Goal: Task Accomplishment & Management: Complete application form

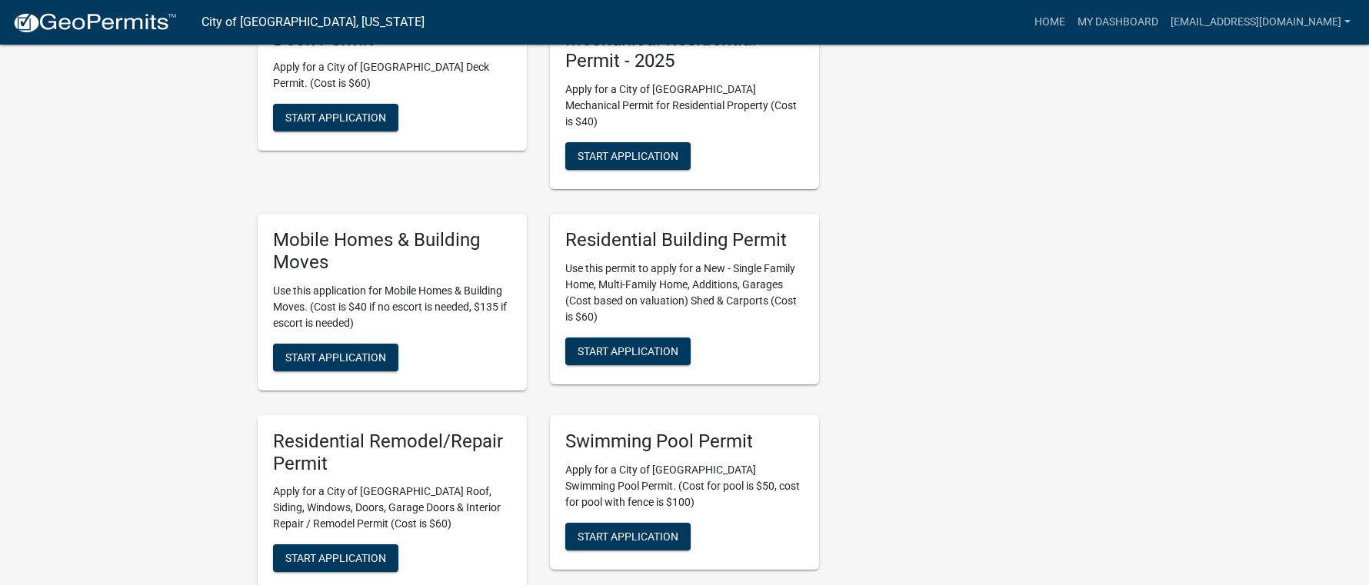
scroll to position [923, 0]
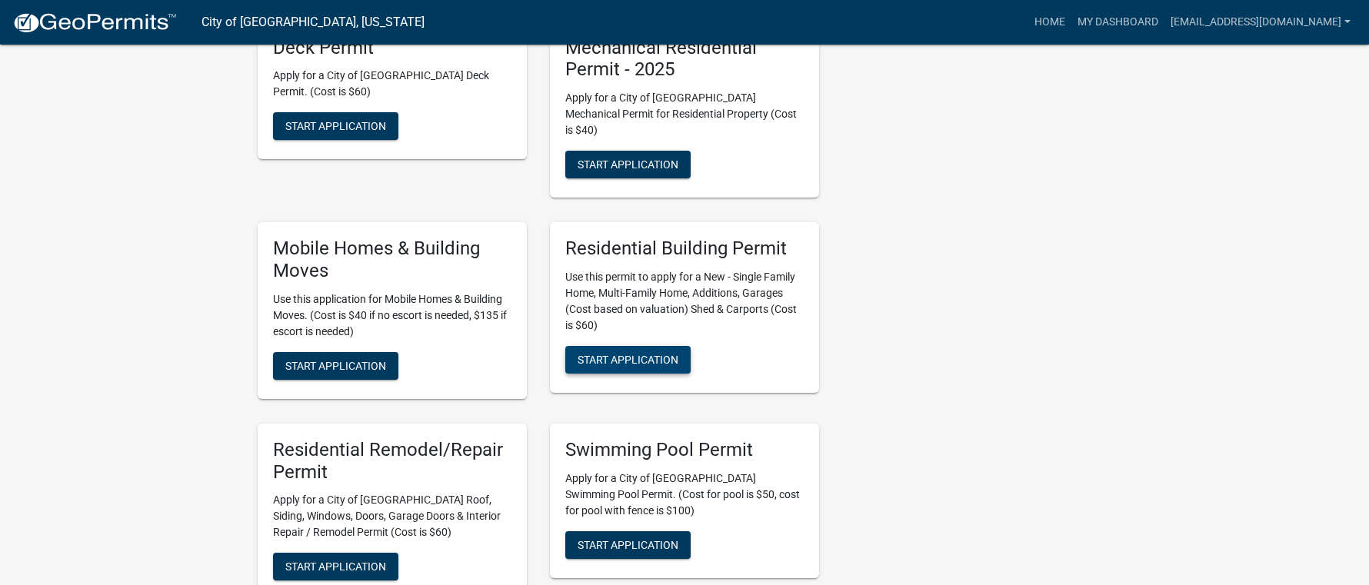
click at [622, 354] on span "Start Application" at bounding box center [628, 360] width 101 height 12
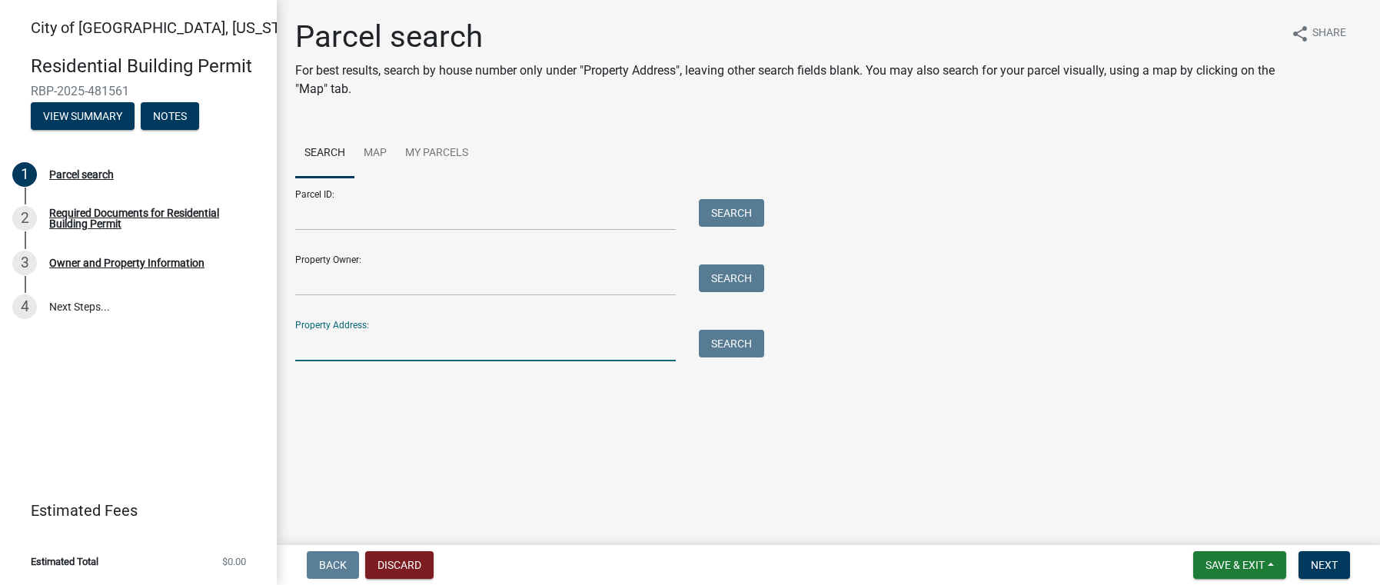
click at [400, 349] on input "Property Address:" at bounding box center [485, 346] width 381 height 32
click at [327, 335] on input "Property Address:" at bounding box center [485, 346] width 381 height 32
type input "627"
click at [729, 340] on button "Search" at bounding box center [731, 344] width 65 height 28
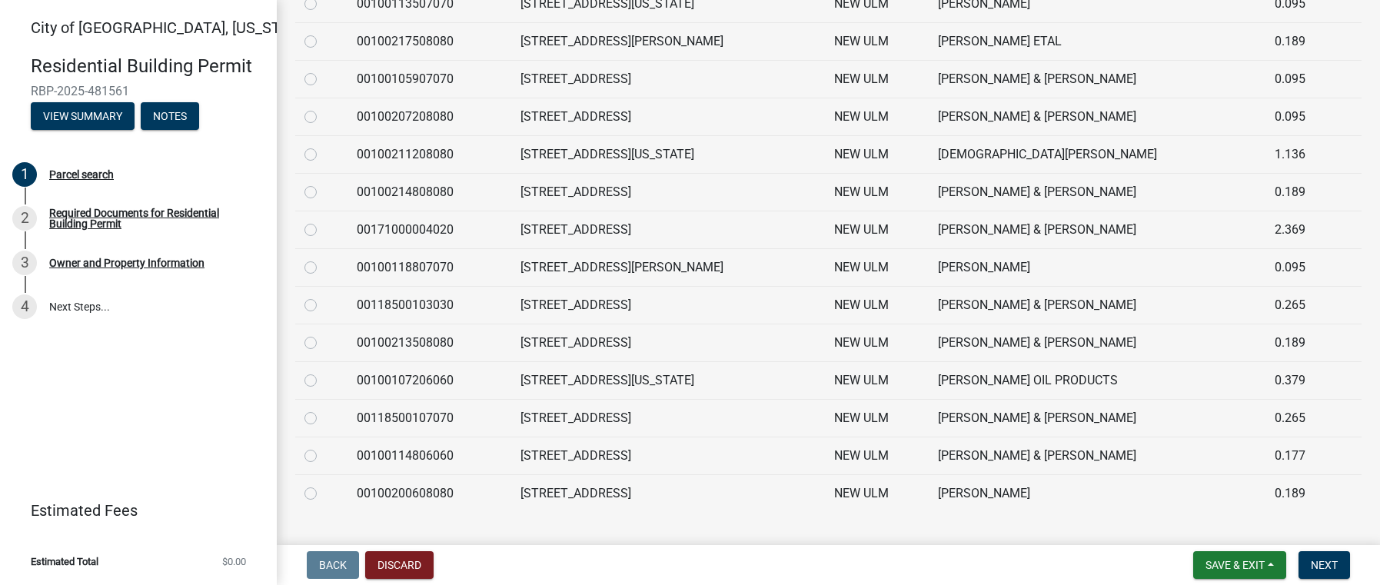
scroll to position [516, 0]
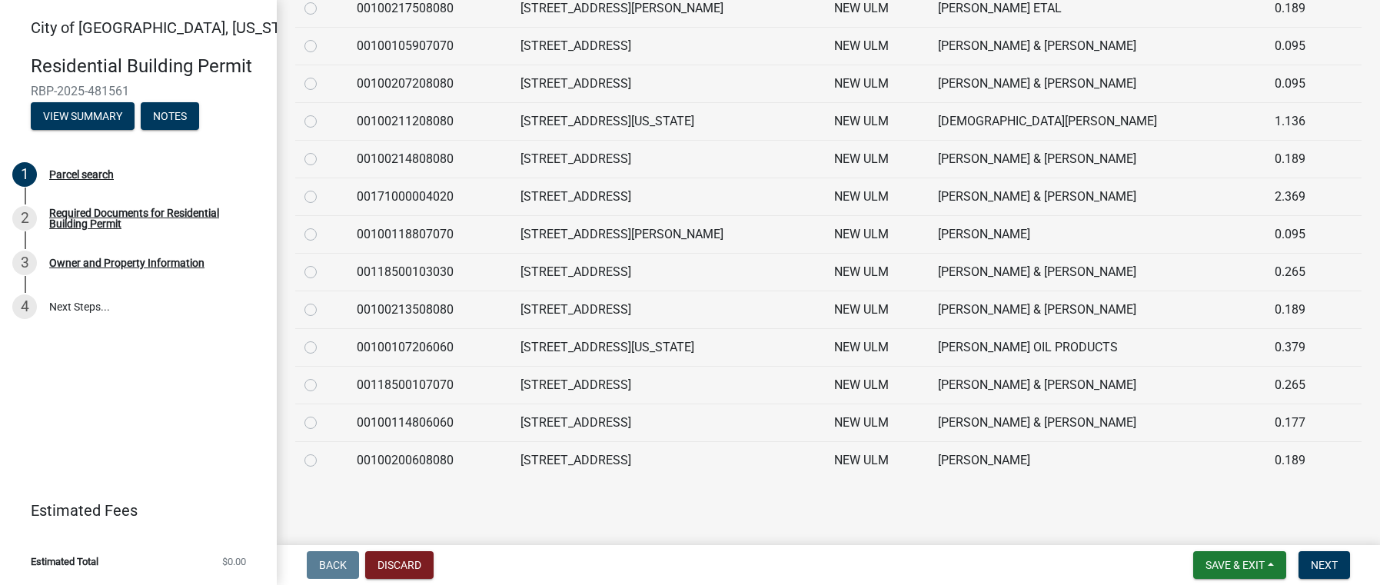
click at [323, 451] on label at bounding box center [323, 451] width 0 height 0
click at [323, 461] on input "radio" at bounding box center [328, 456] width 10 height 10
radio input "true"
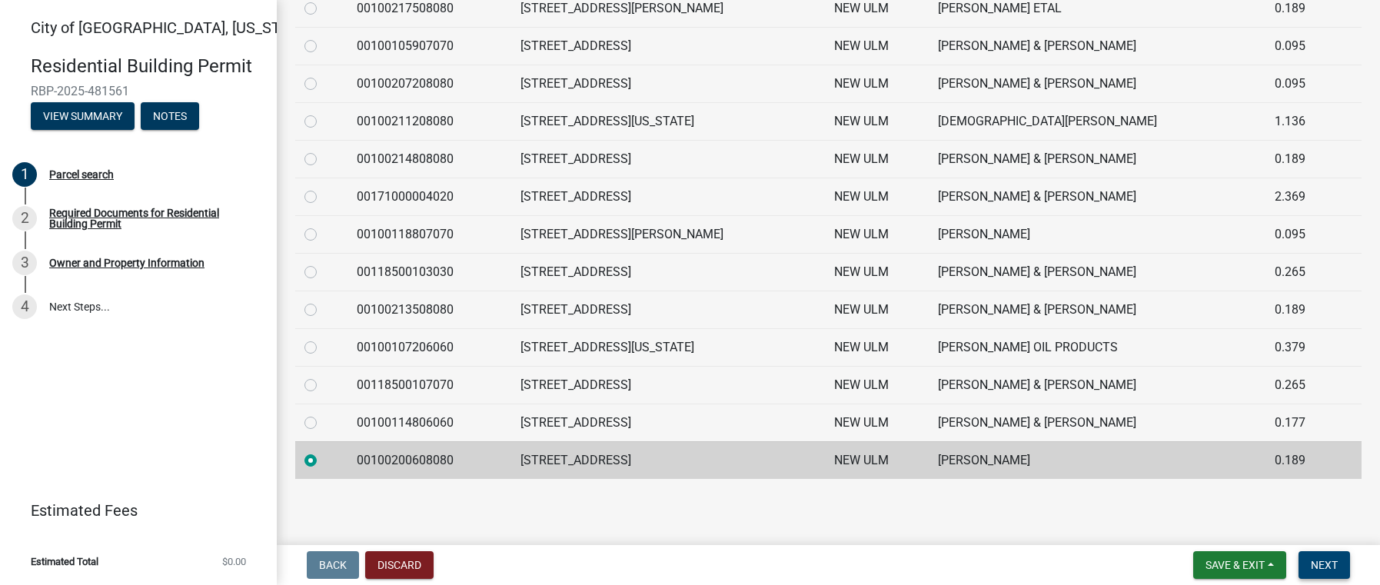
click at [1347, 567] on button "Next" at bounding box center [1325, 565] width 52 height 28
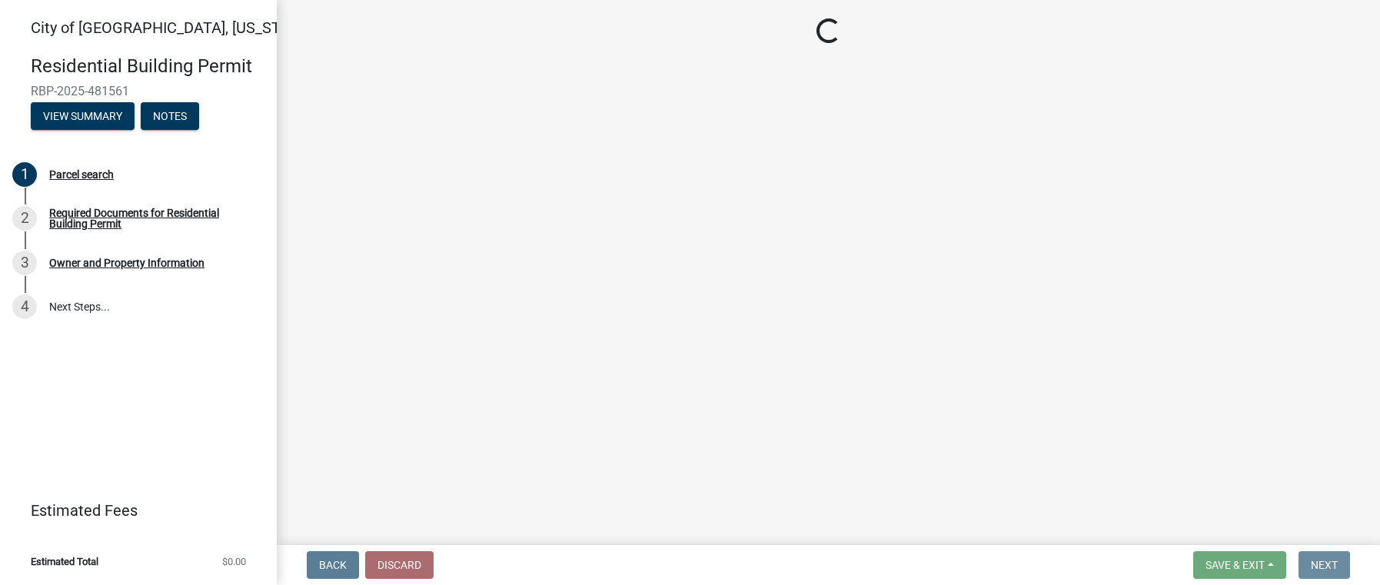
scroll to position [0, 0]
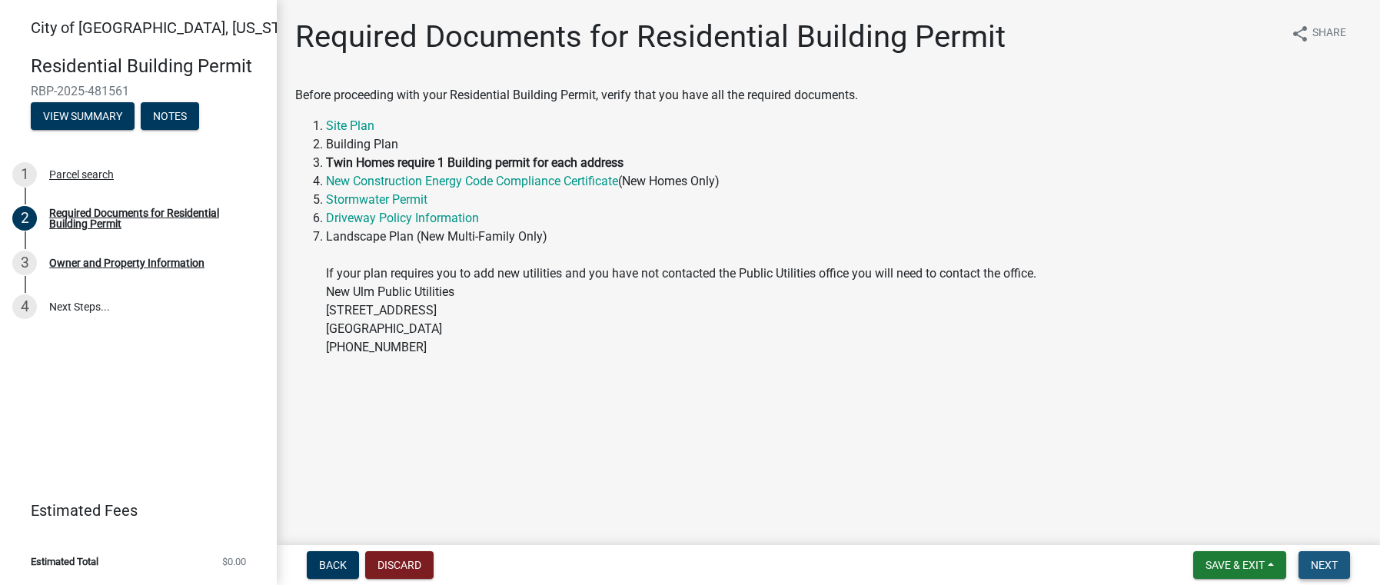
click at [1340, 568] on button "Next" at bounding box center [1325, 565] width 52 height 28
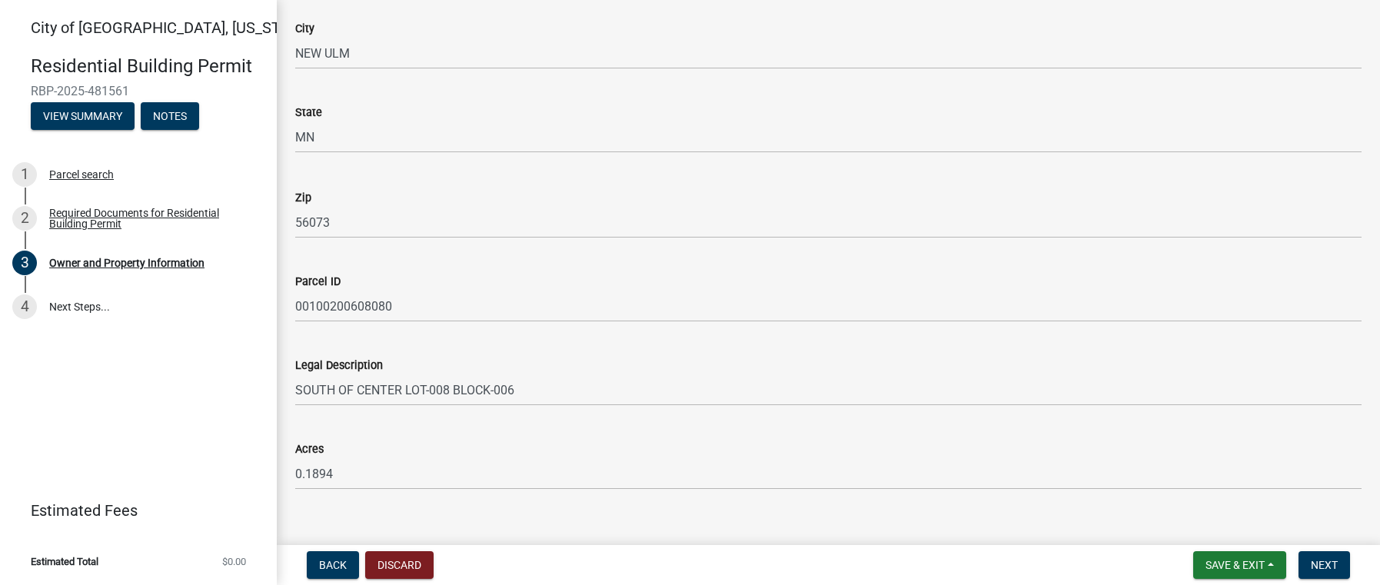
scroll to position [1051, 0]
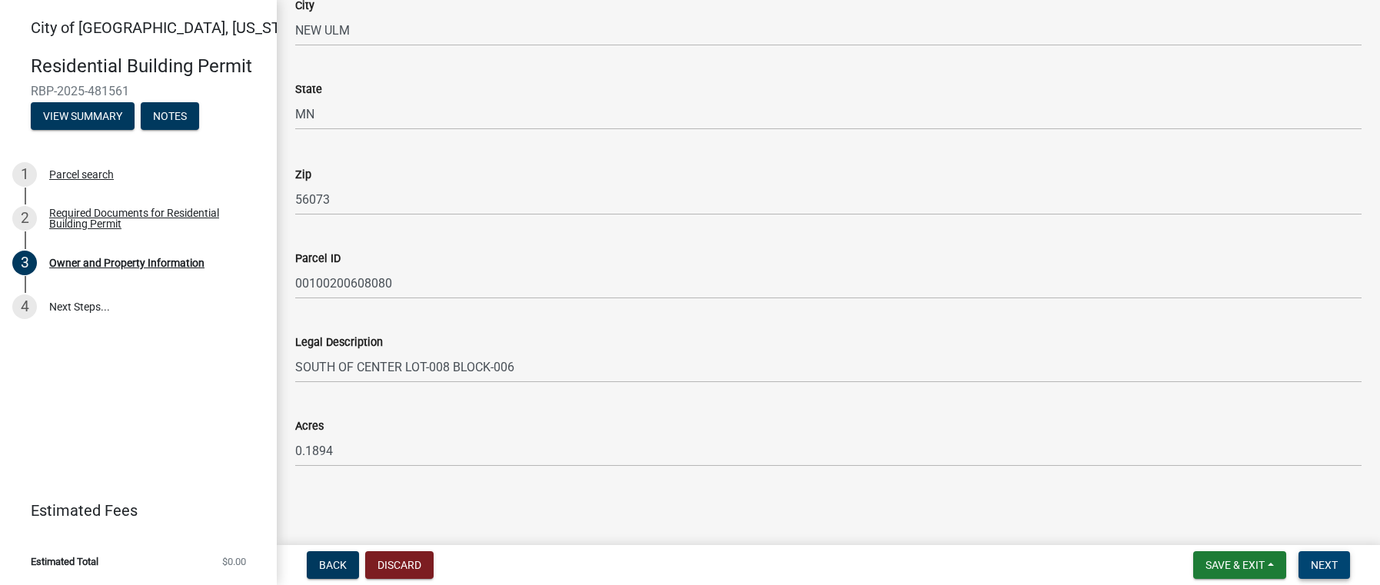
click at [1317, 560] on span "Next" at bounding box center [1324, 565] width 27 height 12
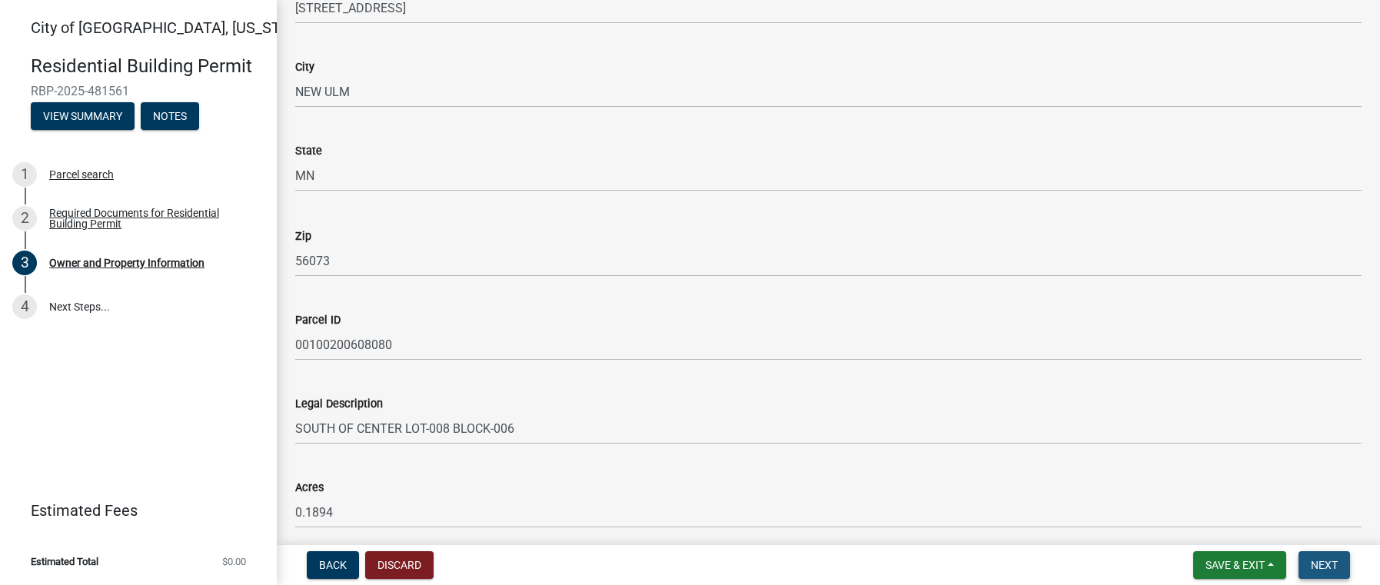
scroll to position [1113, 0]
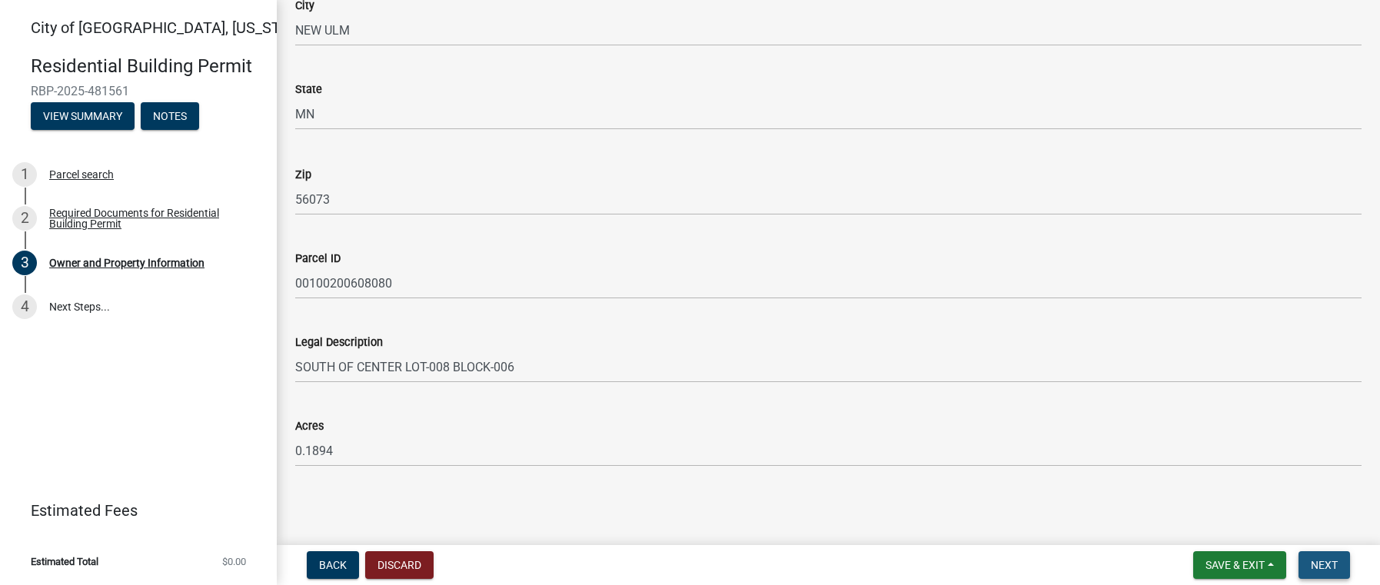
click at [1318, 565] on span "Next" at bounding box center [1324, 565] width 27 height 12
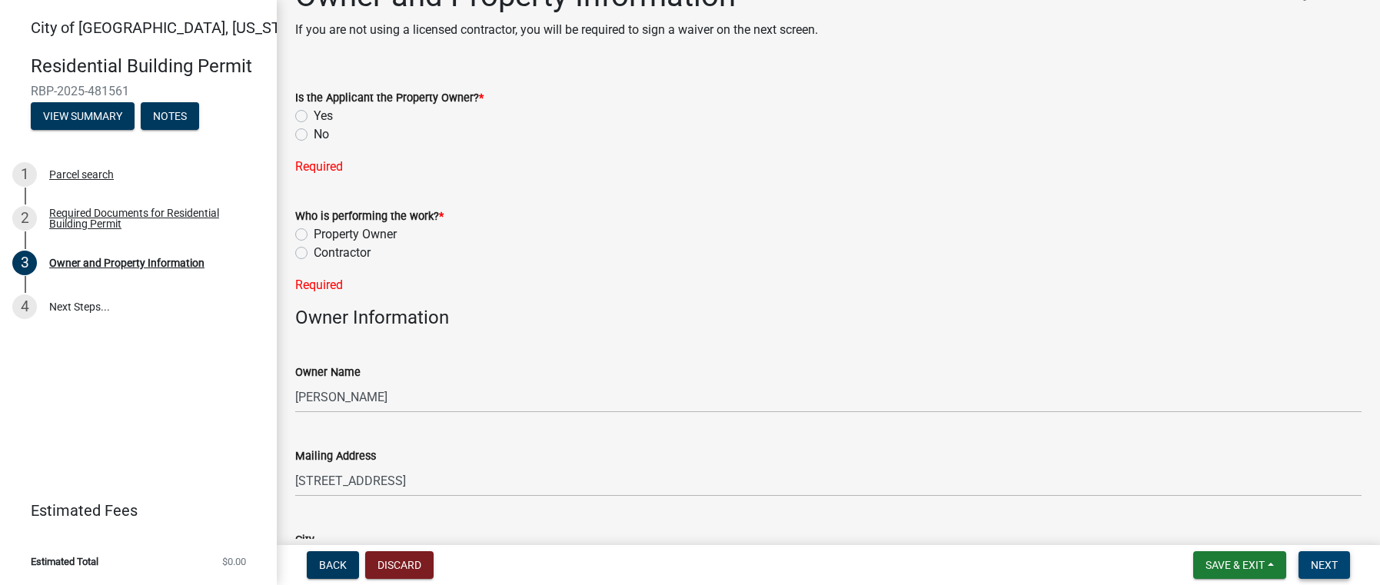
scroll to position [0, 0]
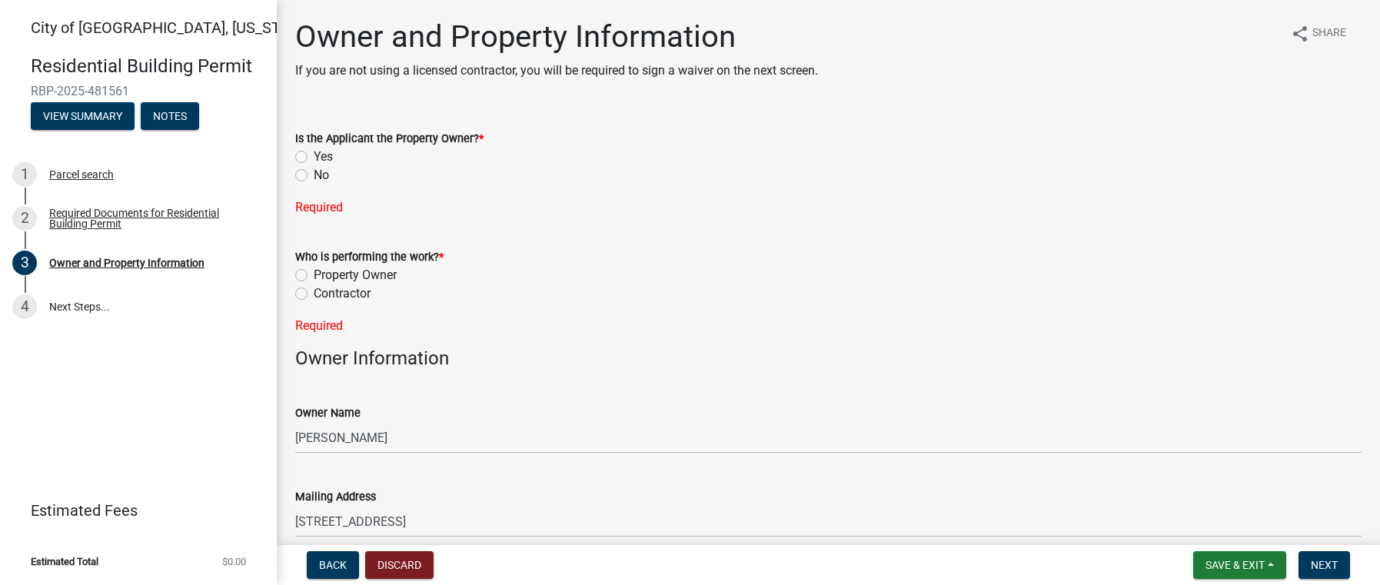
click at [314, 174] on label "No" at bounding box center [321, 175] width 15 height 18
click at [314, 174] on input "No" at bounding box center [319, 171] width 10 height 10
radio input "true"
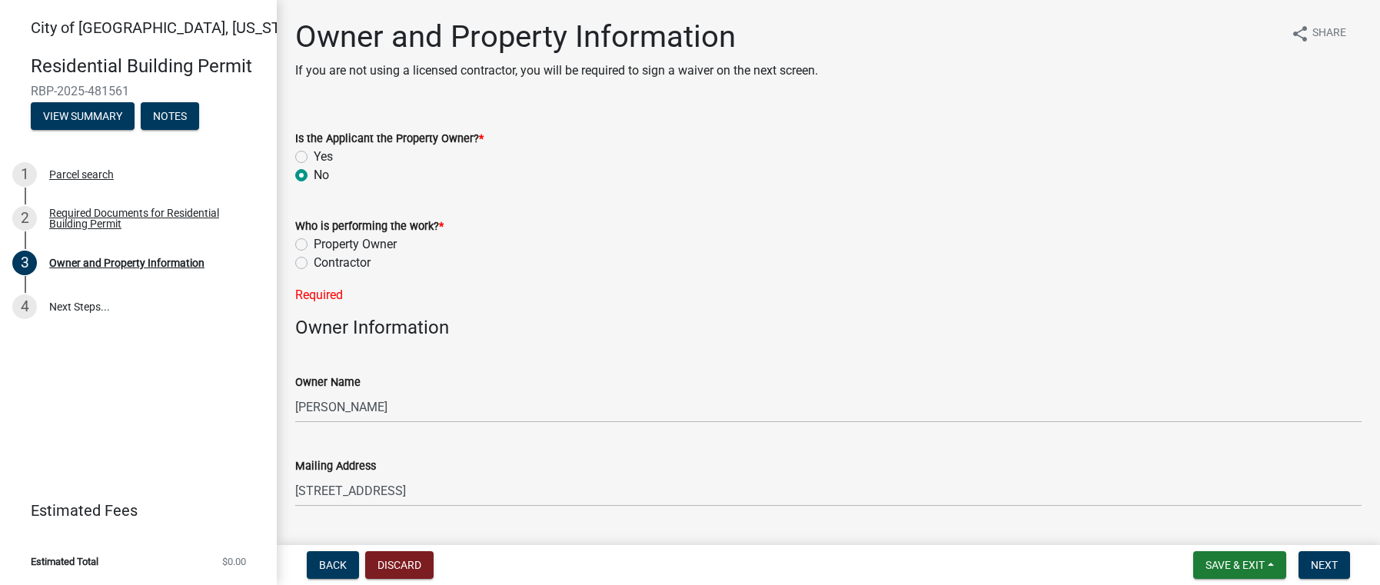
click at [314, 264] on label "Contractor" at bounding box center [342, 263] width 57 height 18
click at [314, 264] on input "Contractor" at bounding box center [319, 259] width 10 height 10
radio input "true"
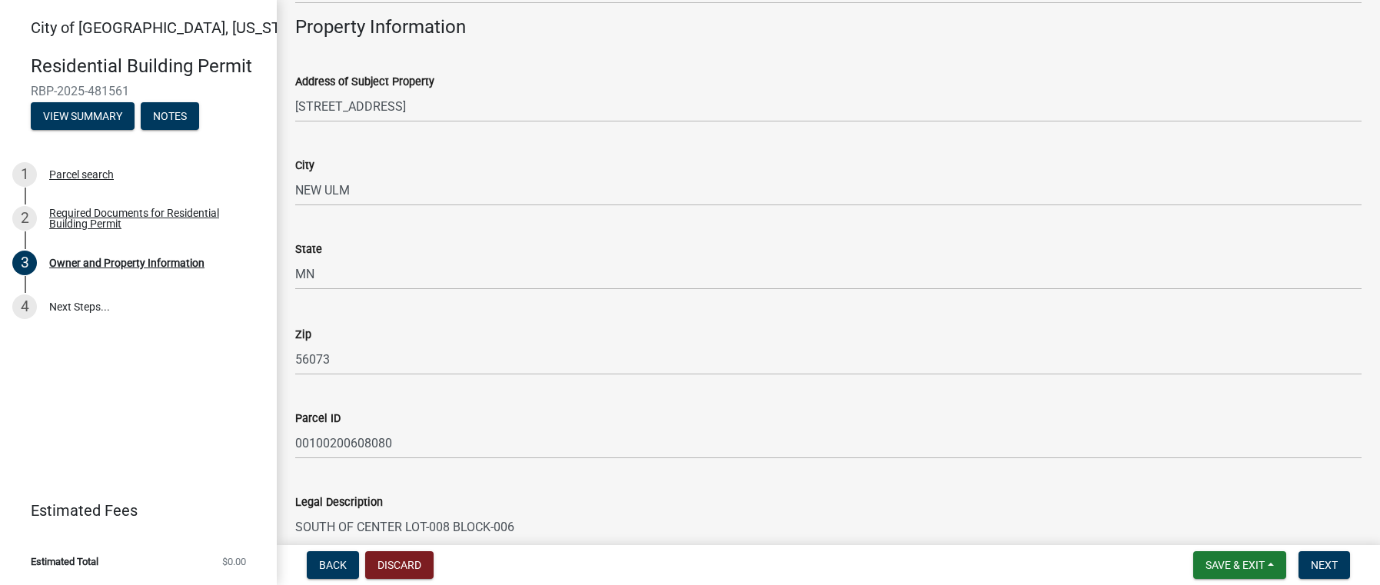
scroll to position [1051, 0]
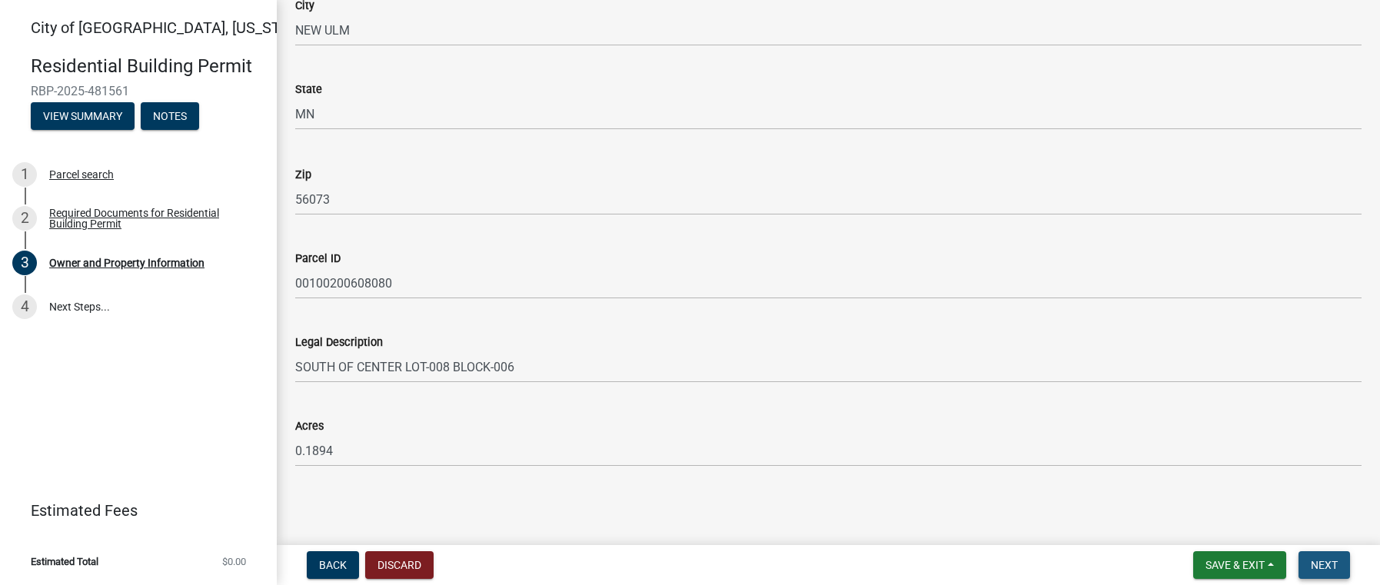
click at [1320, 565] on span "Next" at bounding box center [1324, 565] width 27 height 12
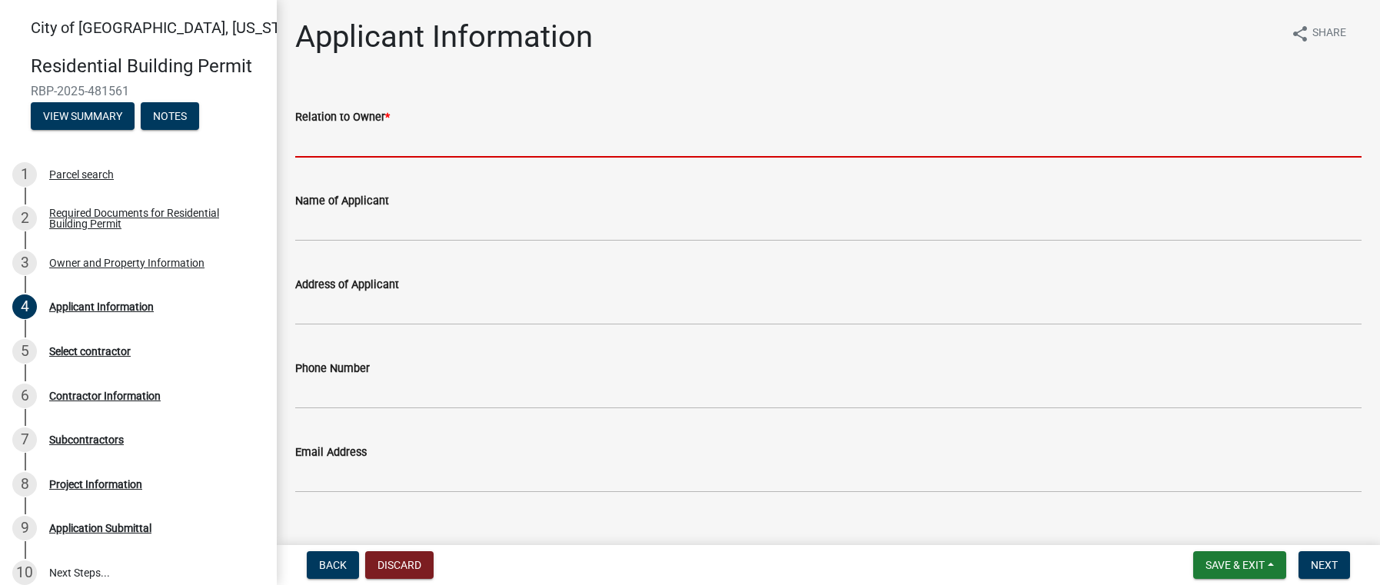
click at [324, 154] on input "Relation to Owner *" at bounding box center [828, 142] width 1067 height 32
type input "Contractor"
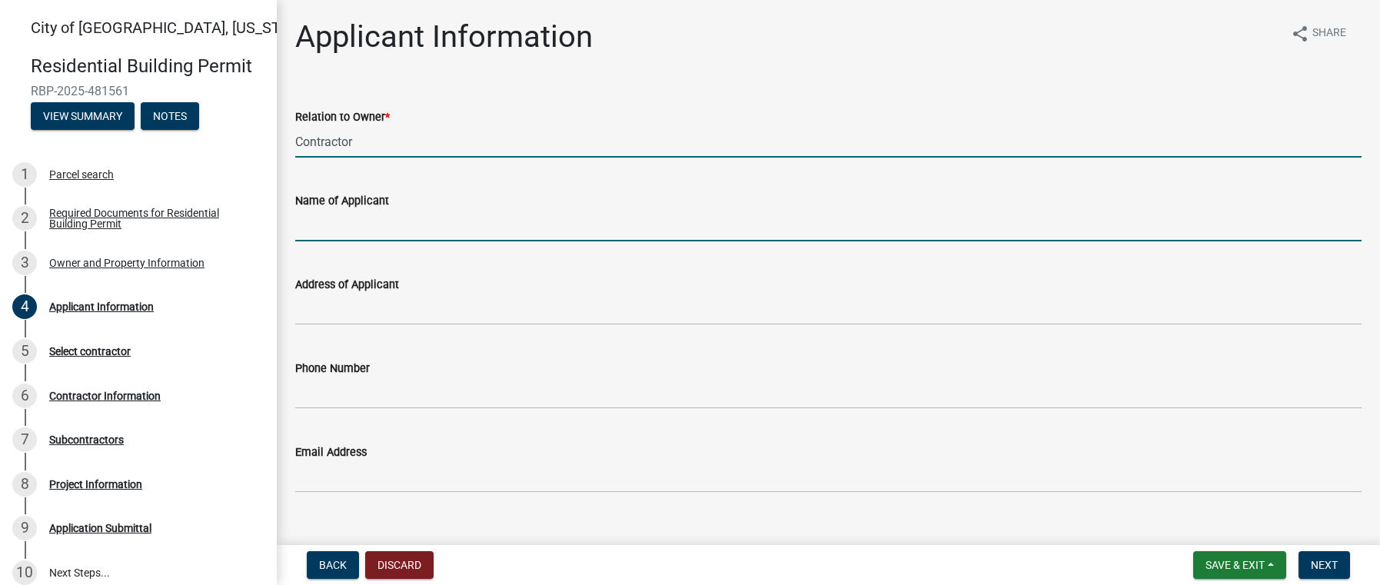
click at [314, 238] on input "Name of Applicant" at bounding box center [828, 226] width 1067 height 32
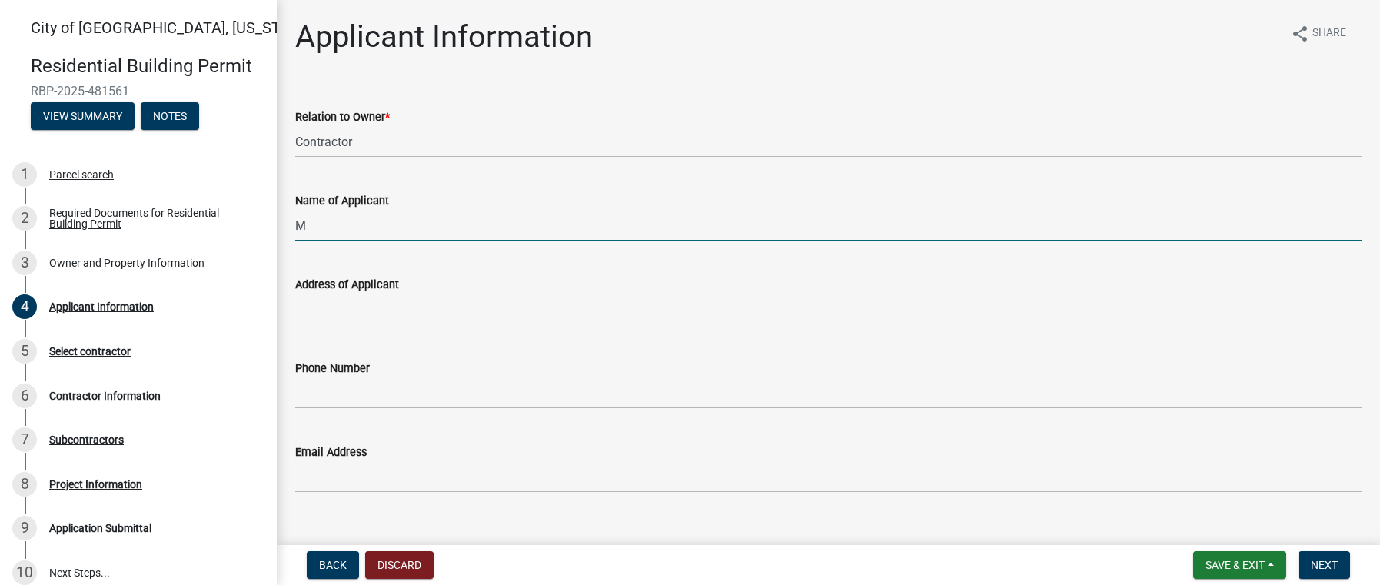
type input "Mad City Windows and Baths"
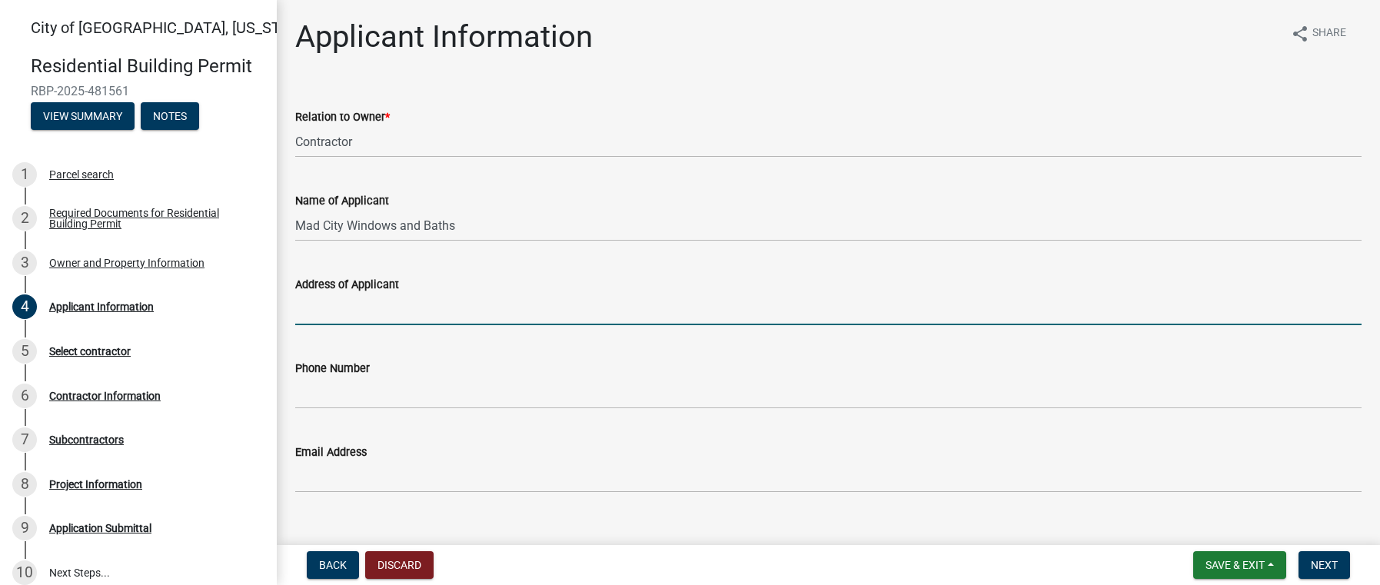
click at [308, 317] on input "Address of Applicant" at bounding box center [828, 310] width 1067 height 32
type input "1065 26th Pl NW Owatonna, MN 55060"
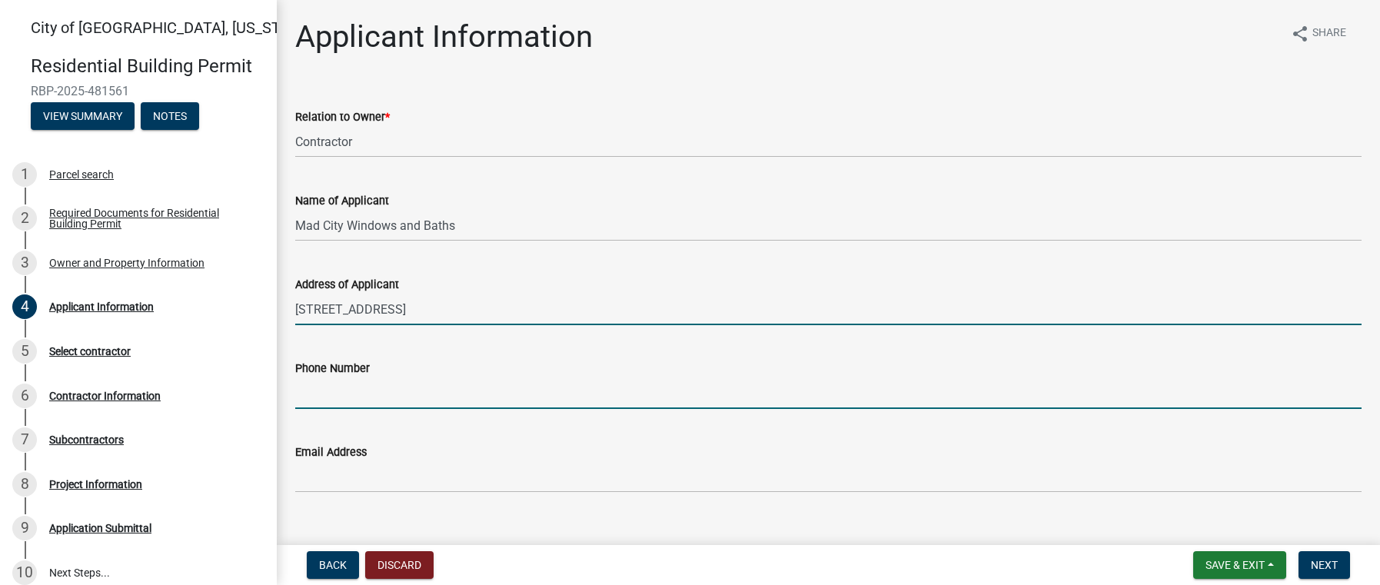
click at [313, 389] on input "Phone Number" at bounding box center [828, 394] width 1067 height 32
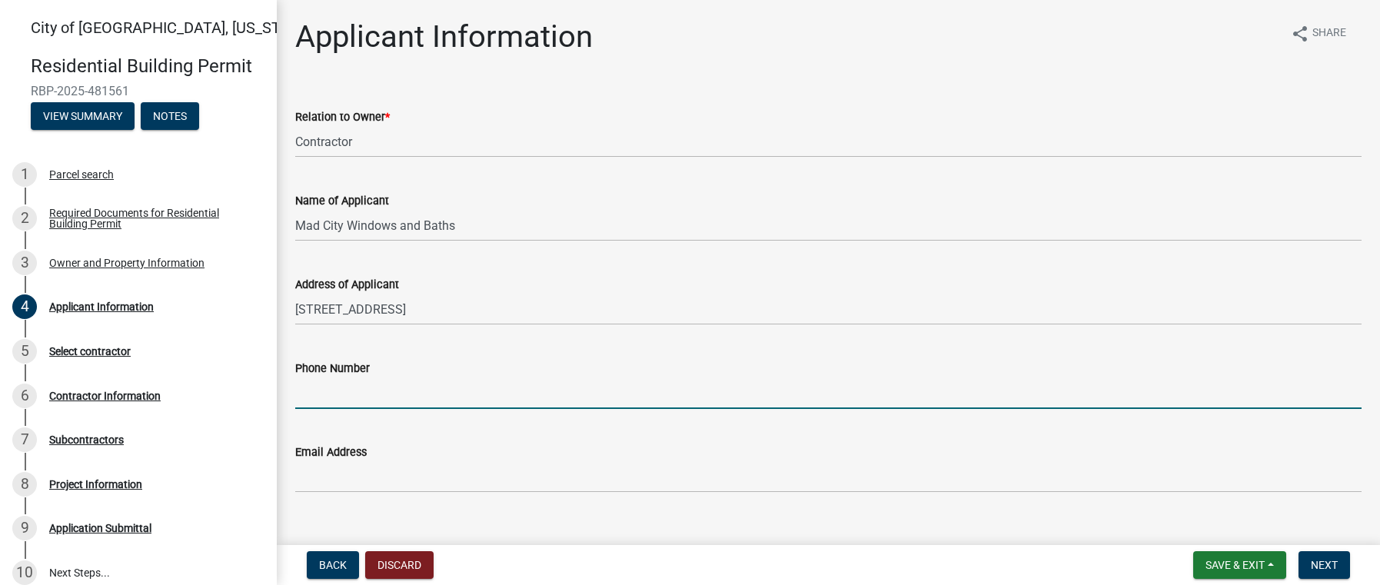
type input "5072160350"
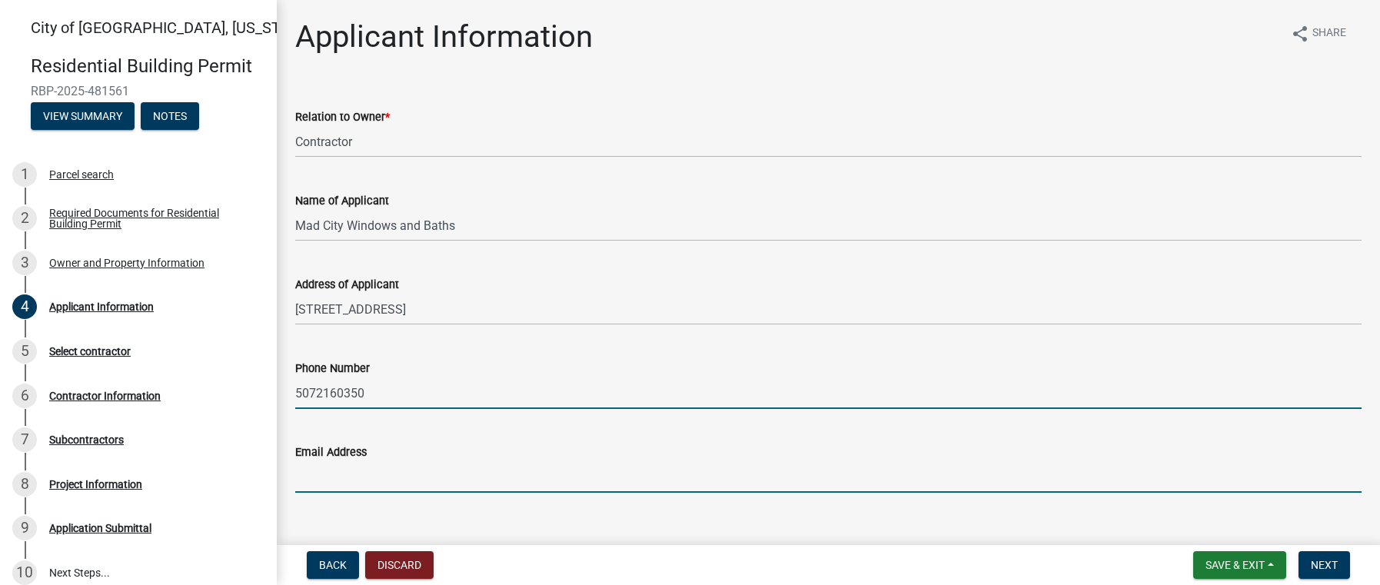
type input "permits@madcitywindows.com"
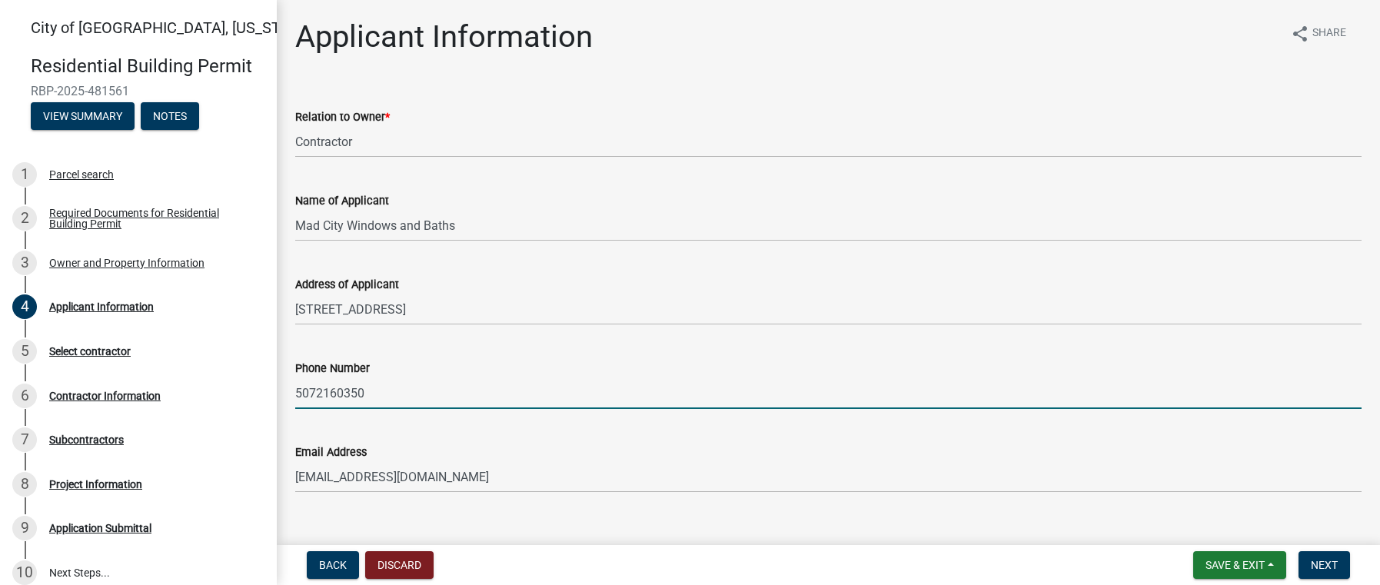
scroll to position [26, 0]
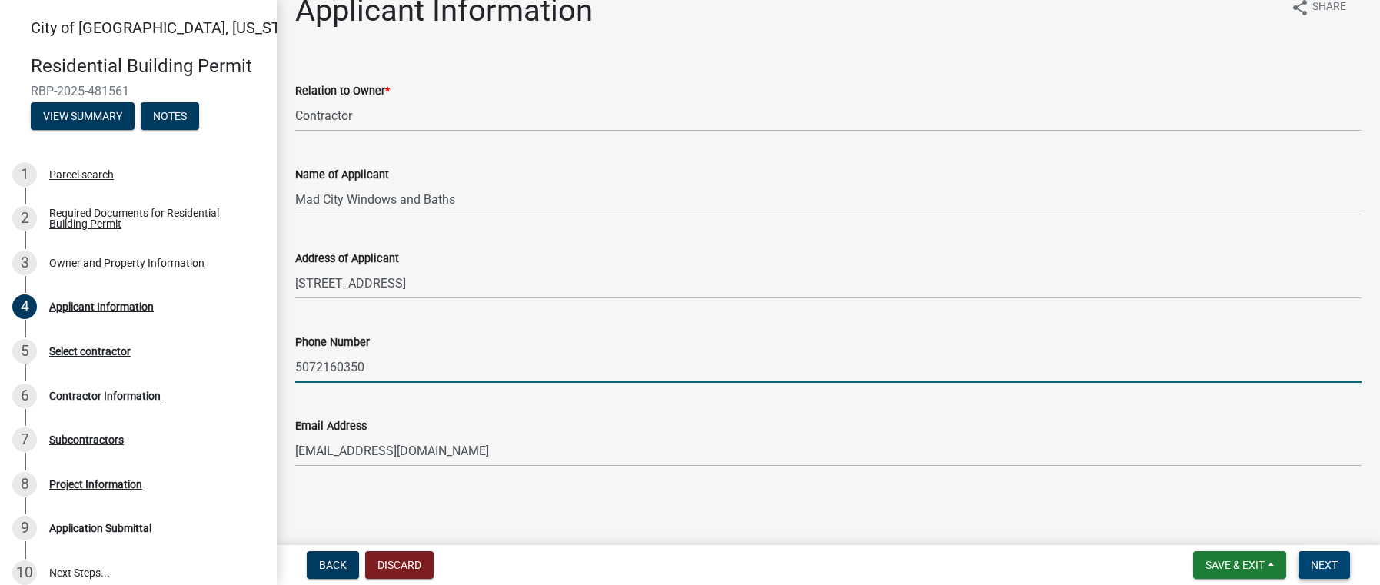
click at [1313, 558] on button "Next" at bounding box center [1325, 565] width 52 height 28
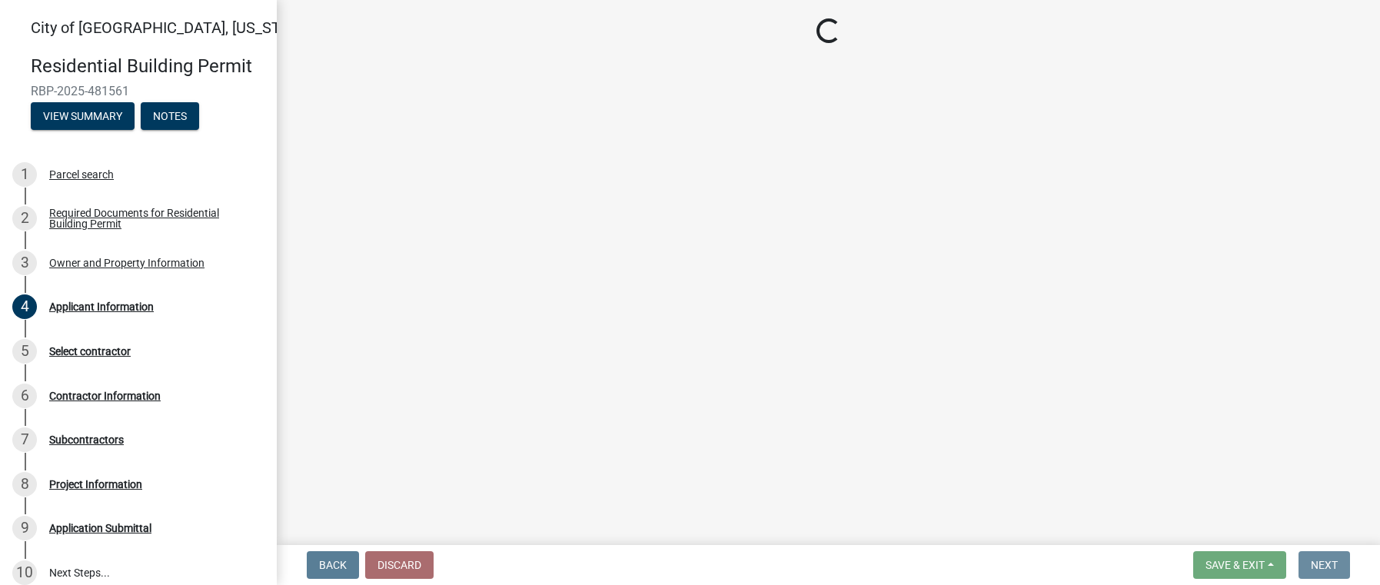
scroll to position [0, 0]
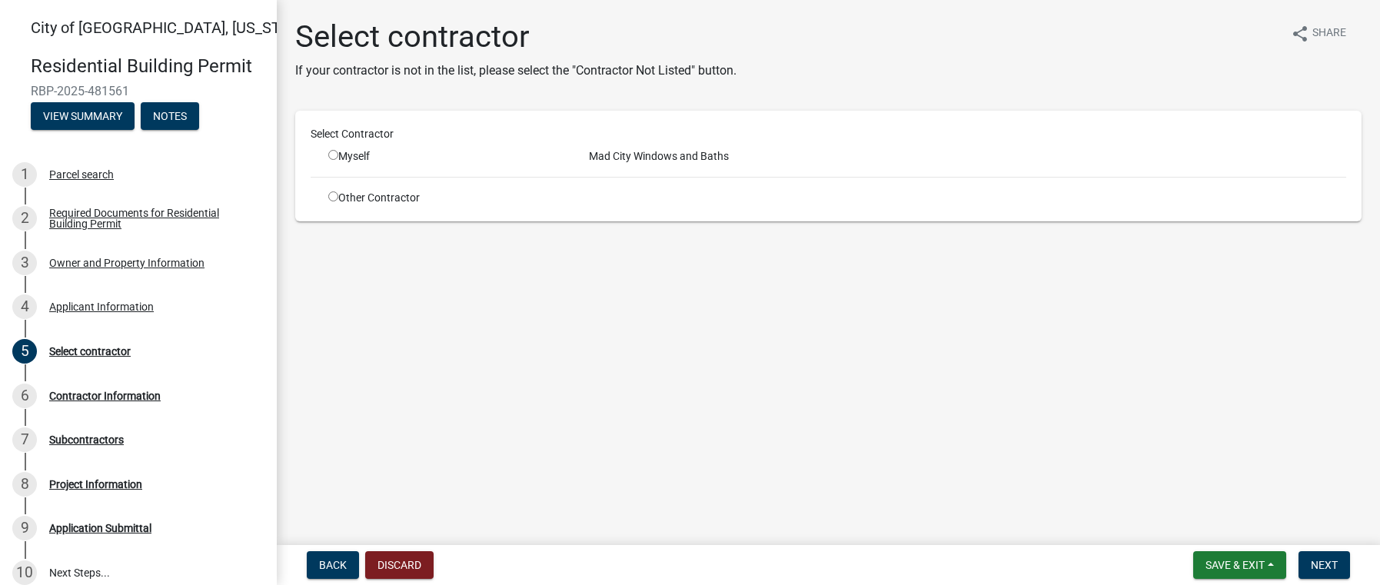
click at [334, 155] on input "radio" at bounding box center [333, 155] width 10 height 10
radio input "true"
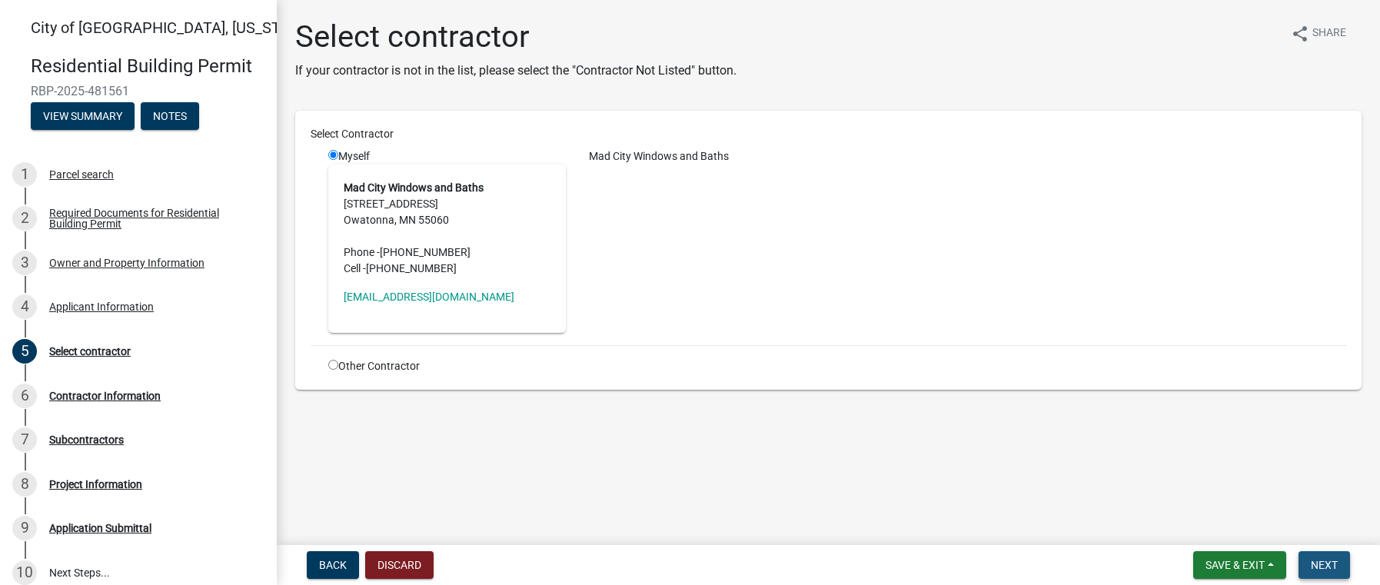
click at [1330, 557] on button "Next" at bounding box center [1325, 565] width 52 height 28
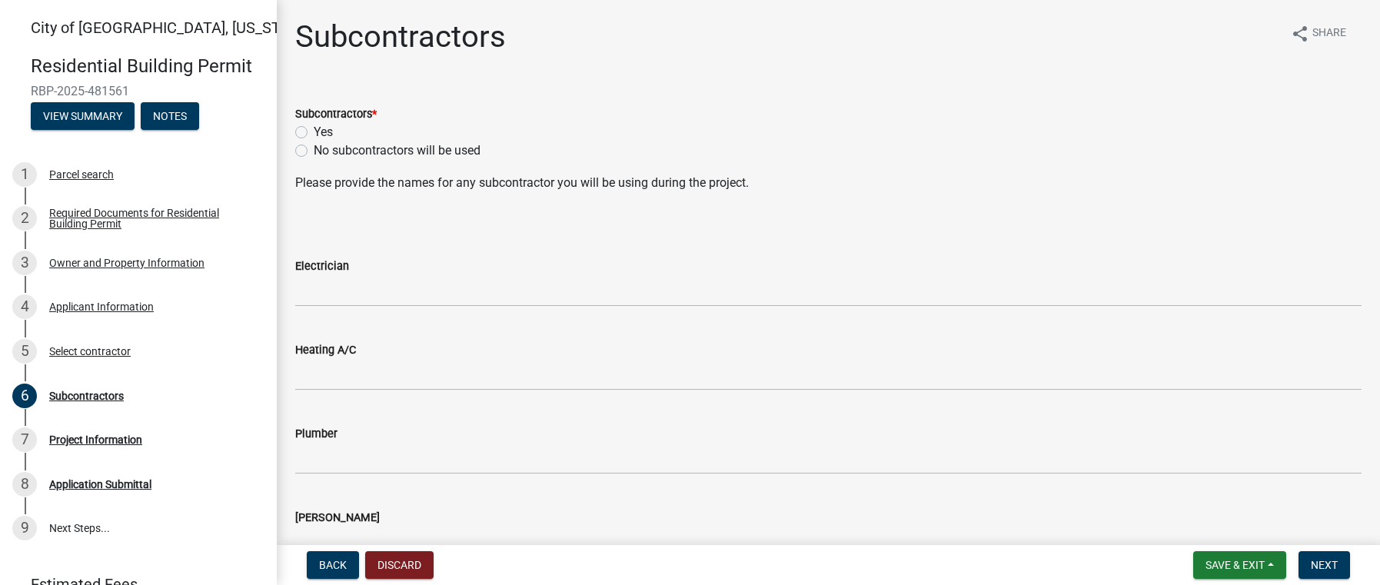
drag, startPoint x: 302, startPoint y: 133, endPoint x: 577, endPoint y: 162, distance: 276.1
click at [571, 160] on wm-data-entity-input "Subcontractors * Yes No subcontractors will be used" at bounding box center [828, 130] width 1067 height 88
click at [387, 474] on wm-data-entity-input "Plumber" at bounding box center [828, 445] width 1067 height 84
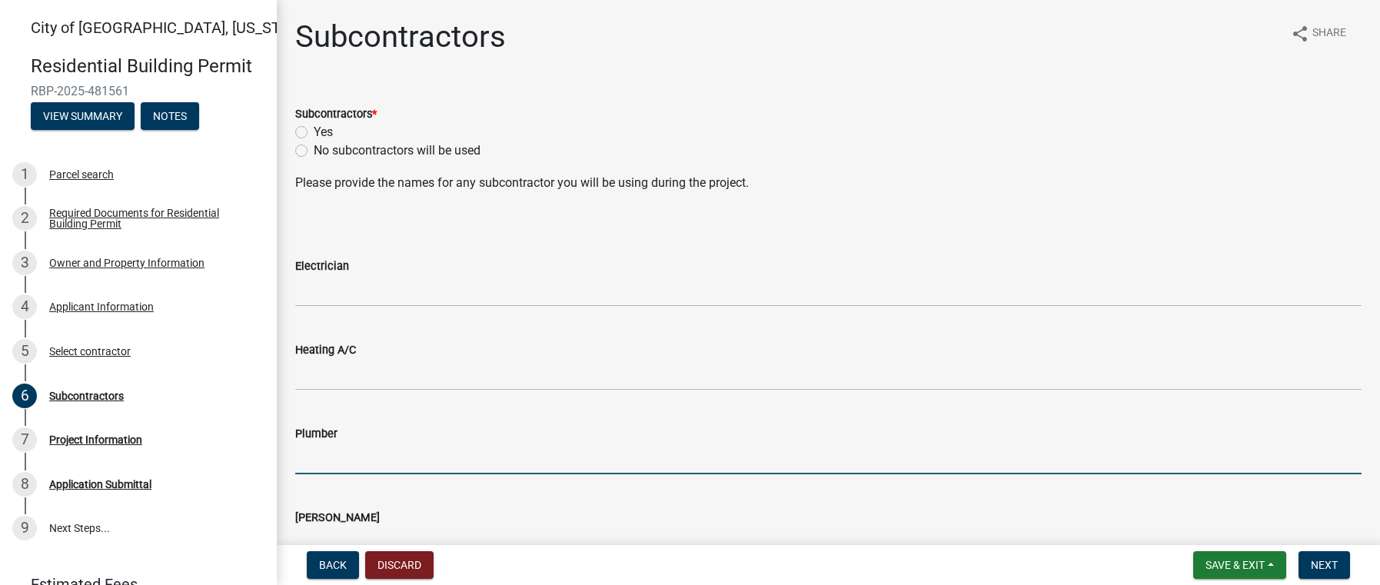
click at [378, 458] on input "Plumber" at bounding box center [828, 459] width 1067 height 32
type input "Mad City Windows and Baths"
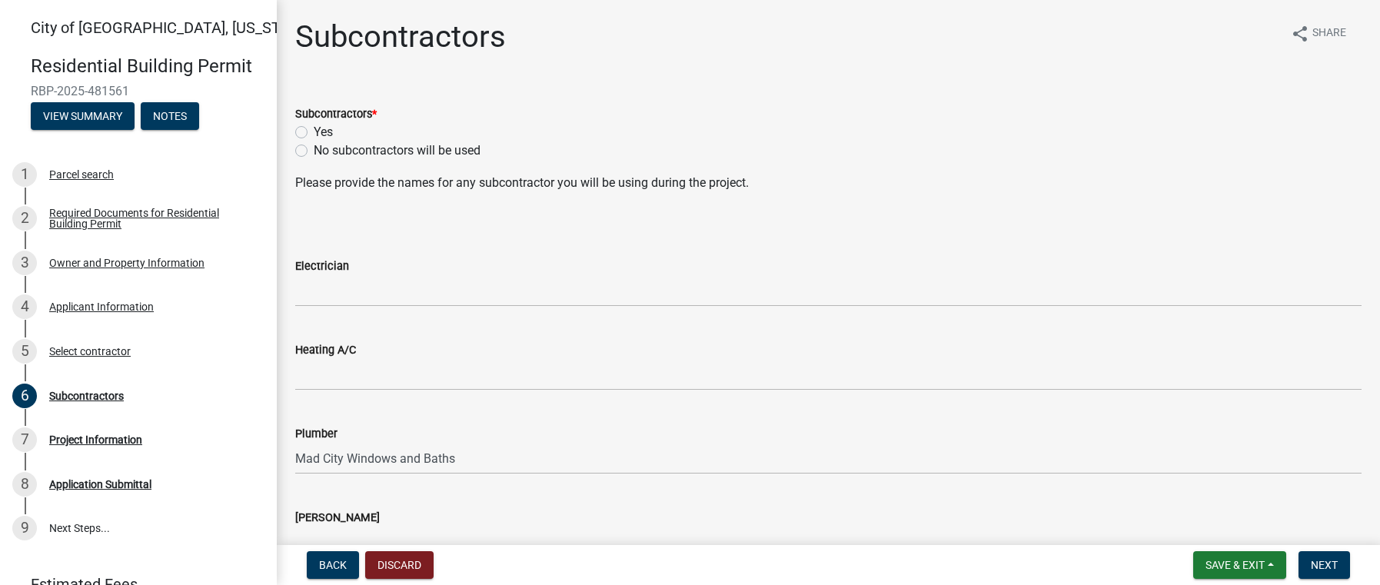
click at [314, 132] on label "Yes" at bounding box center [323, 132] width 19 height 18
click at [314, 132] on input "Yes" at bounding box center [319, 128] width 10 height 10
radio input "true"
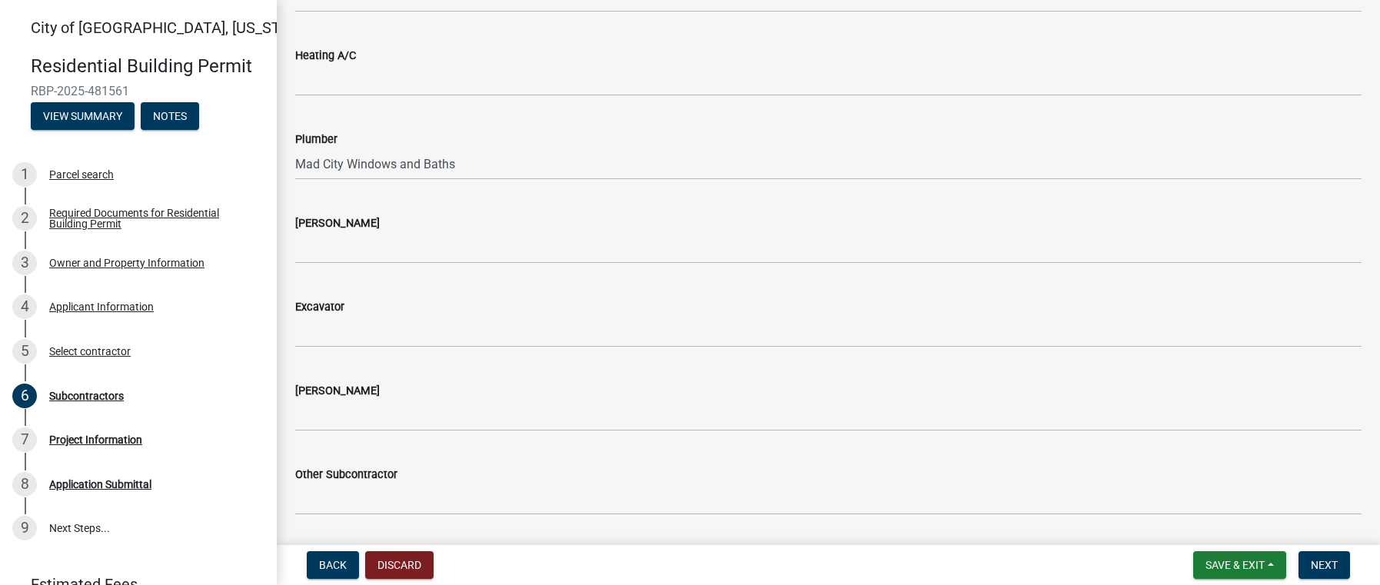
scroll to position [343, 0]
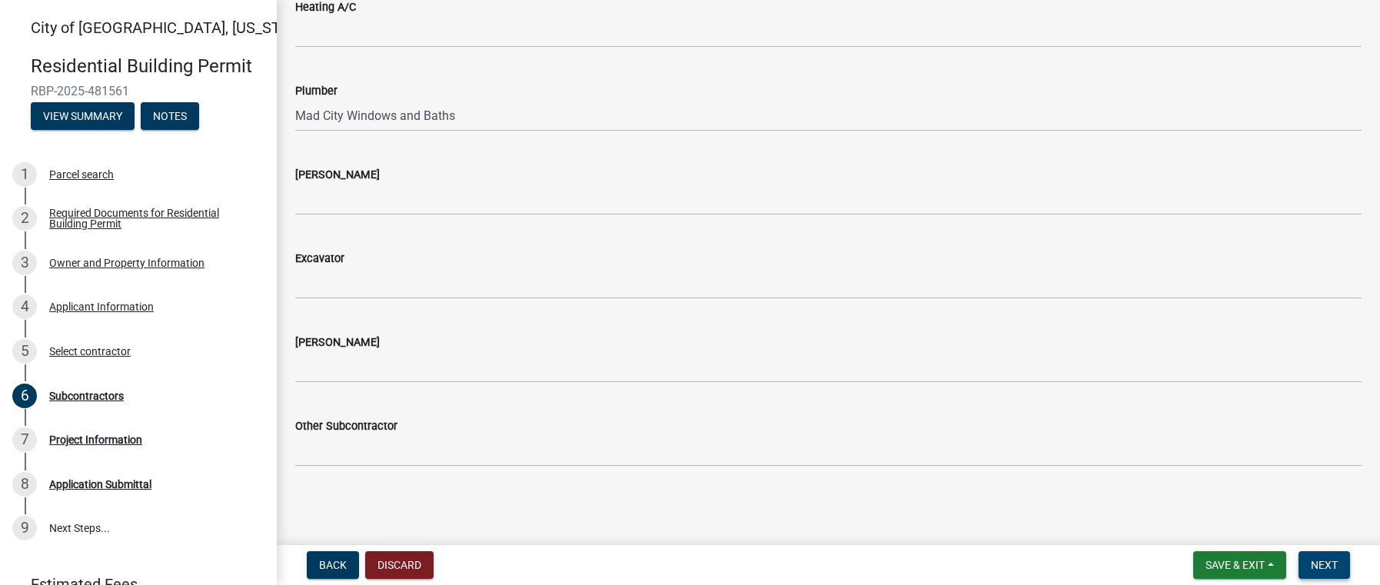
click at [1324, 566] on span "Next" at bounding box center [1324, 565] width 27 height 12
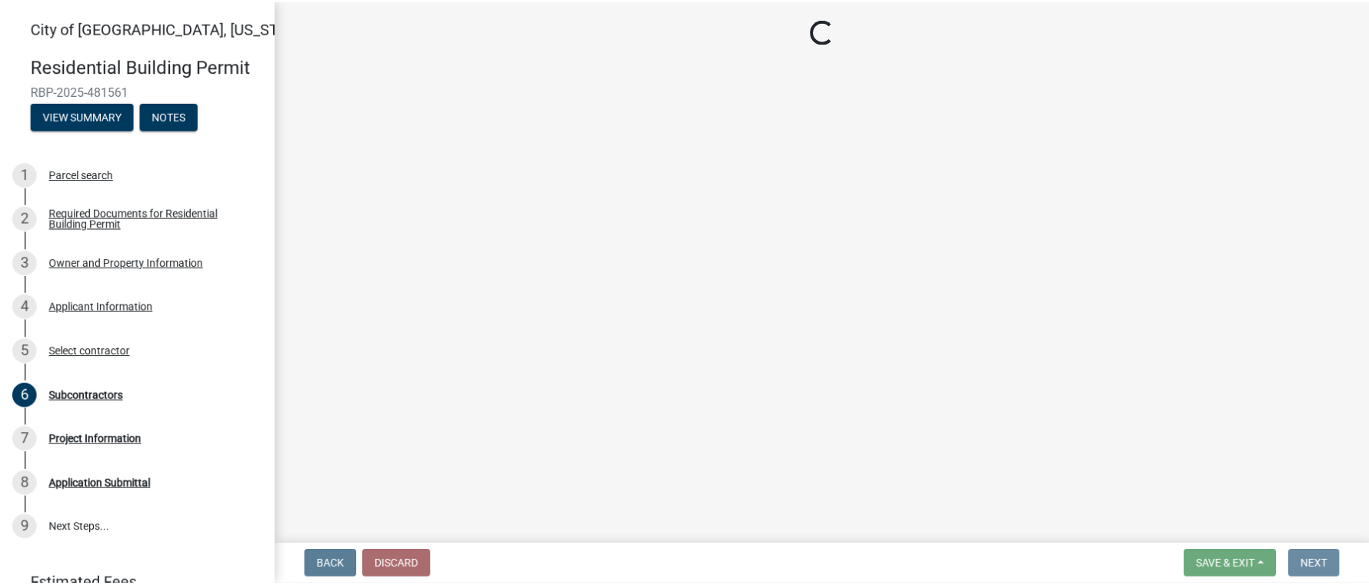
scroll to position [0, 0]
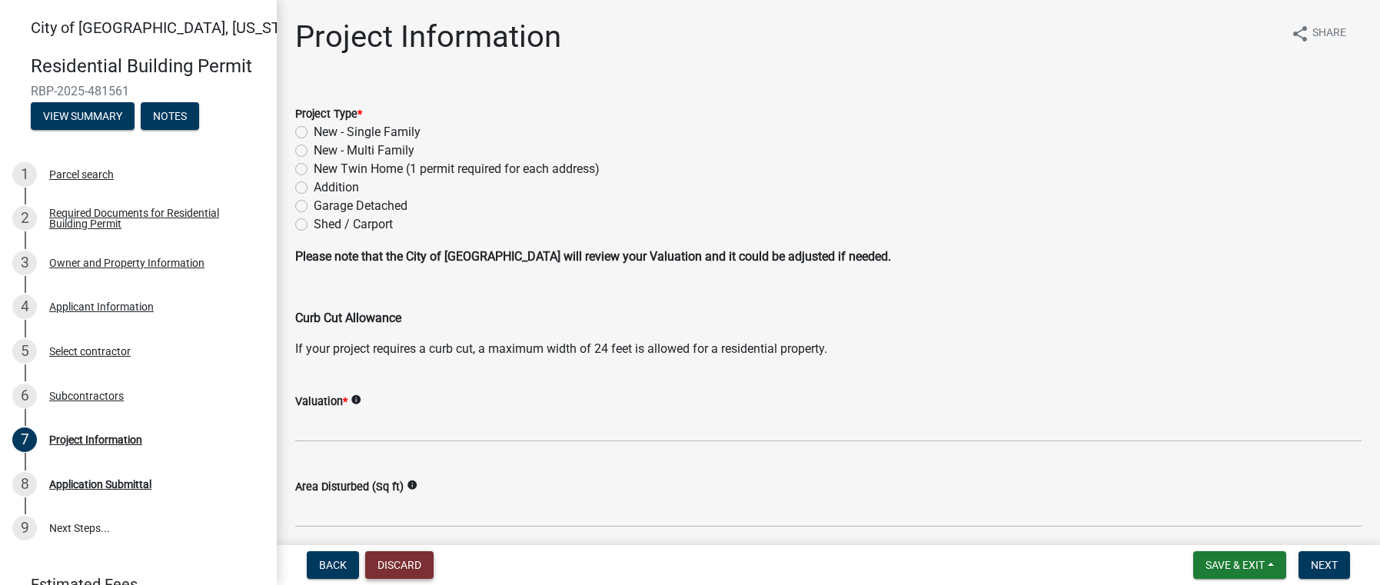
click at [408, 567] on button "Discard" at bounding box center [399, 565] width 68 height 28
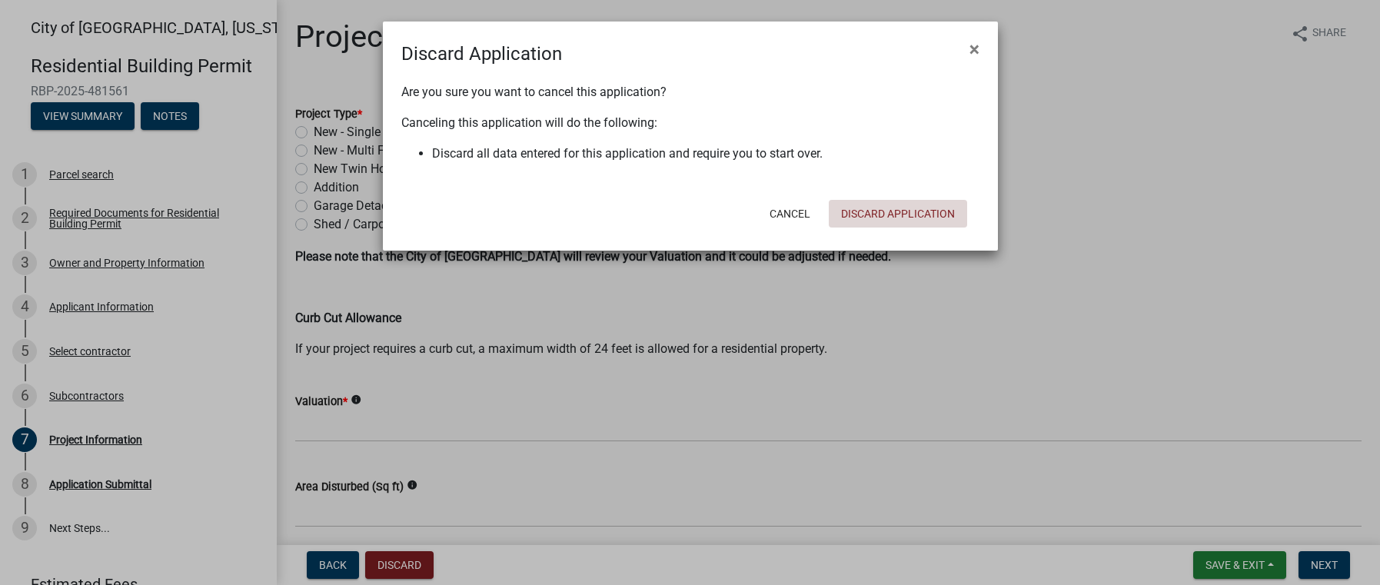
click at [877, 212] on button "Discard Application" at bounding box center [898, 214] width 138 height 28
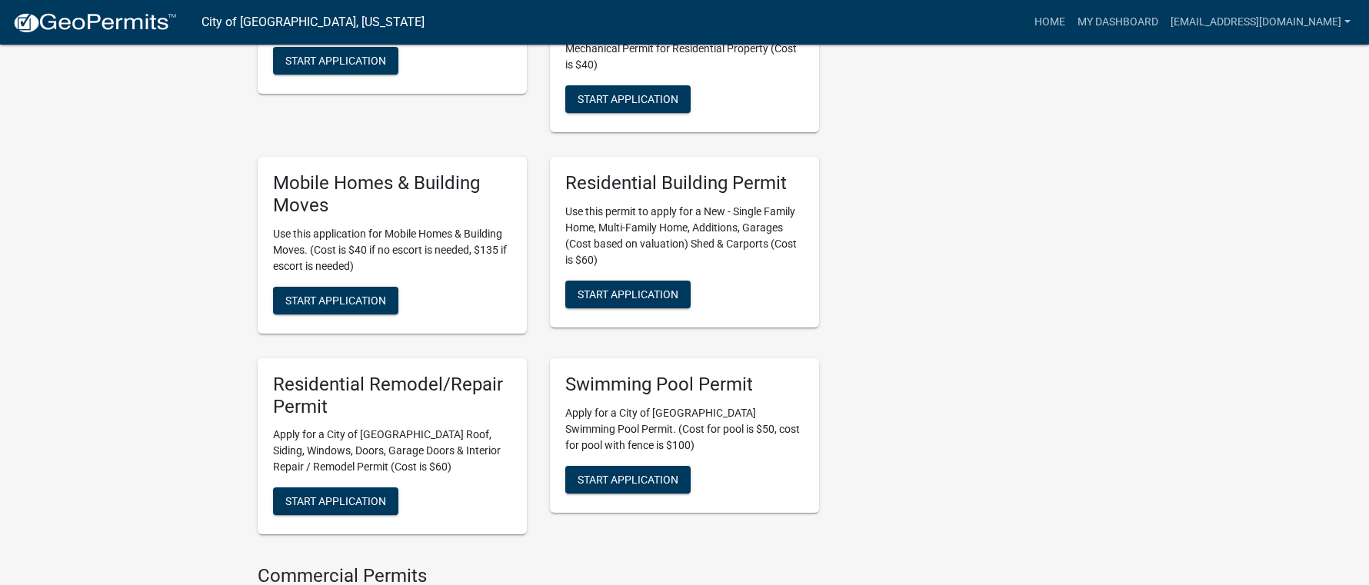
scroll to position [1000, 0]
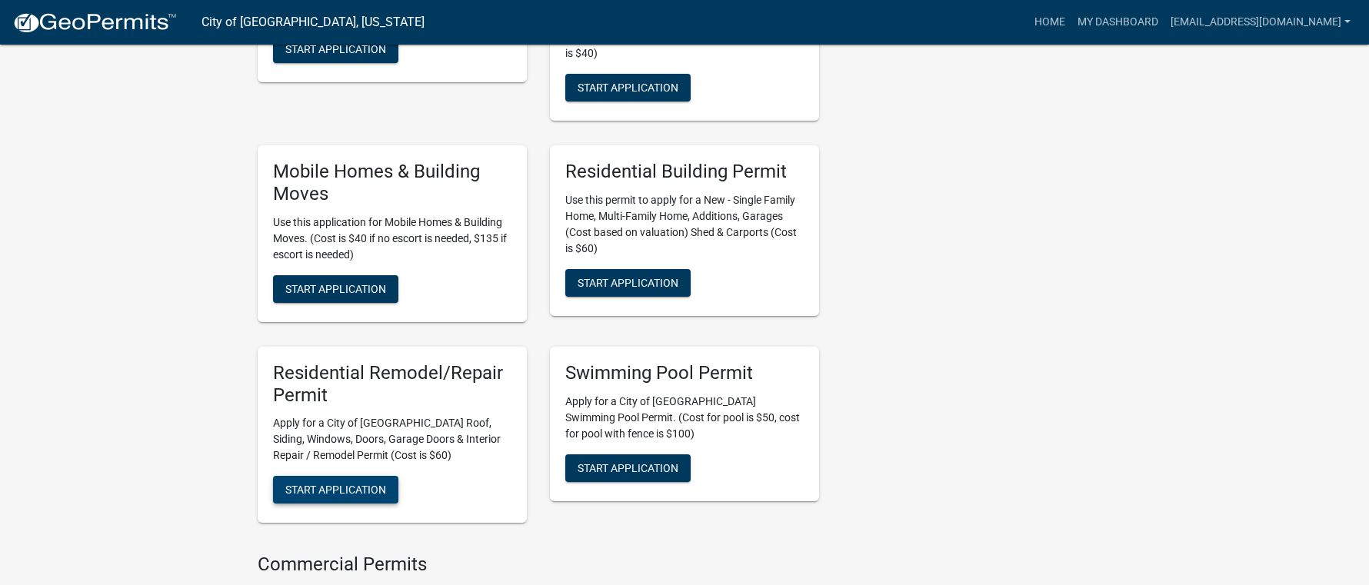
click at [300, 484] on button "Start Application" at bounding box center [335, 490] width 125 height 28
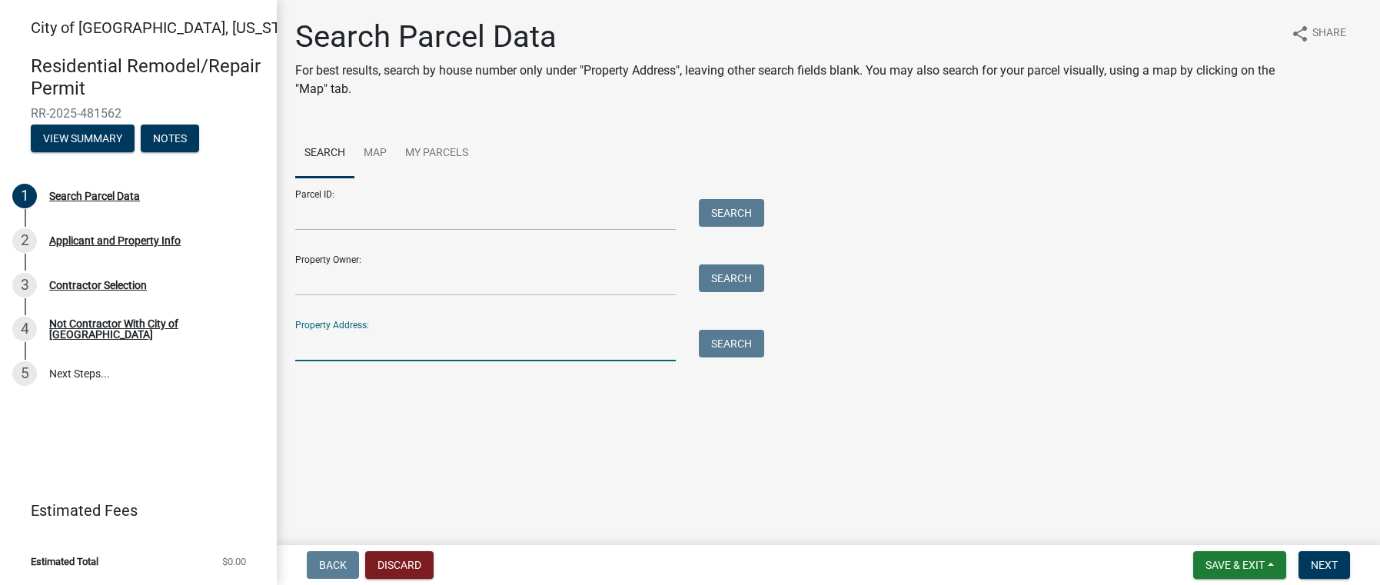
click at [338, 345] on input "Property Address:" at bounding box center [485, 346] width 381 height 32
click at [321, 350] on input "Property Address:" at bounding box center [485, 346] width 381 height 32
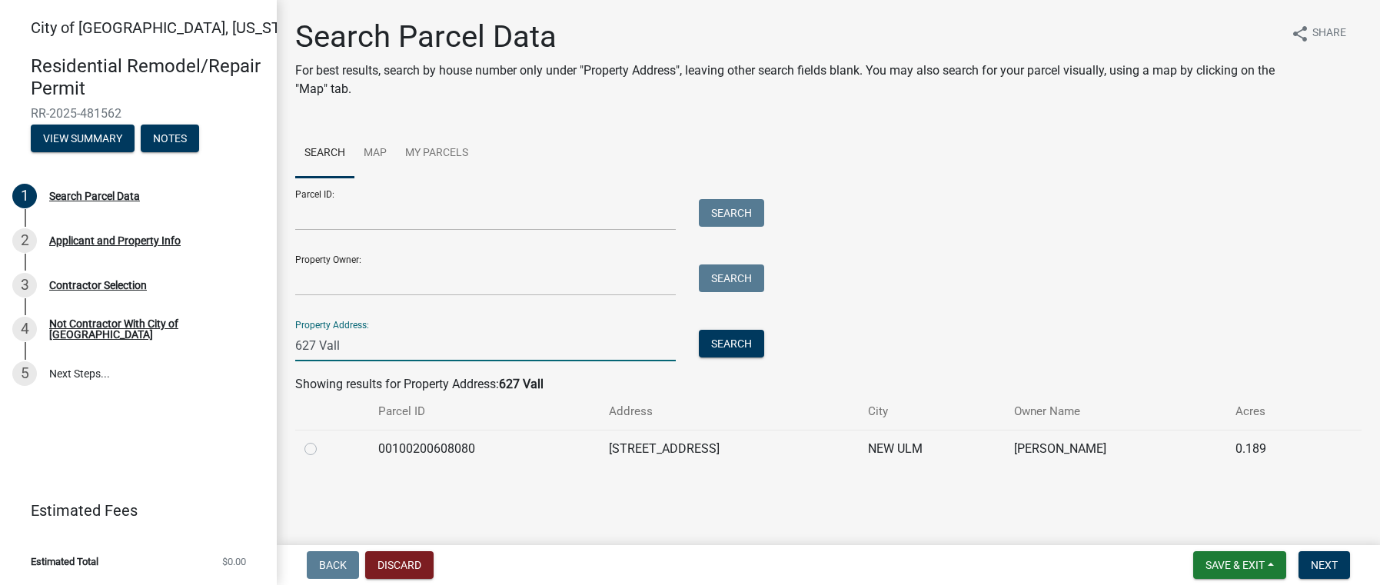
type input "627 Vall"
click at [323, 440] on label at bounding box center [323, 440] width 0 height 0
click at [323, 448] on input "radio" at bounding box center [328, 445] width 10 height 10
radio input "true"
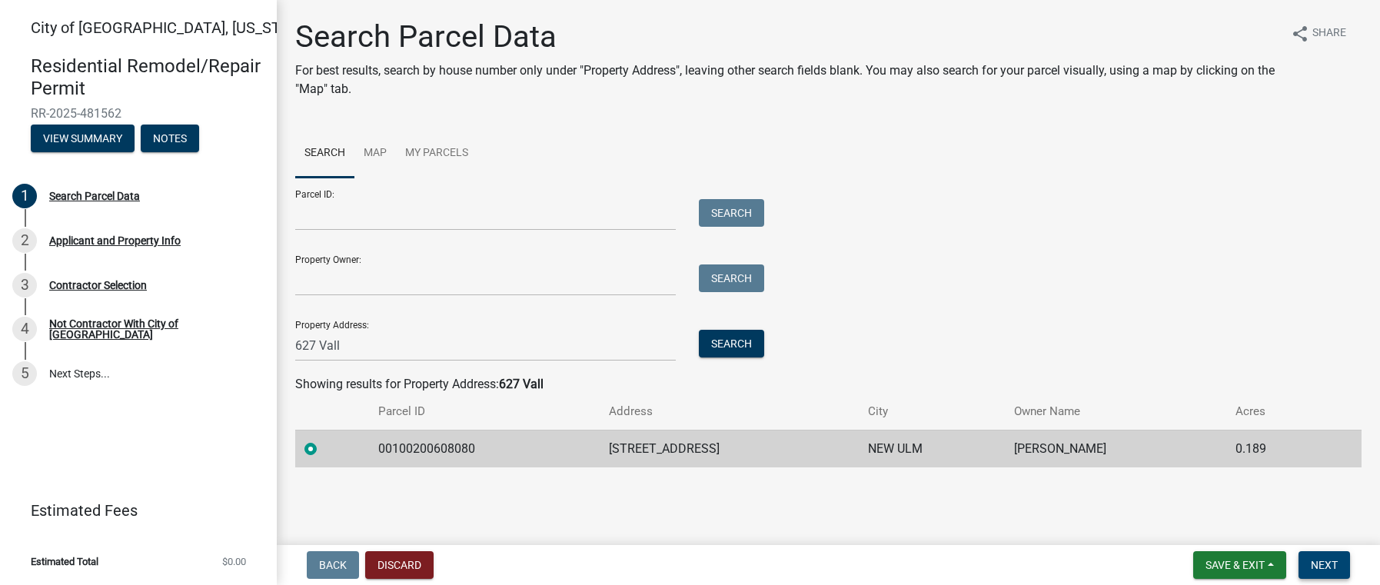
click at [1332, 561] on span "Next" at bounding box center [1324, 565] width 27 height 12
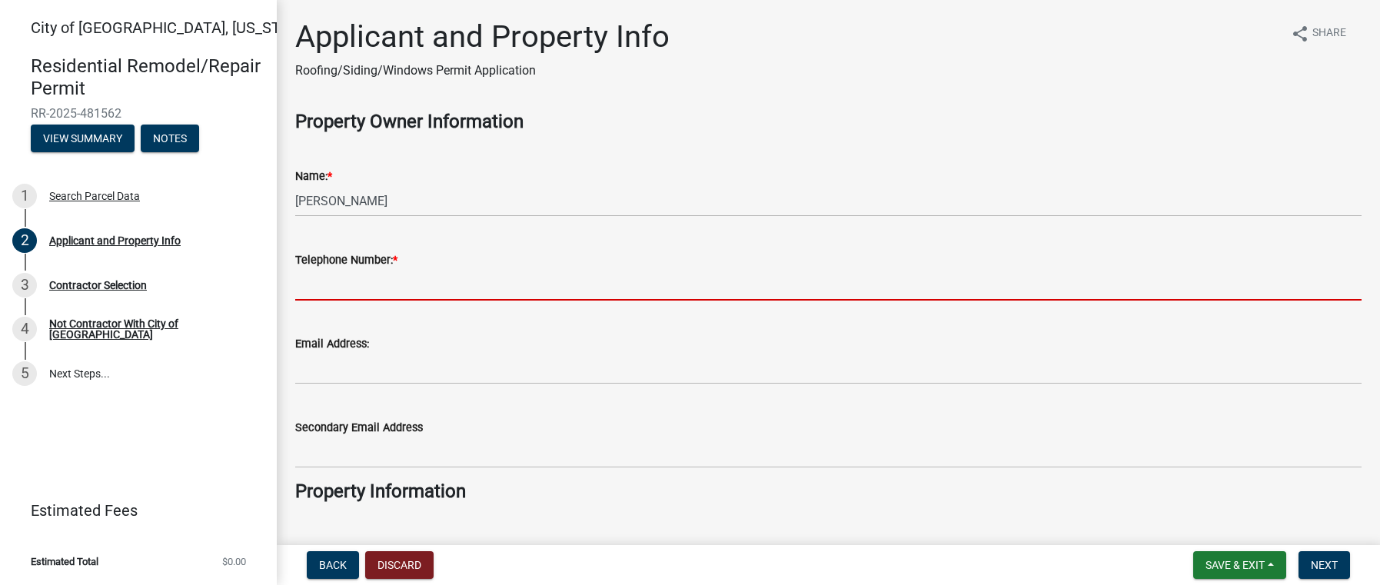
click at [324, 289] on input "Telephone Number: *" at bounding box center [828, 285] width 1067 height 32
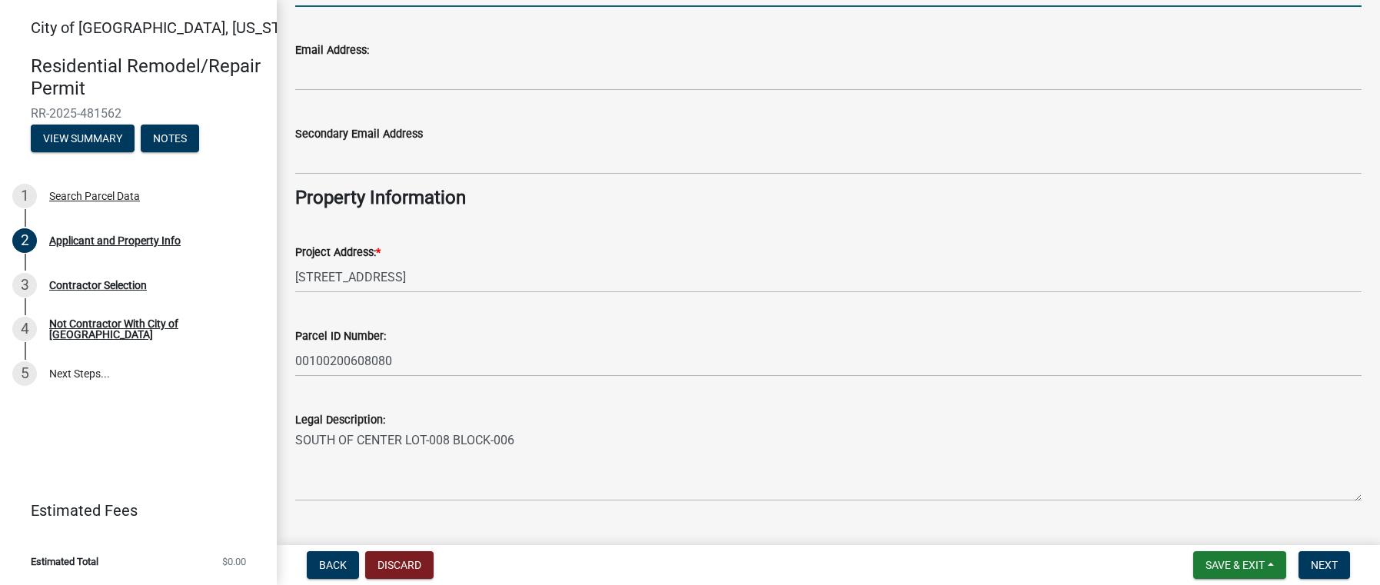
scroll to position [328, 0]
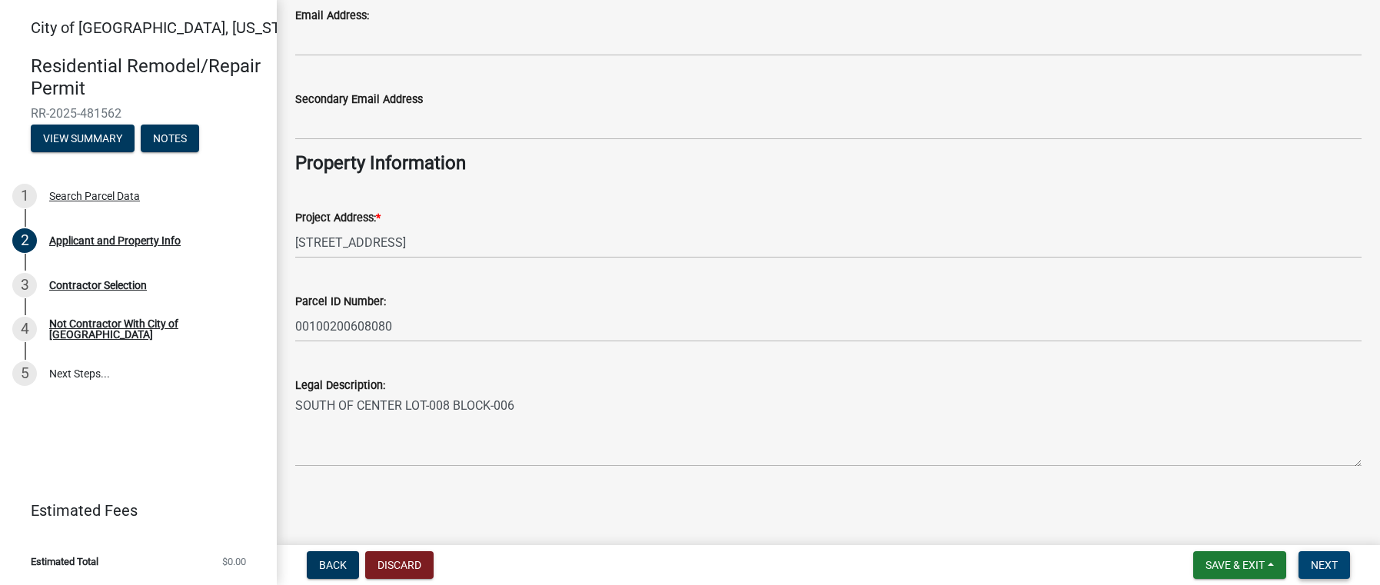
type input "507.276.9145"
click at [1337, 552] on button "Next" at bounding box center [1325, 565] width 52 height 28
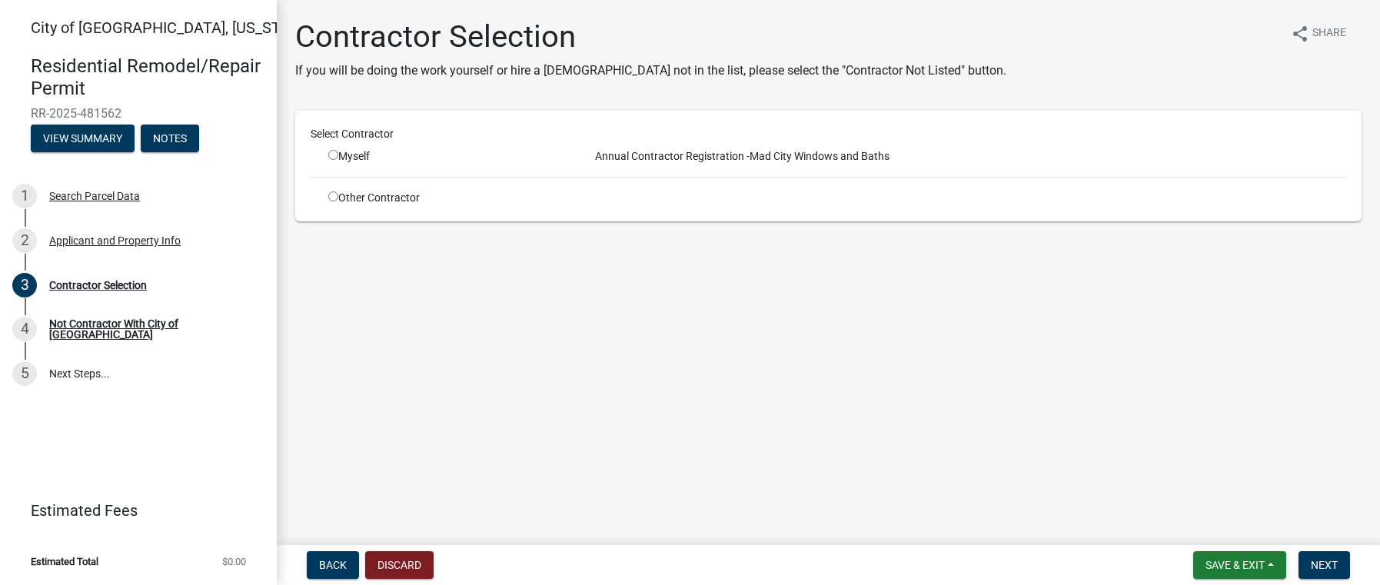
click at [336, 155] on input "radio" at bounding box center [333, 155] width 10 height 10
radio input "true"
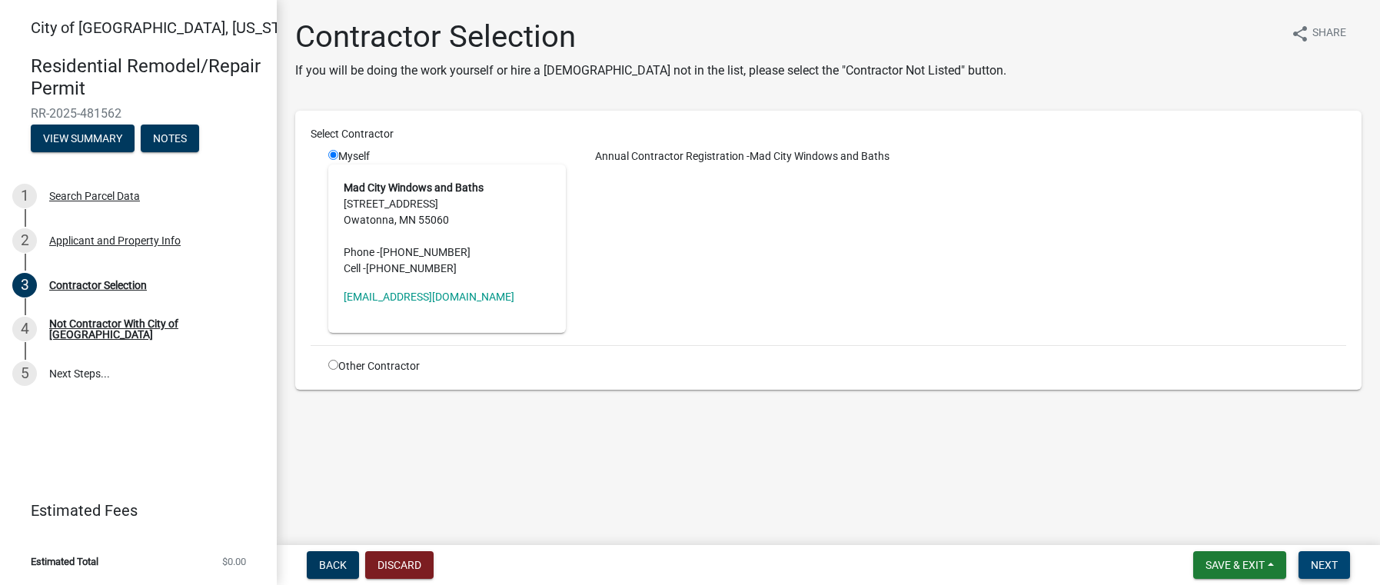
click at [1330, 554] on button "Next" at bounding box center [1325, 565] width 52 height 28
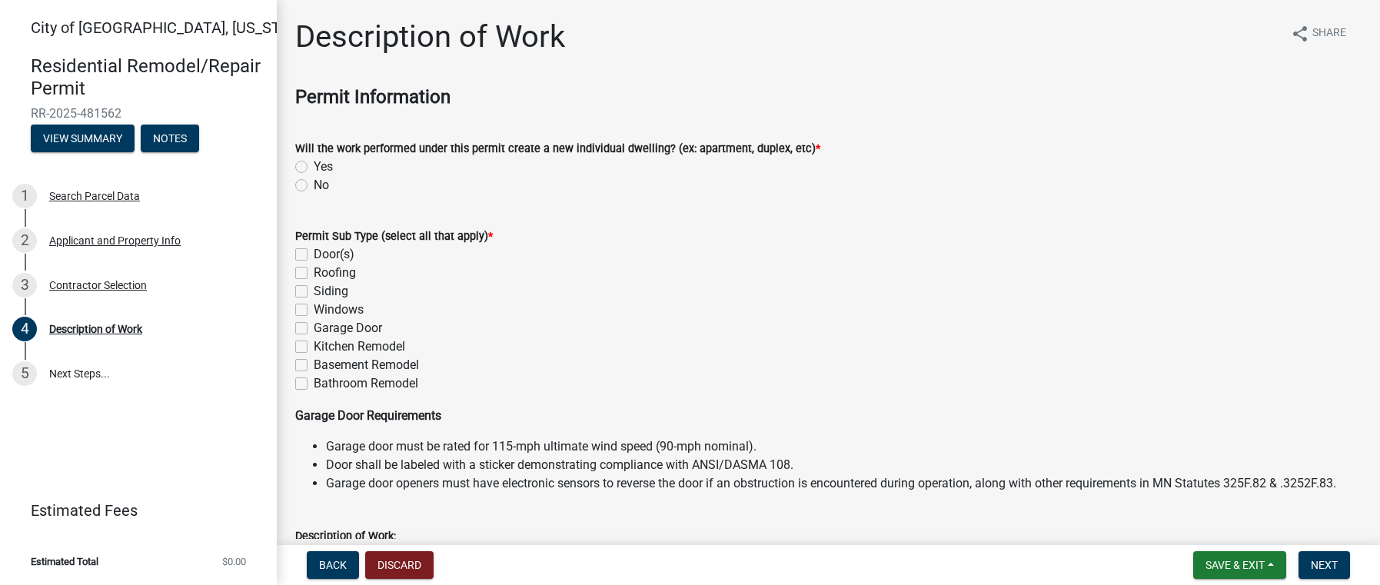
click at [314, 185] on label "No" at bounding box center [321, 185] width 15 height 18
click at [314, 185] on input "No" at bounding box center [319, 181] width 10 height 10
radio input "true"
click at [314, 389] on label "Bathroom Remodel" at bounding box center [366, 384] width 105 height 18
click at [314, 385] on input "Bathroom Remodel" at bounding box center [319, 380] width 10 height 10
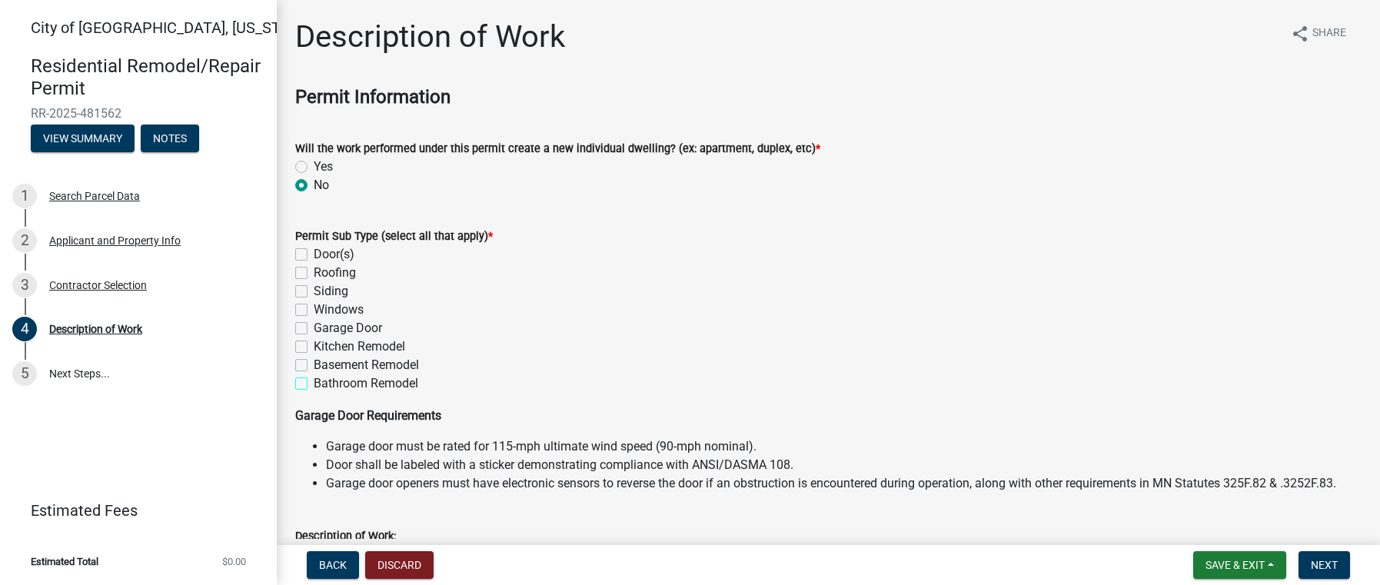
checkbox input "true"
checkbox input "false"
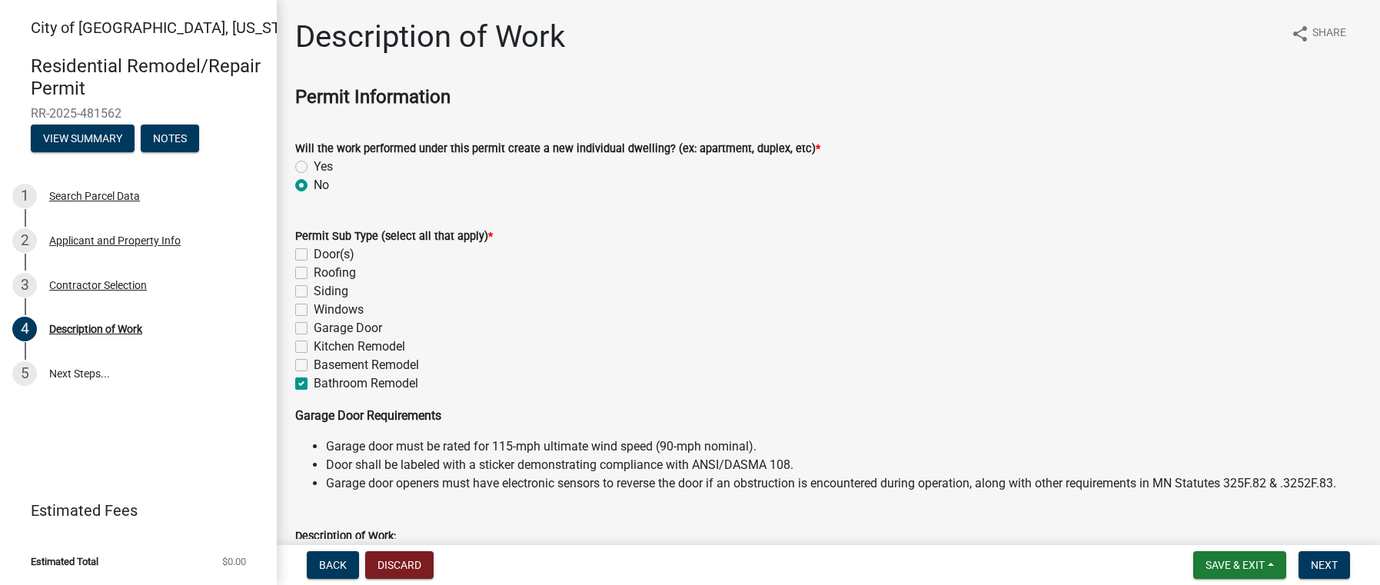
checkbox input "false"
checkbox input "true"
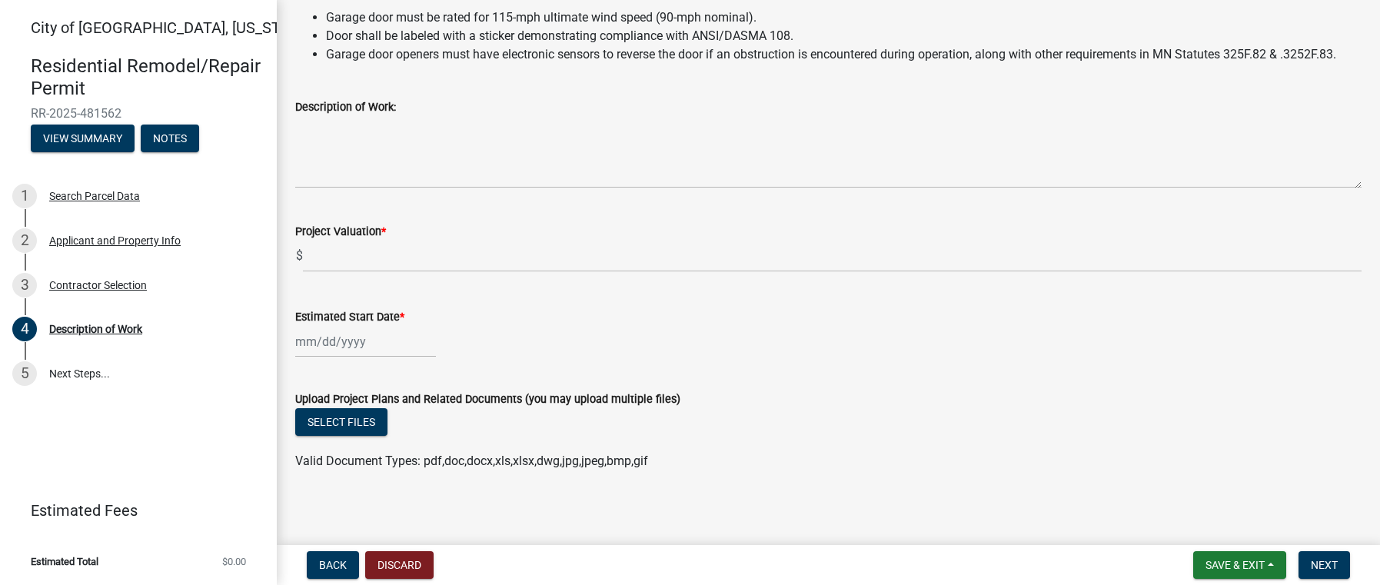
scroll to position [434, 0]
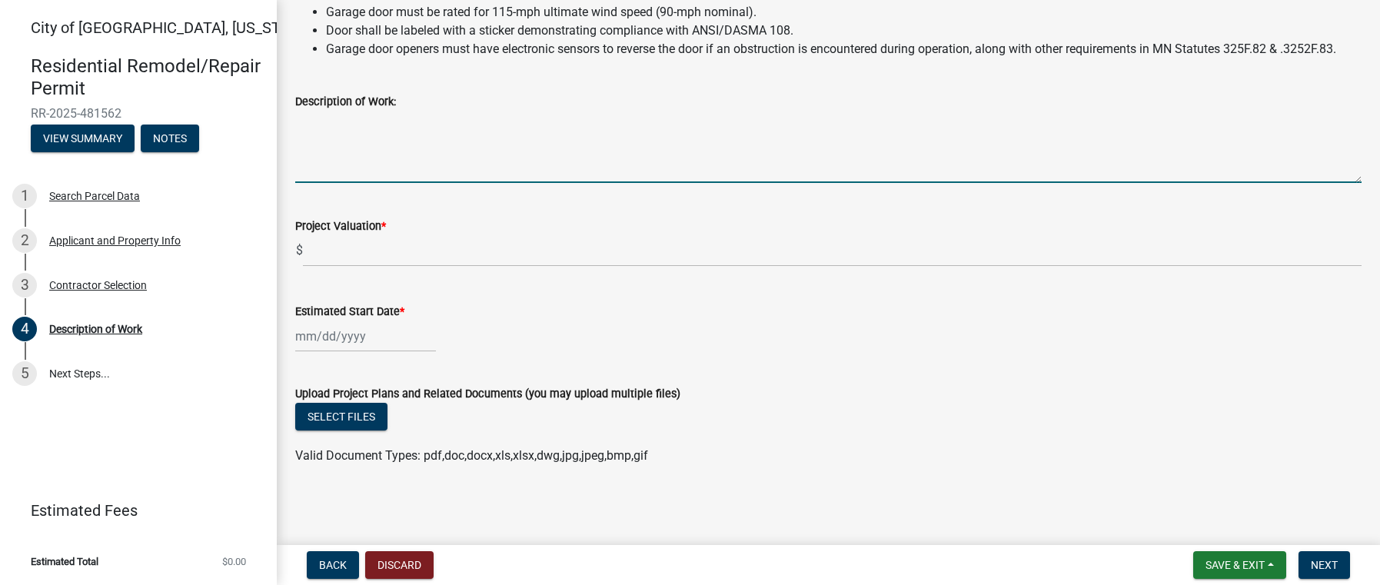
click at [348, 172] on textarea "Description of Work:" at bounding box center [828, 147] width 1067 height 72
type textarea "main floor tub to shower pan conversion"
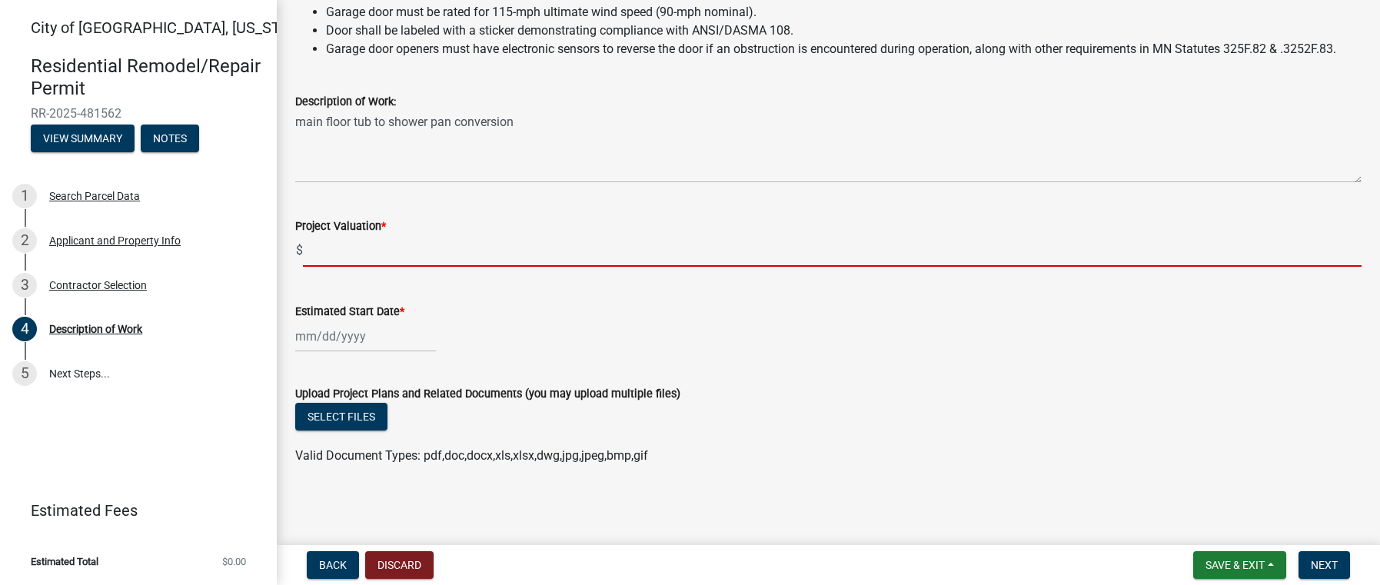
click at [315, 248] on input "text" at bounding box center [832, 251] width 1059 height 32
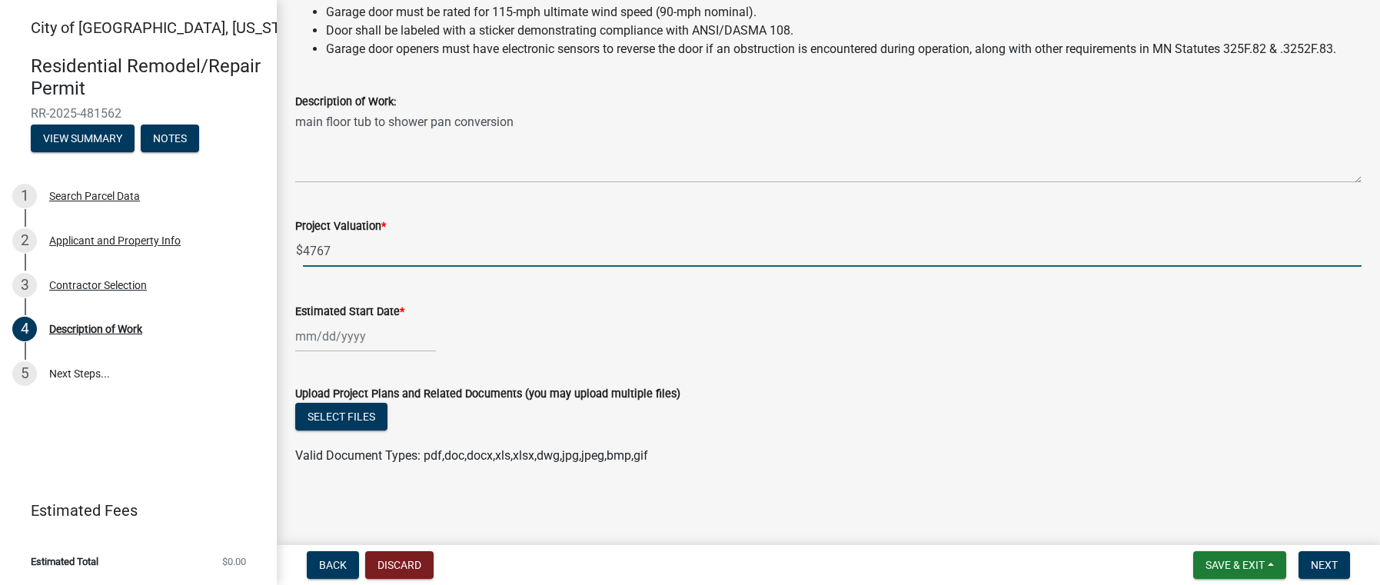
type input "4767"
click at [312, 348] on div at bounding box center [365, 337] width 141 height 32
select select "9"
select select "2025"
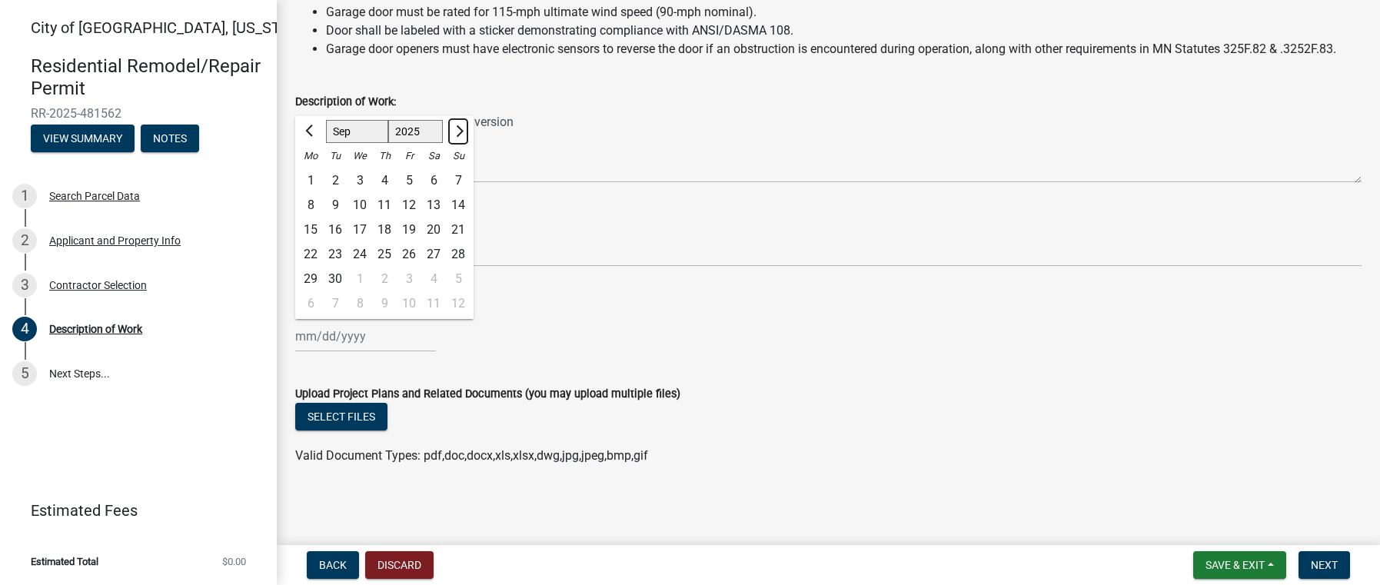
click at [458, 130] on span "Next month" at bounding box center [458, 131] width 12 height 12
select select "10"
click at [337, 202] on div "7" at bounding box center [335, 205] width 25 height 25
type input "10/07/2025"
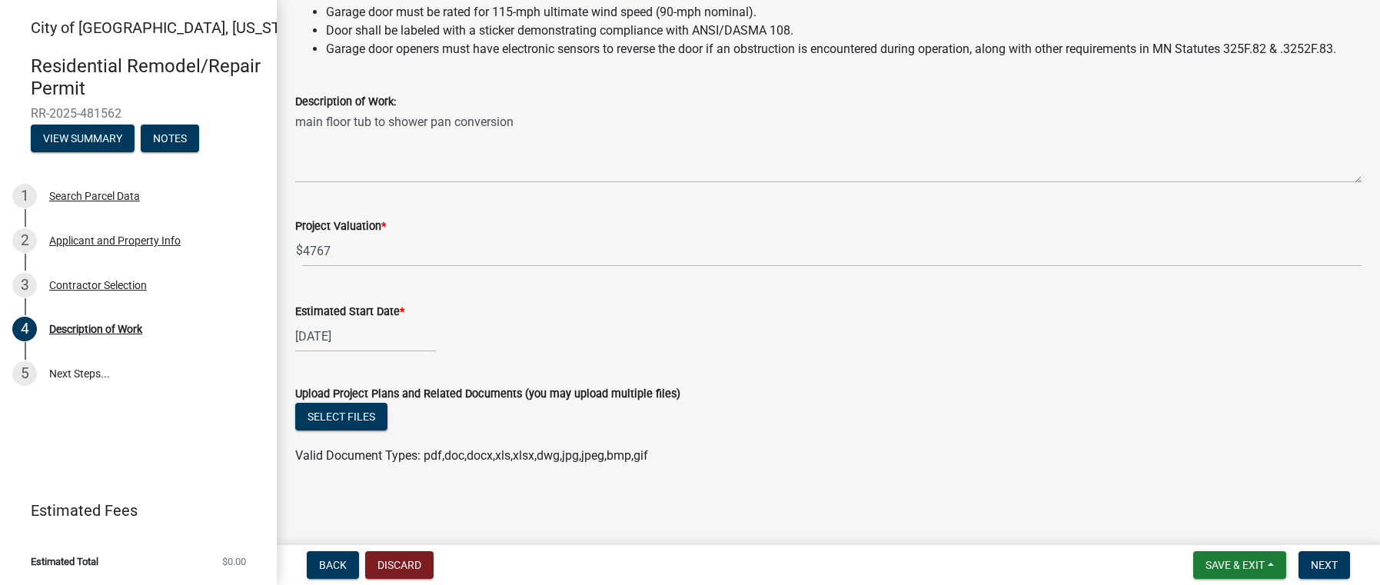
select select "10"
select select "2025"
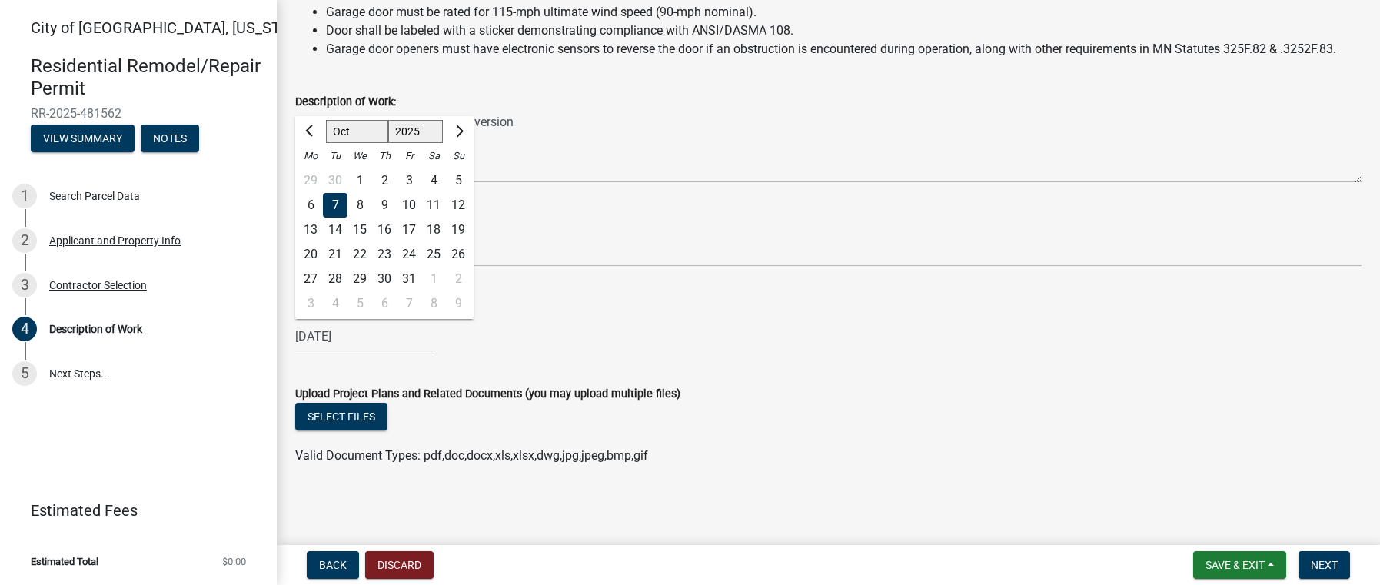
click at [378, 342] on div "10/07/2025 Jan Feb Mar Apr May Jun Jul Aug Sep Oct Nov Dec 1525 1526 1527 1528 …" at bounding box center [365, 337] width 141 height 32
click at [339, 228] on div "14" at bounding box center [335, 230] width 25 height 25
type input "[DATE]"
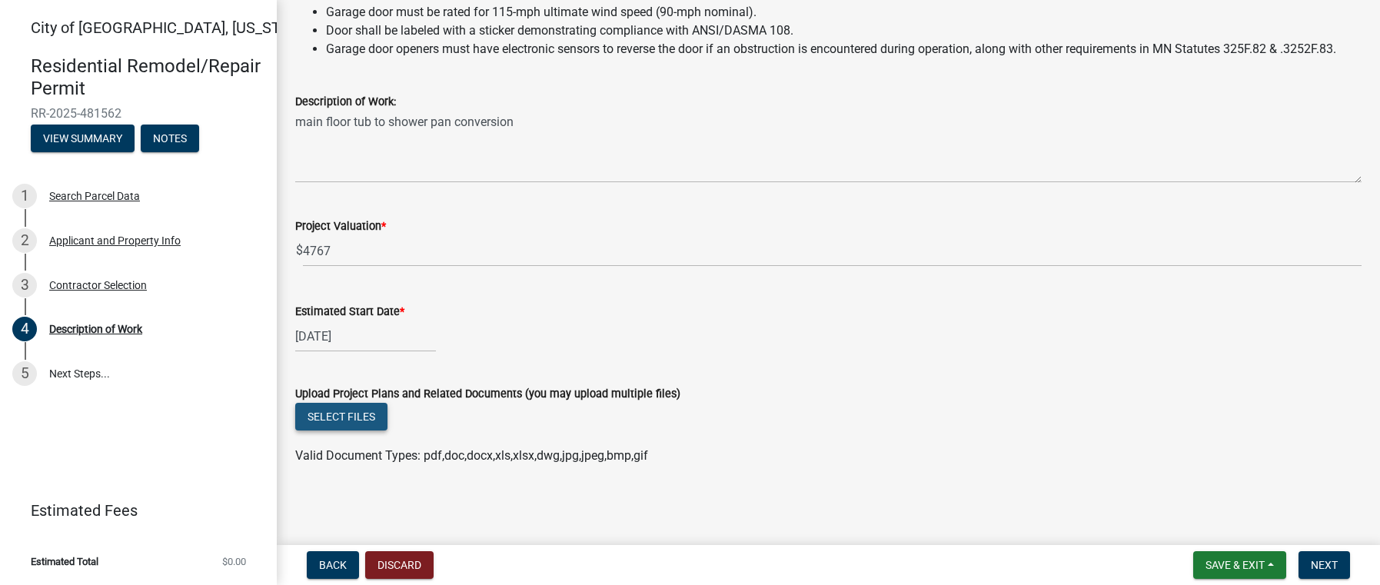
click at [355, 411] on button "Select files" at bounding box center [341, 417] width 92 height 28
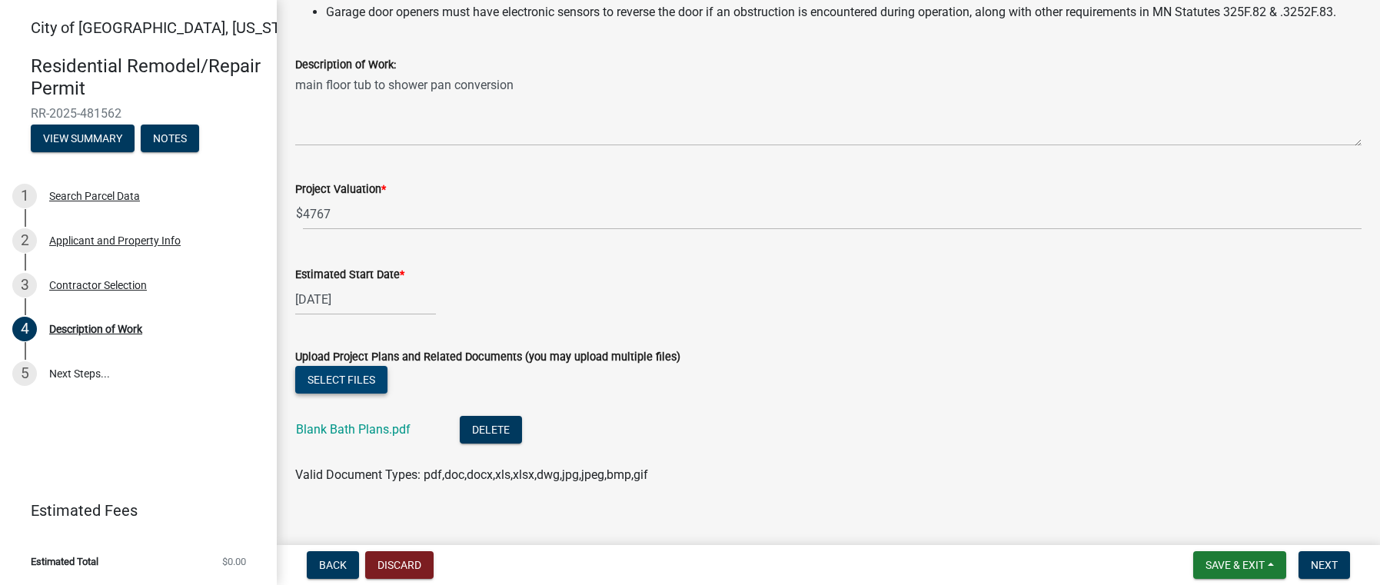
scroll to position [491, 0]
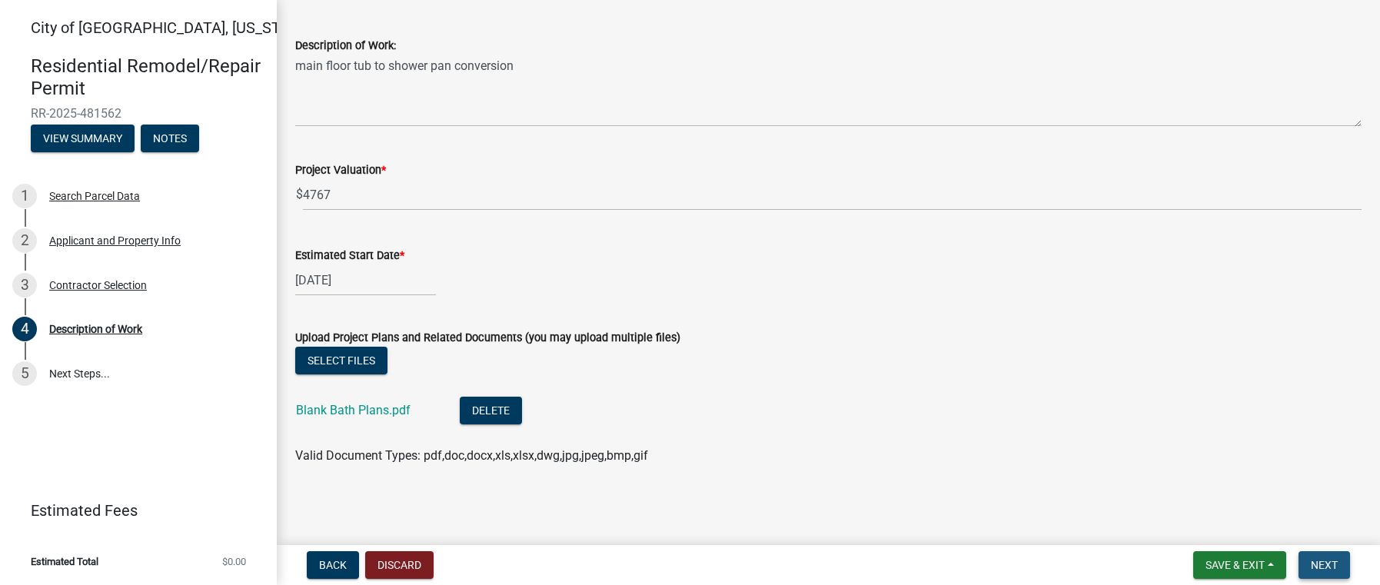
click at [1329, 562] on span "Next" at bounding box center [1324, 565] width 27 height 12
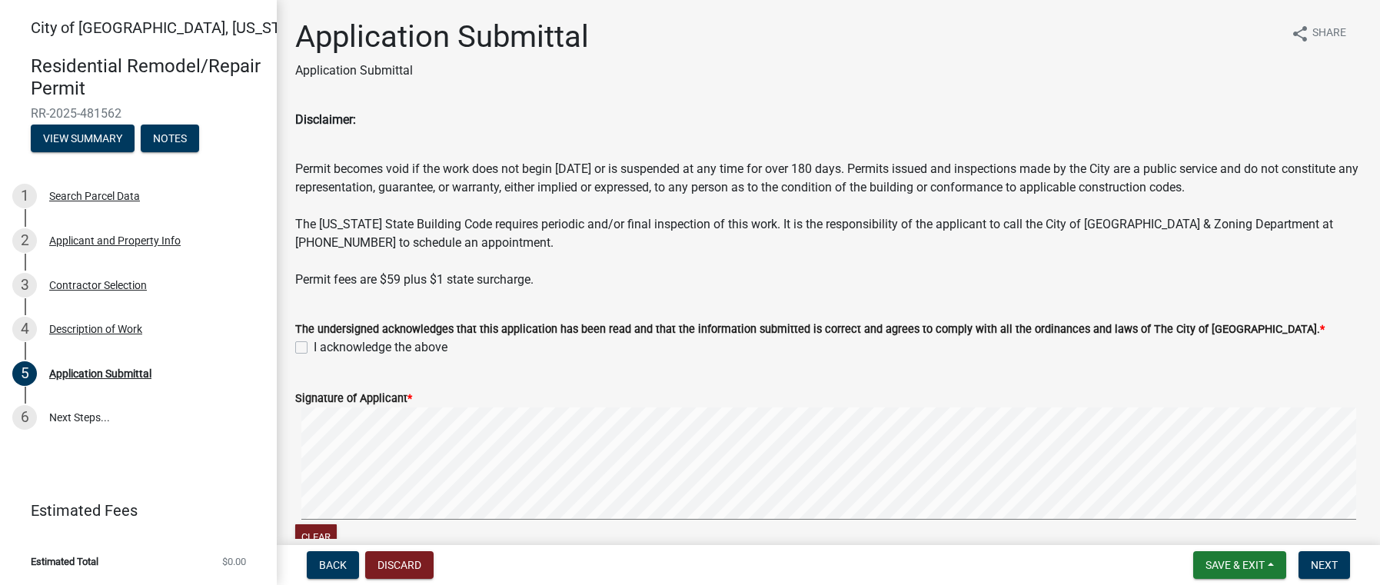
click at [314, 346] on label "I acknowledge the above" at bounding box center [381, 347] width 134 height 18
click at [314, 346] on input "I acknowledge the above" at bounding box center [319, 343] width 10 height 10
checkbox input "true"
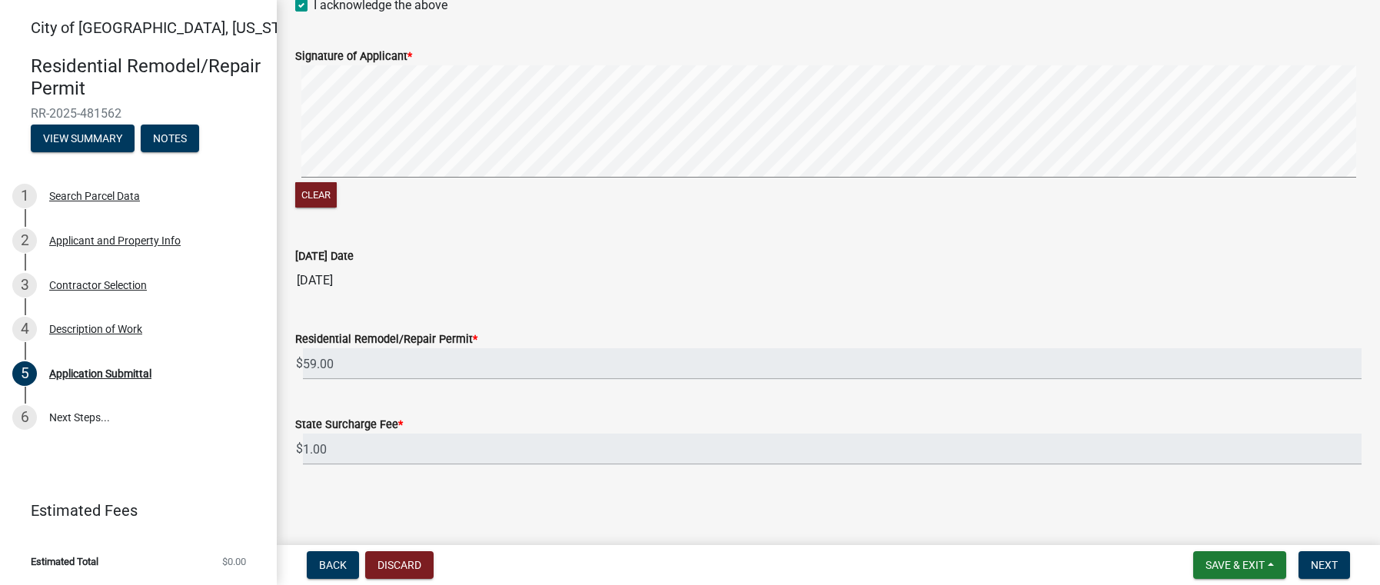
scroll to position [355, 0]
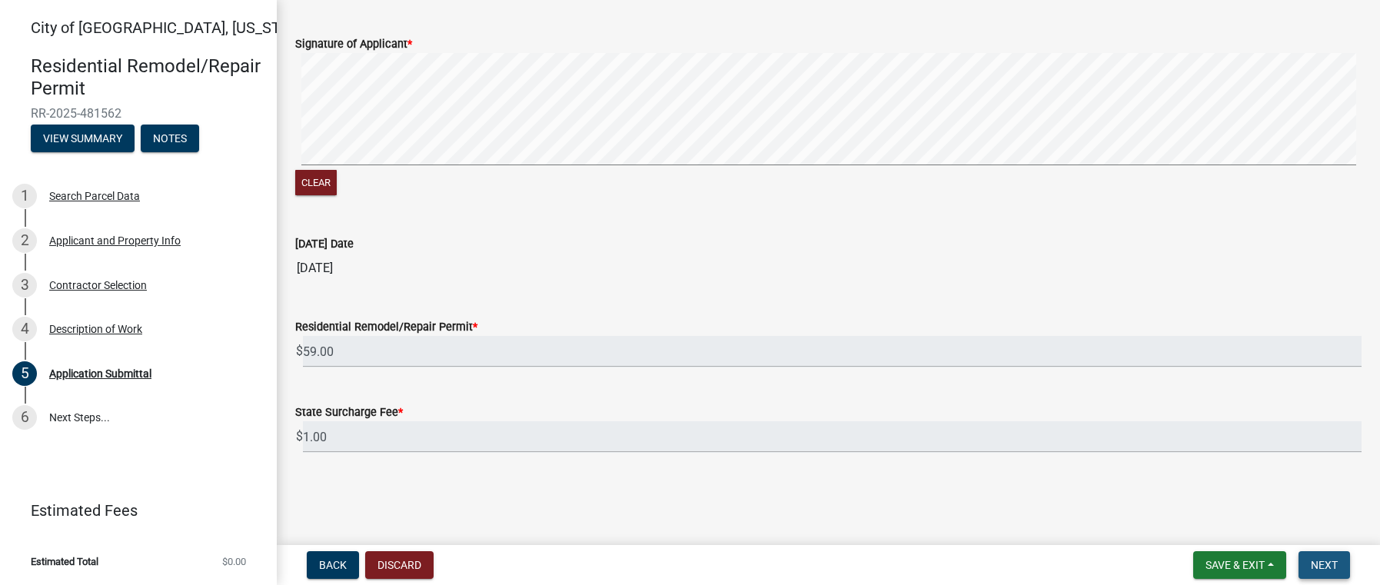
click at [1316, 557] on button "Next" at bounding box center [1325, 565] width 52 height 28
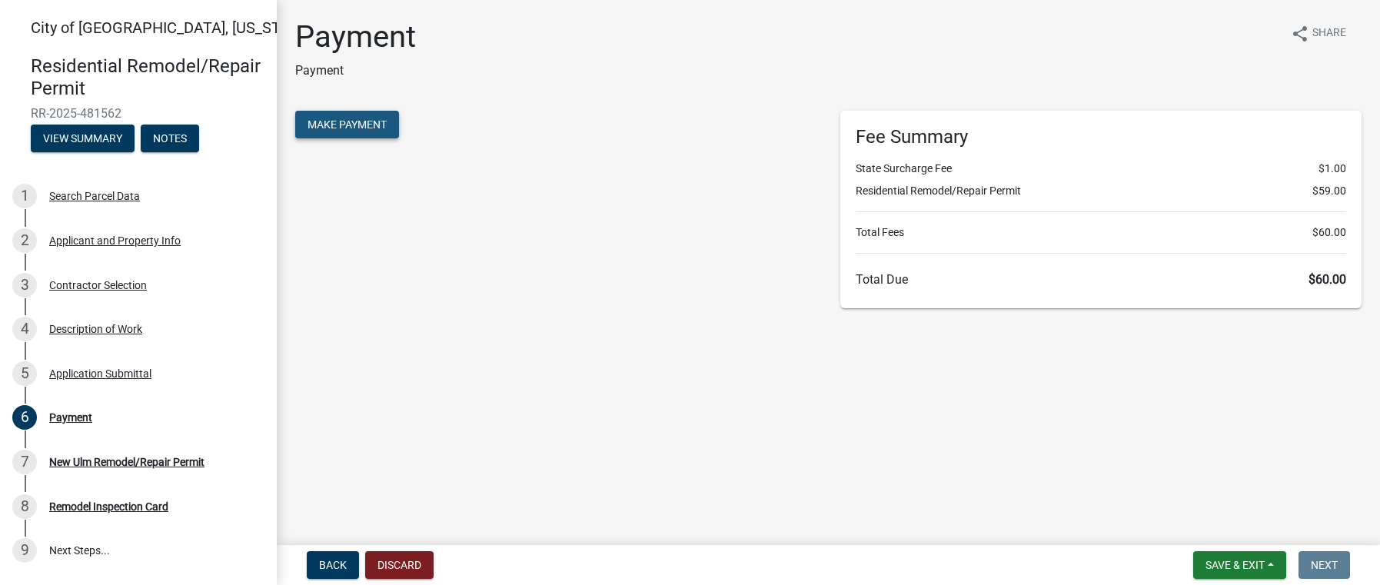
click at [342, 127] on span "Make Payment" at bounding box center [347, 124] width 79 height 12
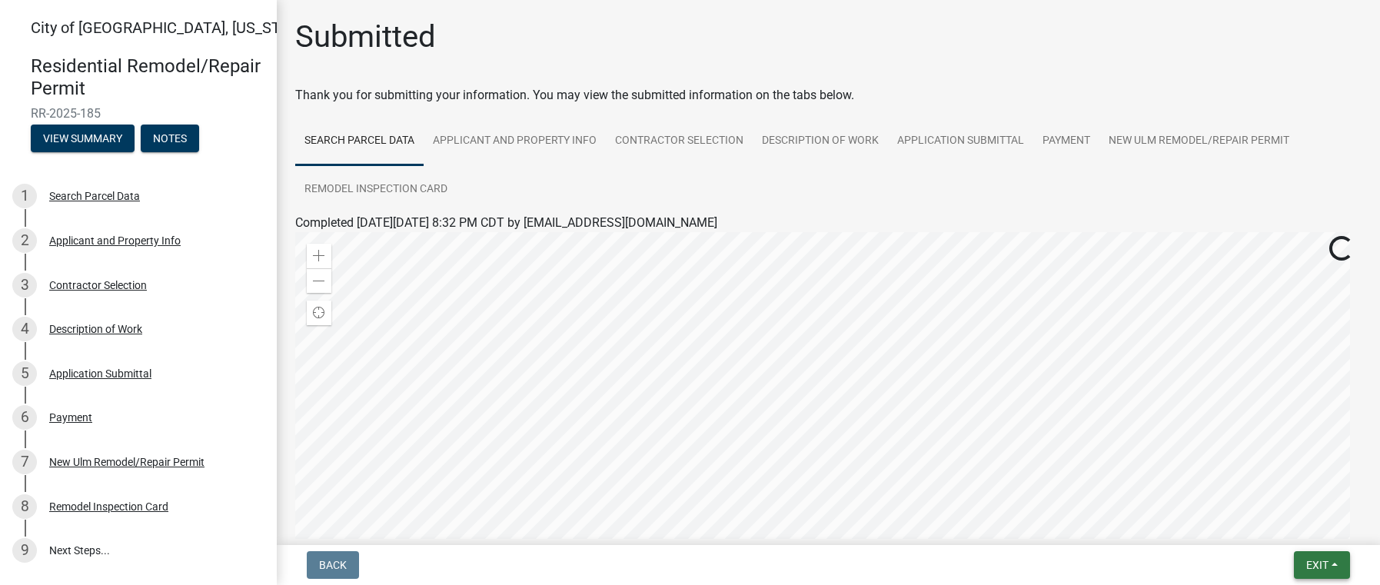
click at [1323, 564] on span "Exit" at bounding box center [1318, 565] width 22 height 12
click at [1285, 533] on button "Save & Exit" at bounding box center [1288, 525] width 123 height 37
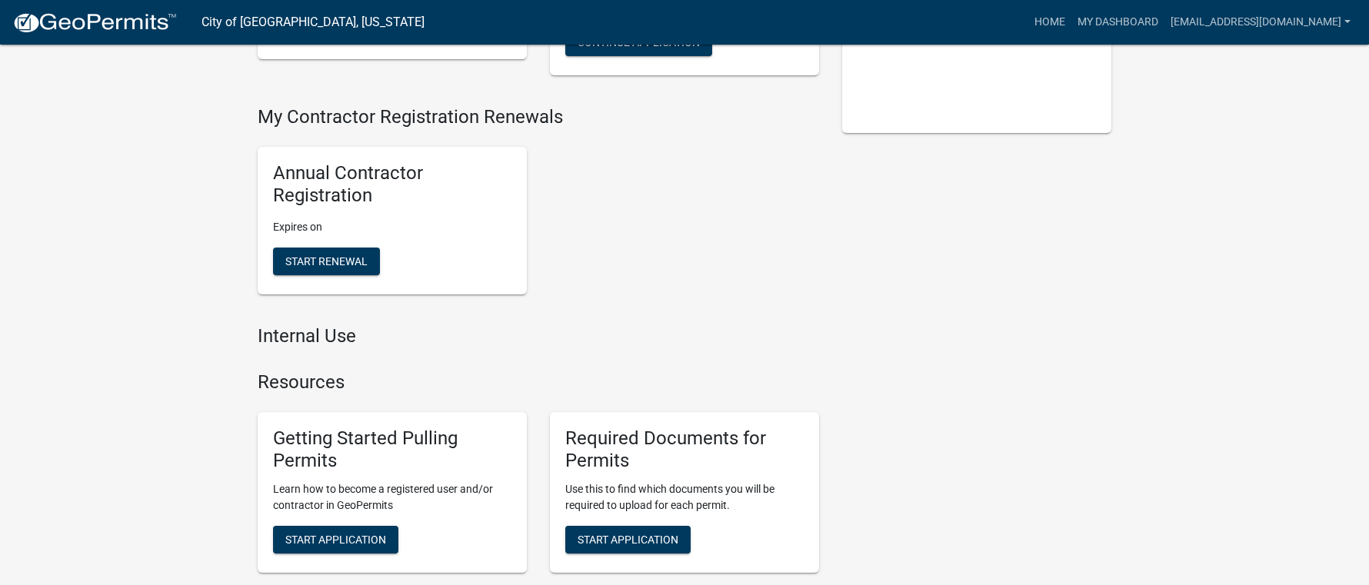
scroll to position [77, 0]
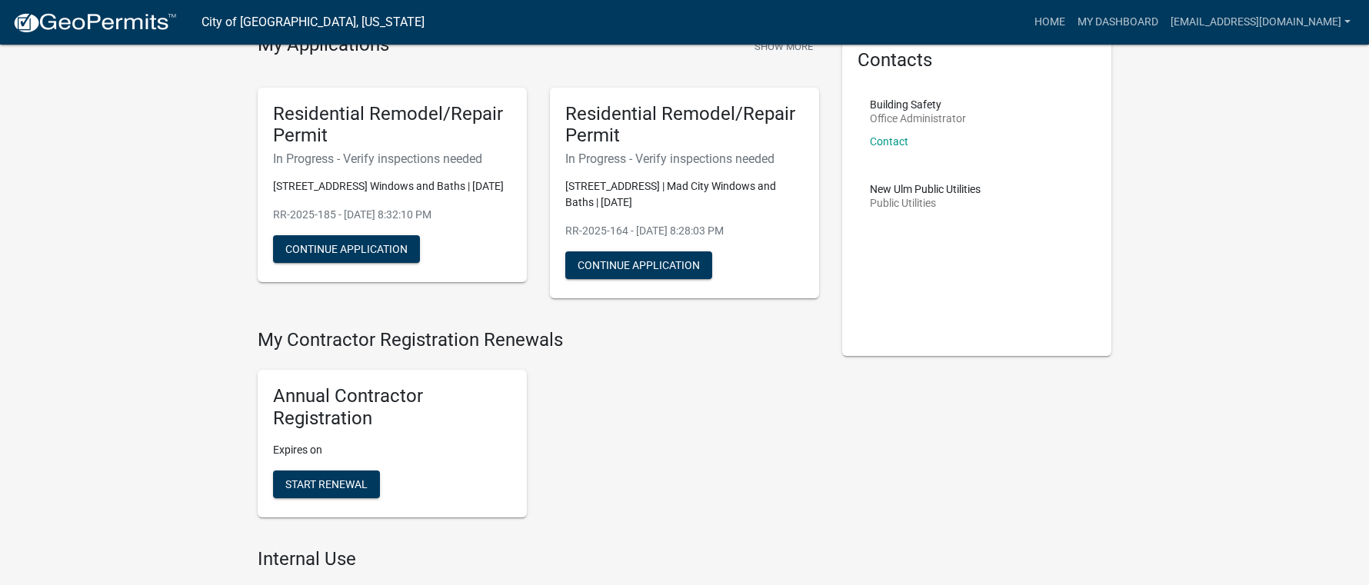
click at [393, 283] on div "Residential Remodel/Repair Permit In Progress - Verify inspections needed [STRE…" at bounding box center [392, 185] width 269 height 195
click at [380, 263] on button "Continue Application" at bounding box center [346, 249] width 147 height 28
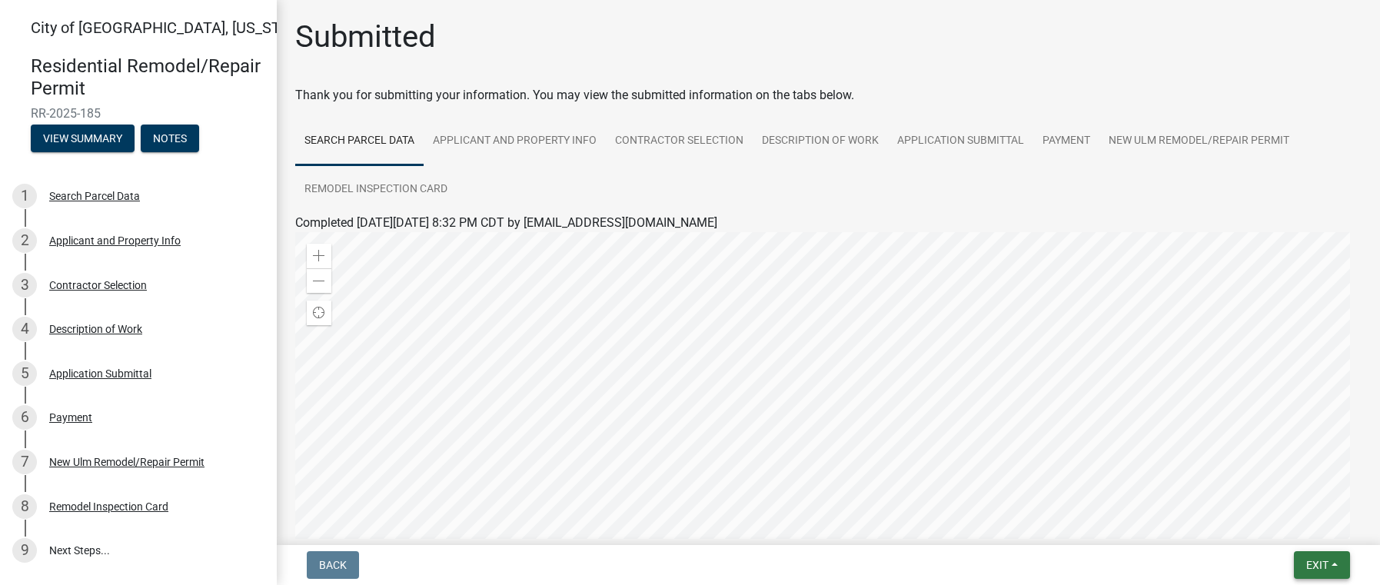
click at [1305, 565] on button "Exit" at bounding box center [1322, 565] width 56 height 28
click at [1270, 525] on button "Save & Exit" at bounding box center [1288, 525] width 123 height 37
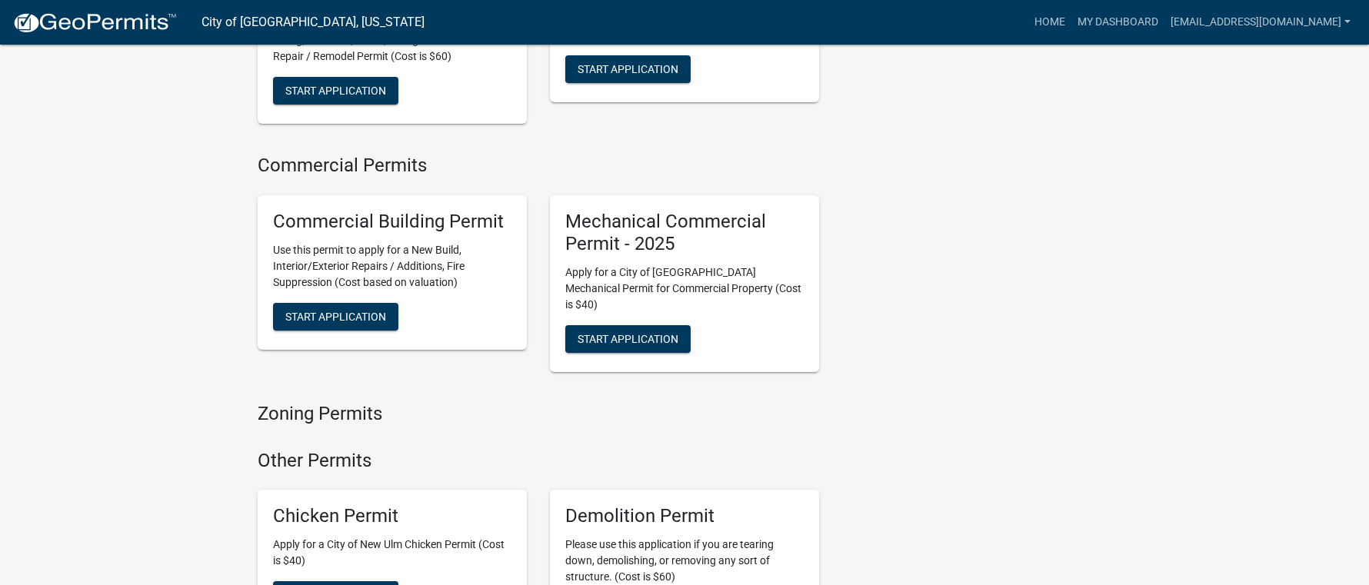
scroll to position [1154, 0]
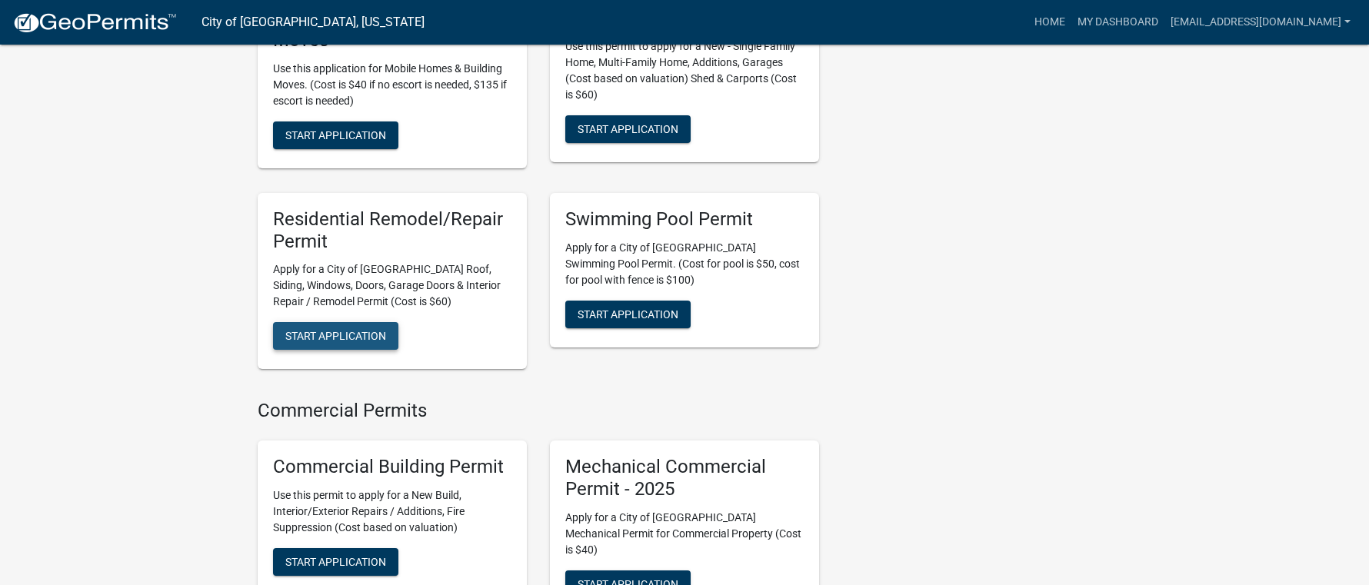
click at [311, 330] on span "Start Application" at bounding box center [335, 336] width 101 height 12
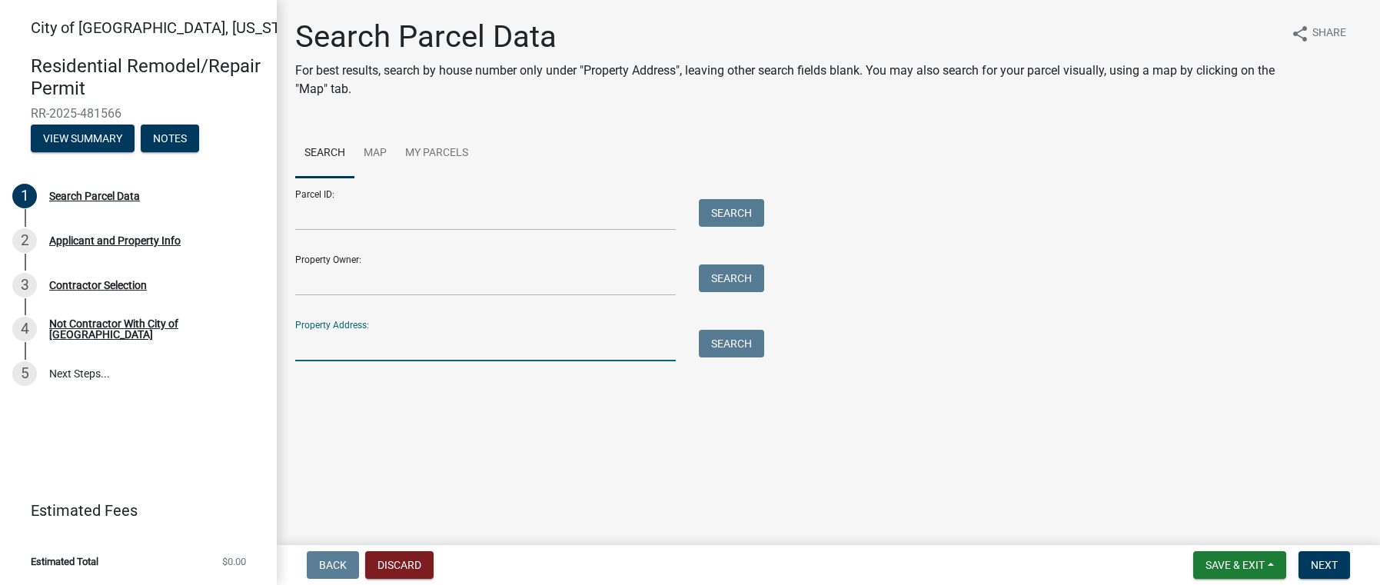
click at [334, 342] on input "Property Address:" at bounding box center [485, 346] width 381 height 32
click at [350, 352] on input "Property Address:" at bounding box center [485, 346] width 381 height 32
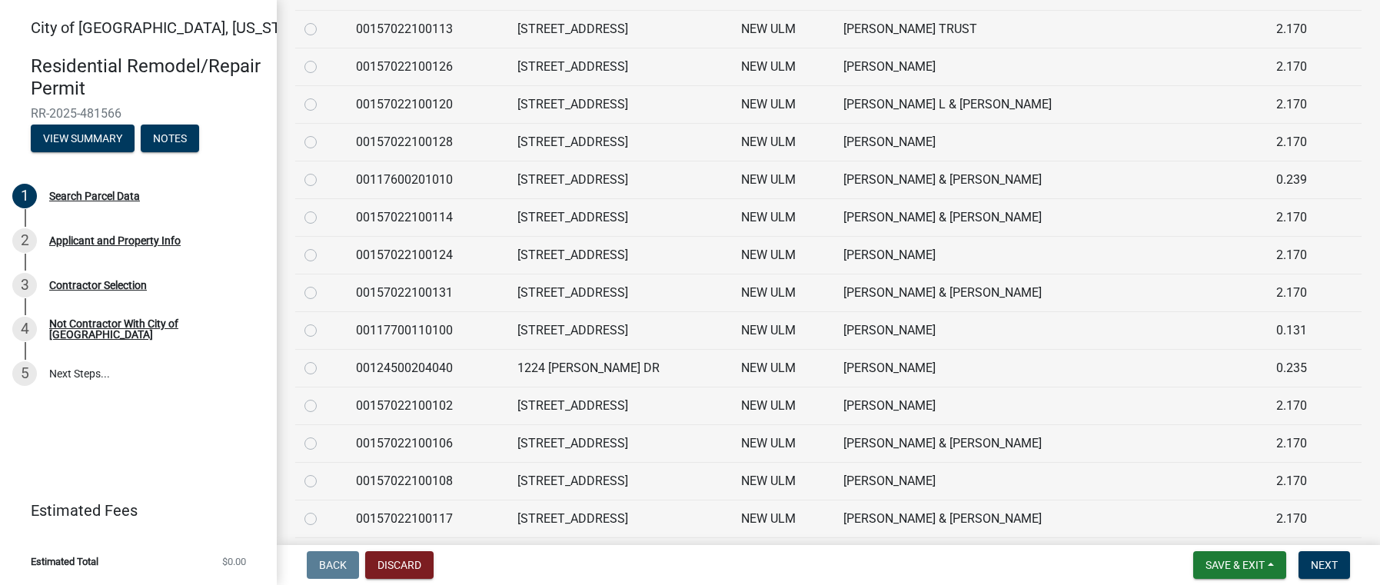
scroll to position [1230, 0]
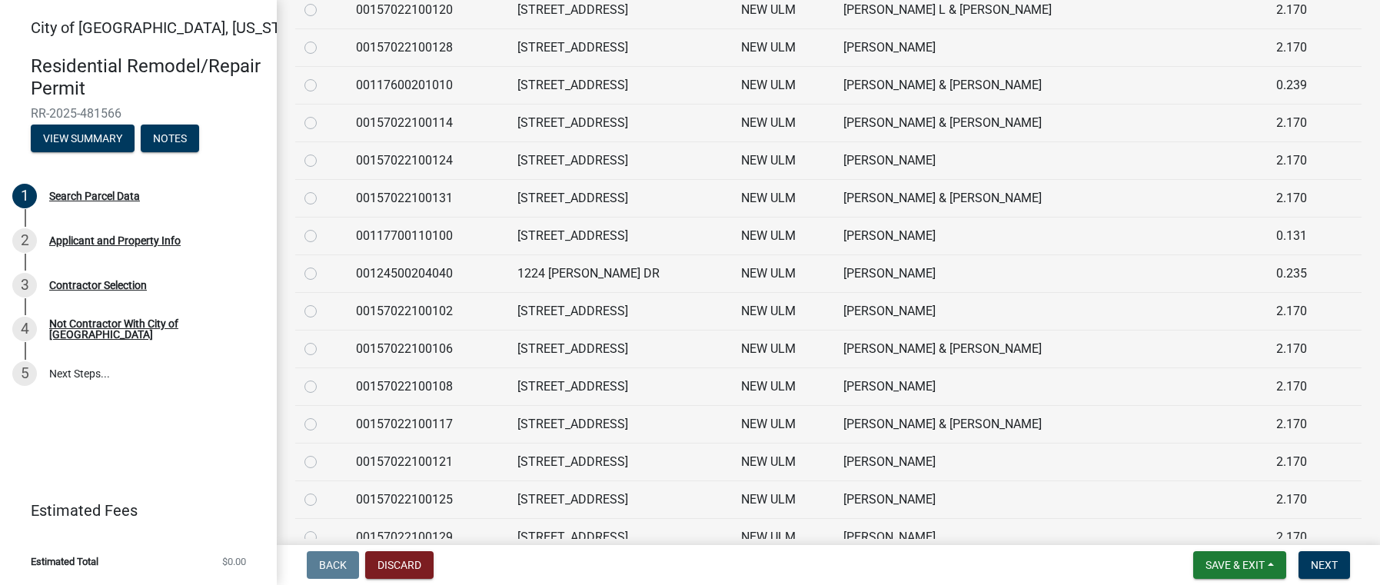
type input "1224"
click at [323, 265] on label at bounding box center [323, 265] width 0 height 0
click at [323, 275] on input "radio" at bounding box center [328, 270] width 10 height 10
radio input "true"
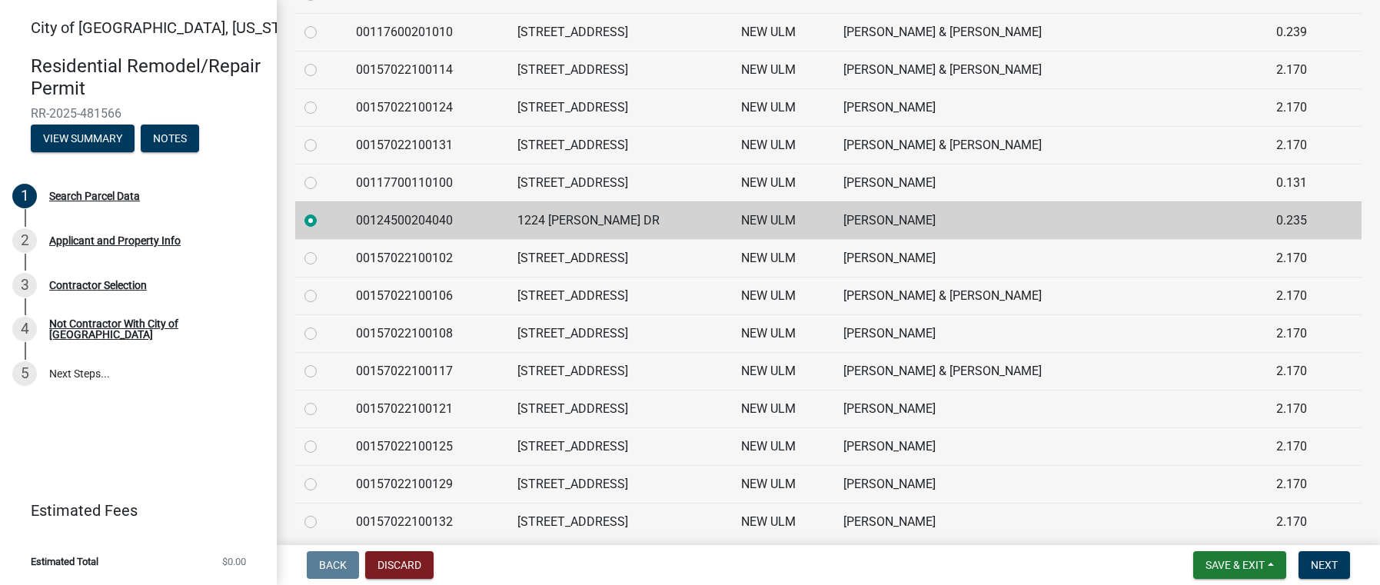
scroll to position [1384, 0]
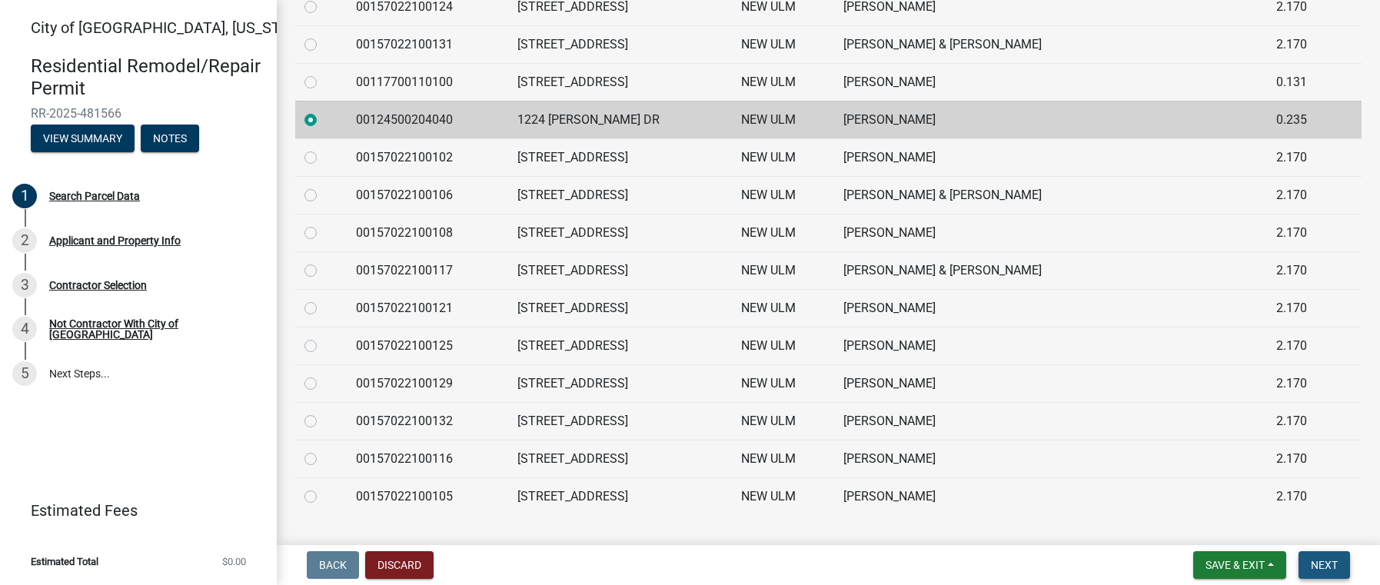
click at [1329, 571] on span "Next" at bounding box center [1324, 565] width 27 height 12
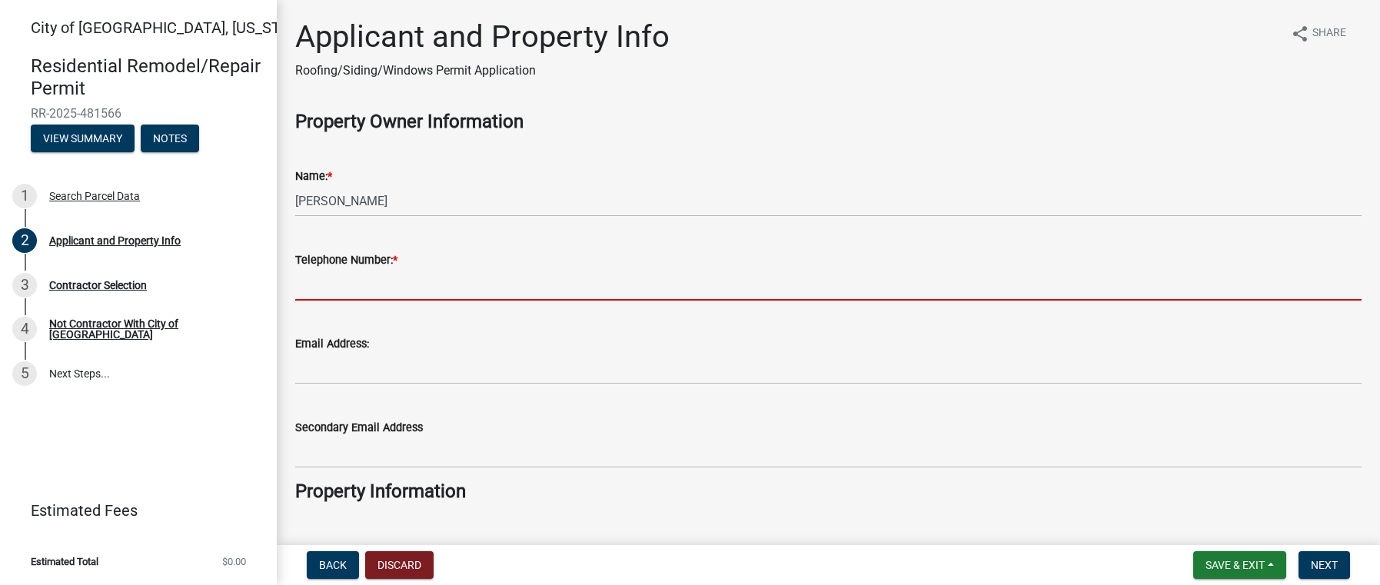
click at [370, 295] on input "Telephone Number: *" at bounding box center [828, 285] width 1067 height 32
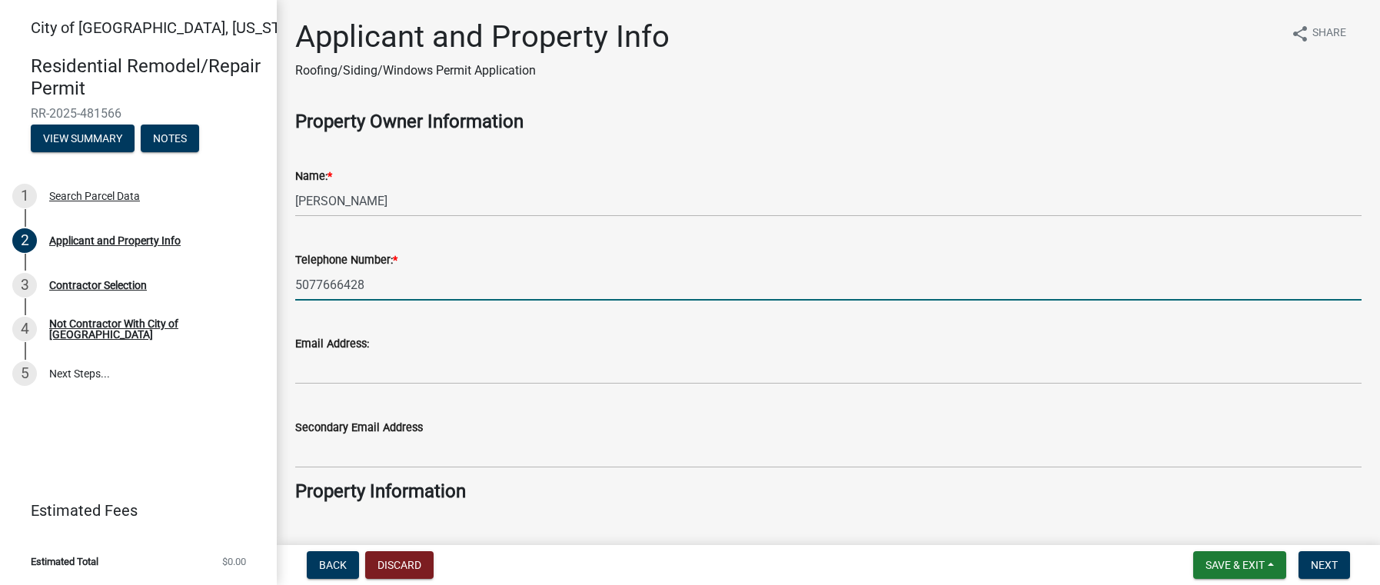
type input "5077666428"
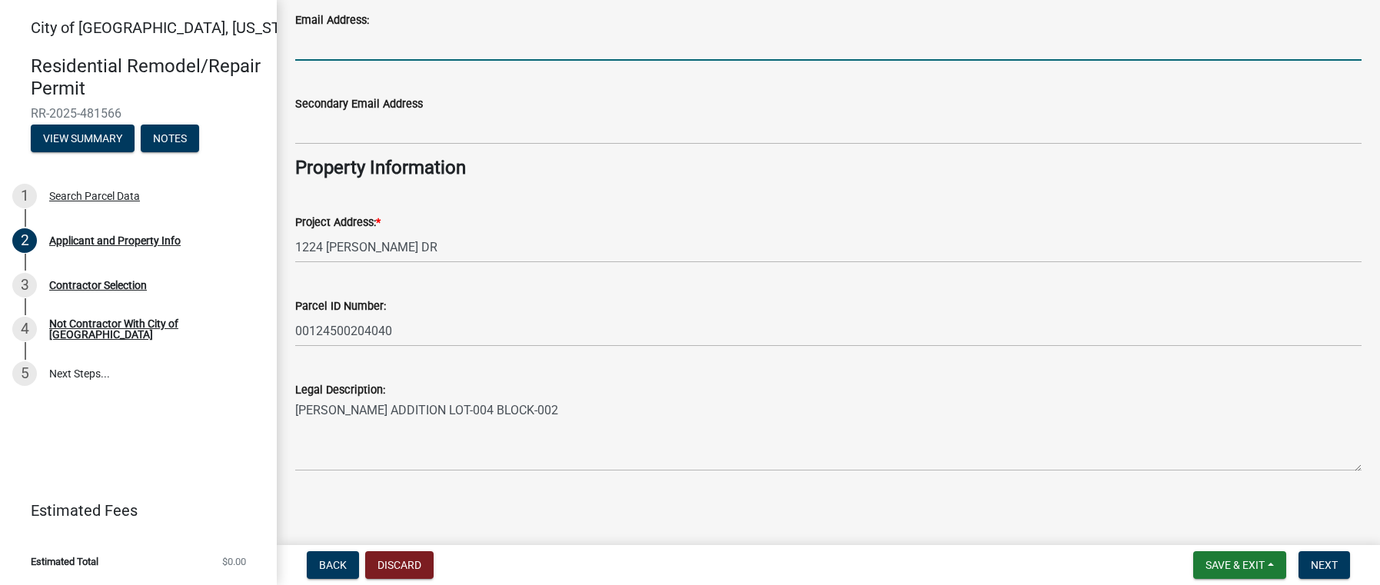
scroll to position [328, 0]
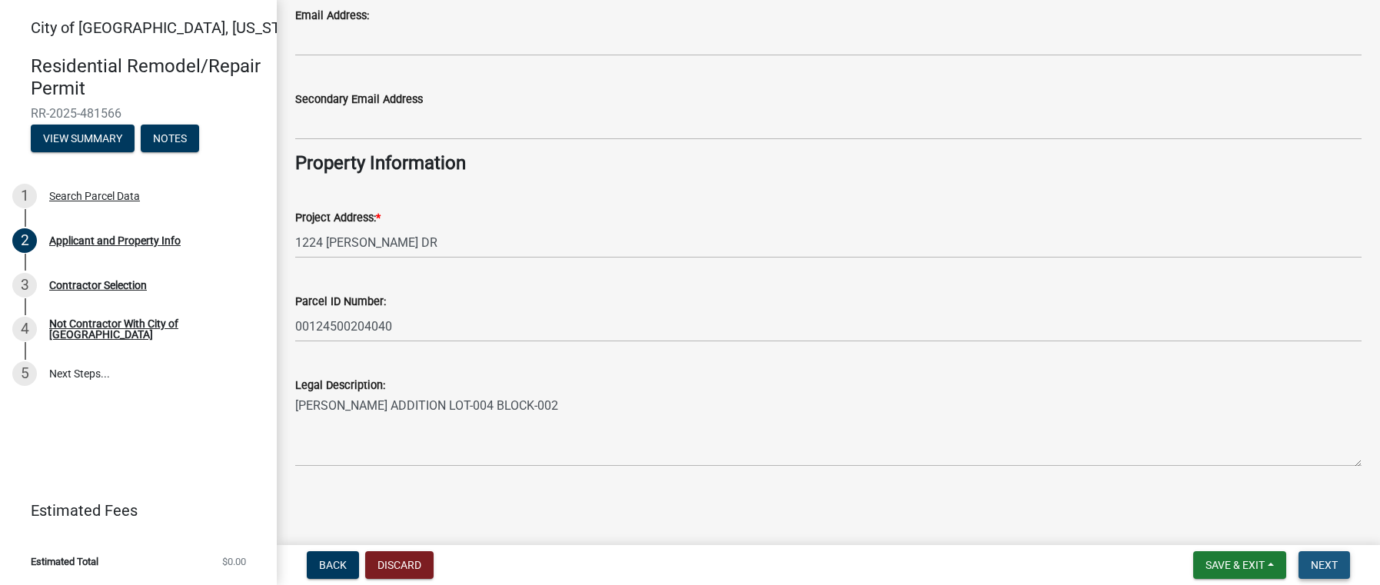
click at [1338, 554] on button "Next" at bounding box center [1325, 565] width 52 height 28
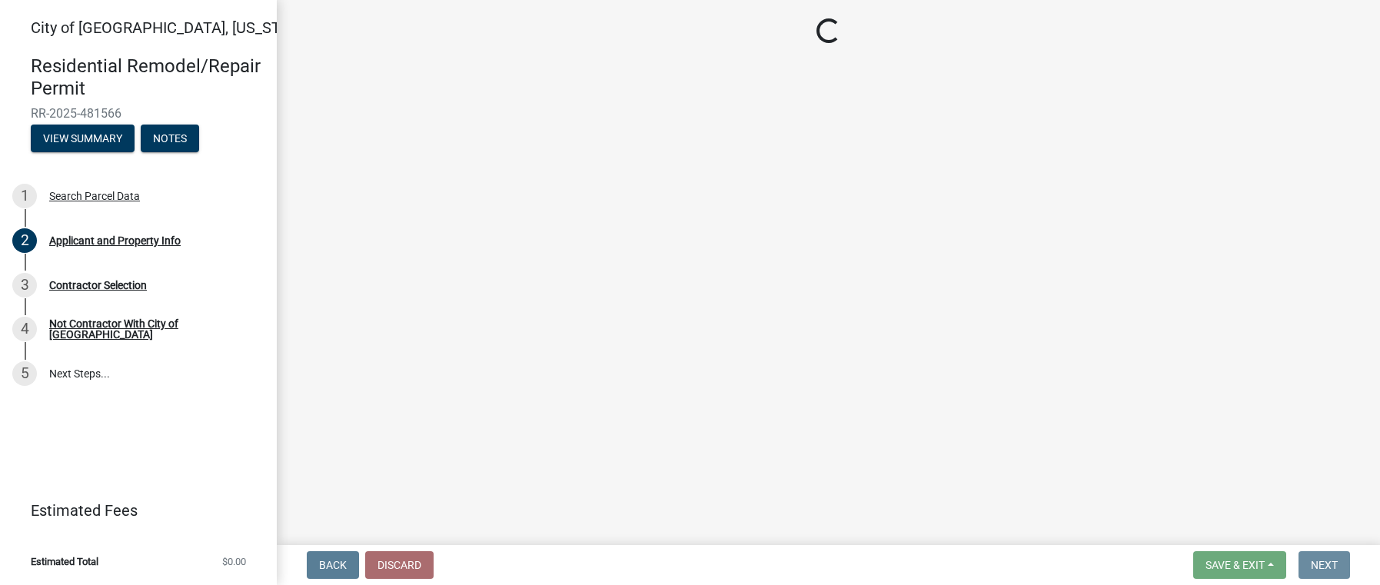
scroll to position [0, 0]
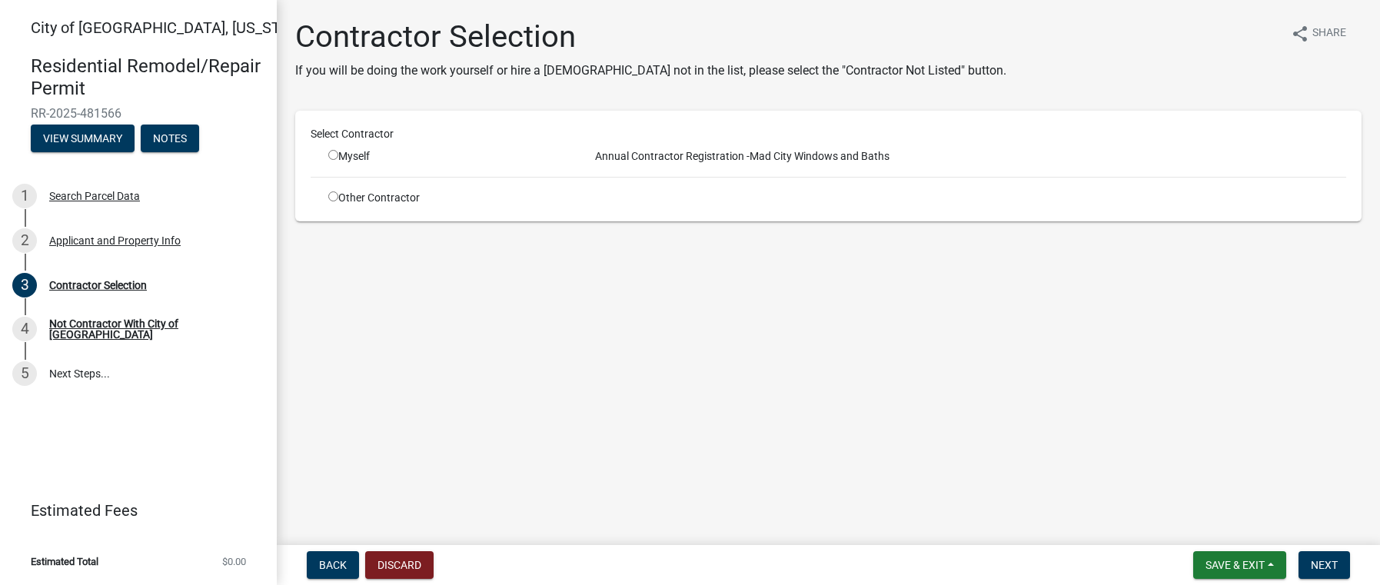
click at [328, 151] on input "radio" at bounding box center [333, 155] width 10 height 10
radio input "true"
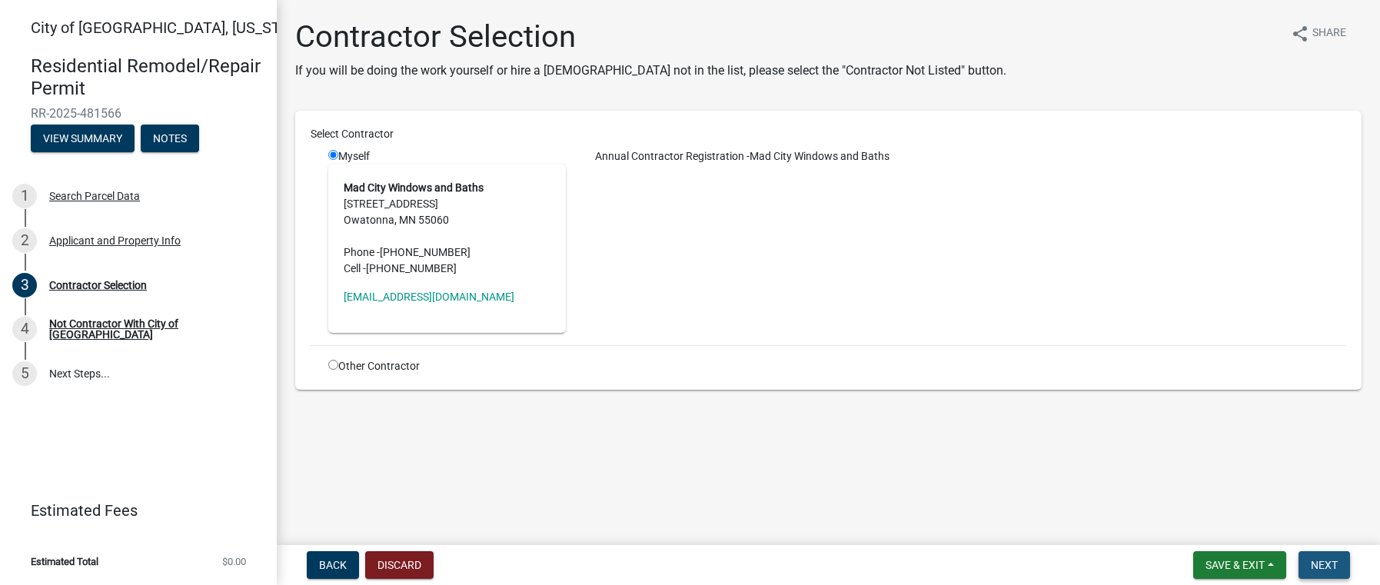
click at [1332, 564] on span "Next" at bounding box center [1324, 565] width 27 height 12
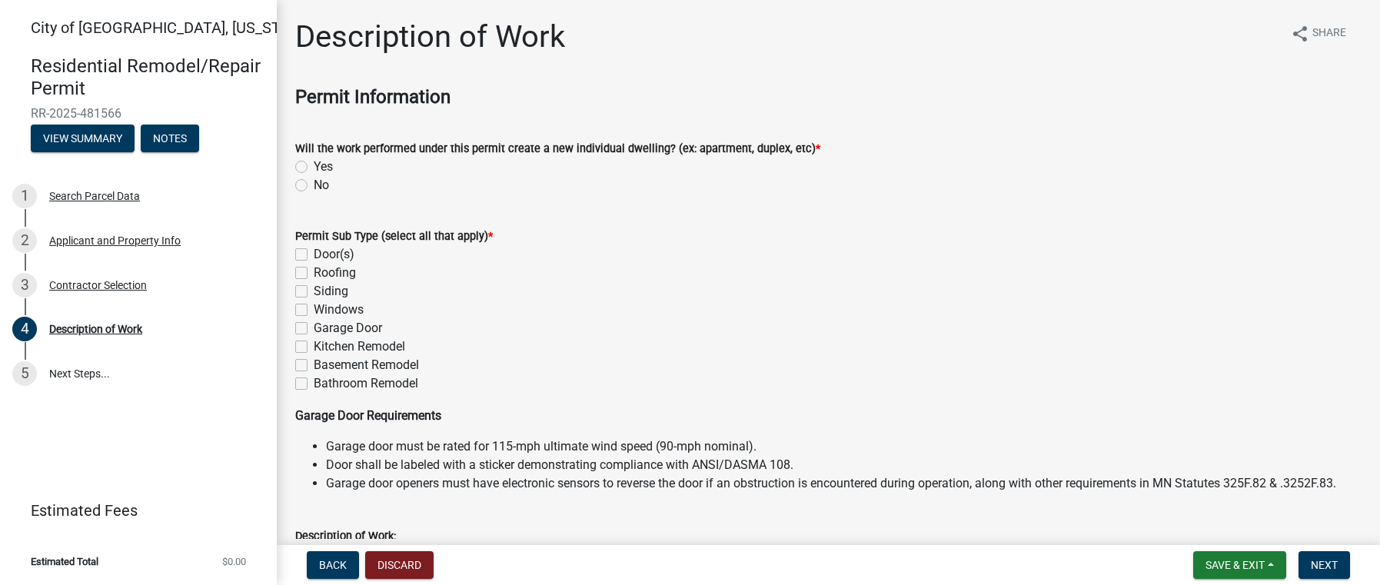
click at [334, 378] on label "Bathroom Remodel" at bounding box center [366, 384] width 105 height 18
click at [324, 378] on input "Bathroom Remodel" at bounding box center [319, 380] width 10 height 10
checkbox input "true"
checkbox input "false"
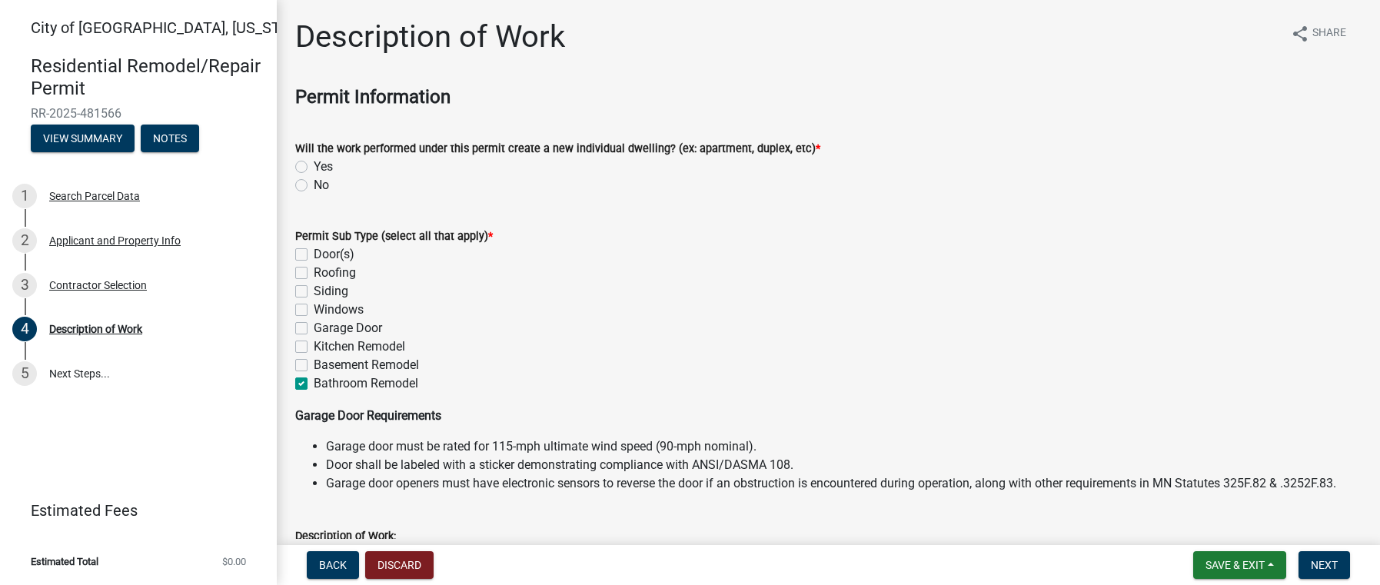
checkbox input "false"
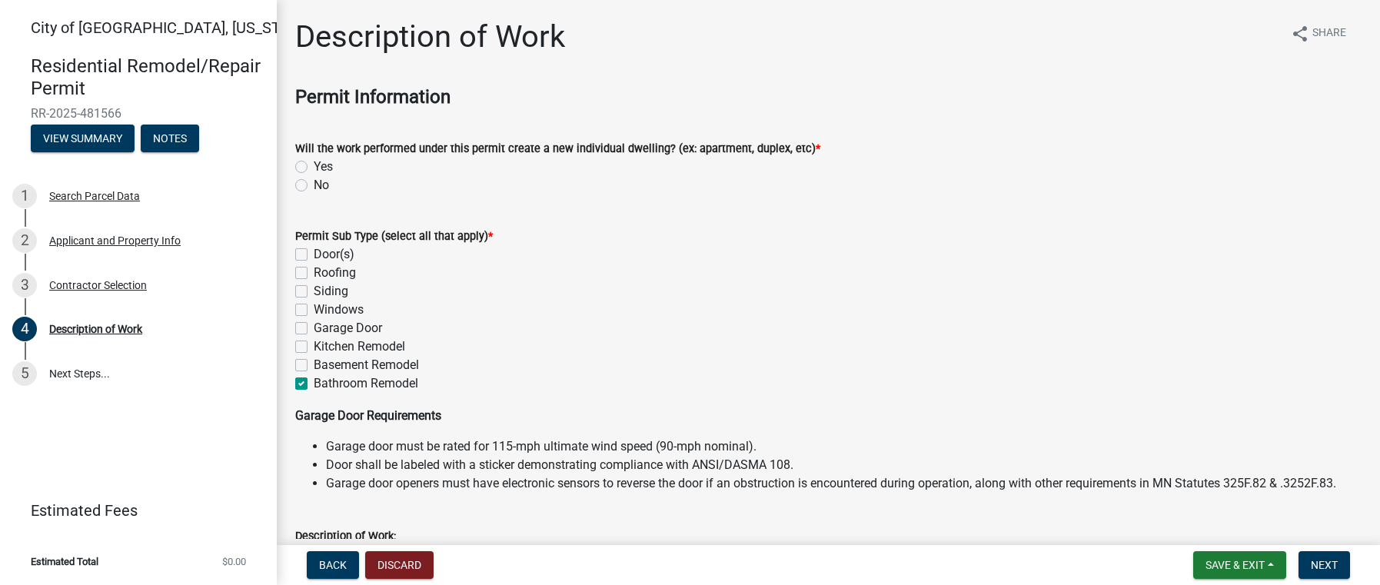
checkbox input "true"
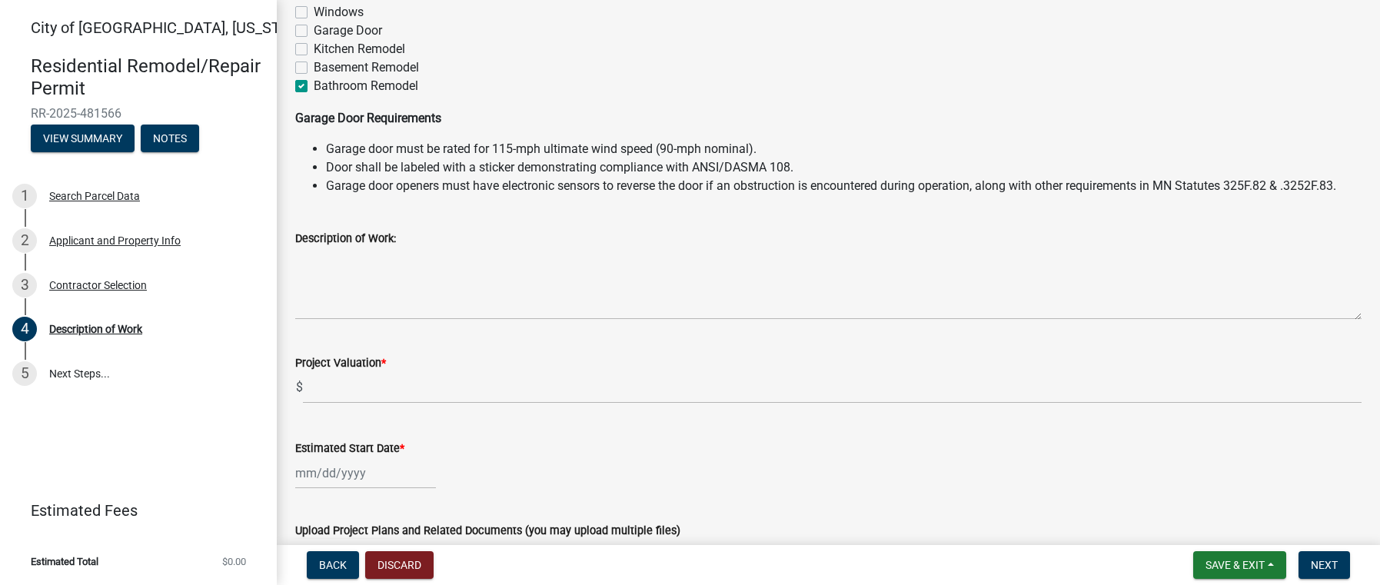
scroll to position [385, 0]
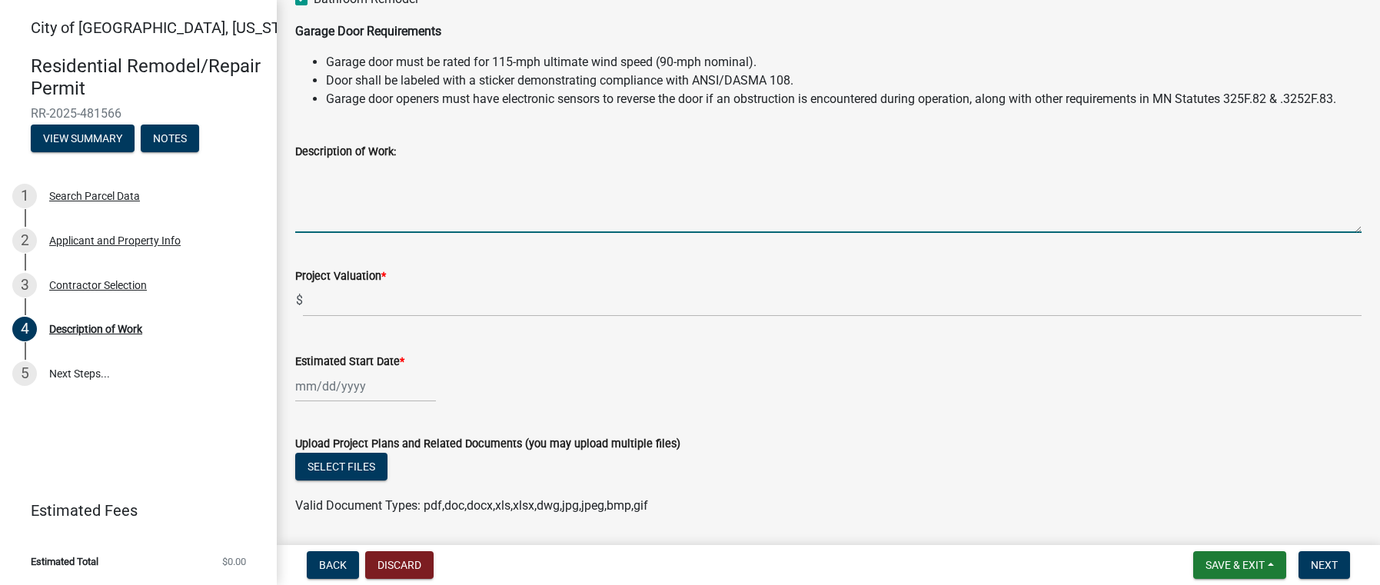
click at [521, 187] on textarea "Description of Work:" at bounding box center [828, 197] width 1067 height 72
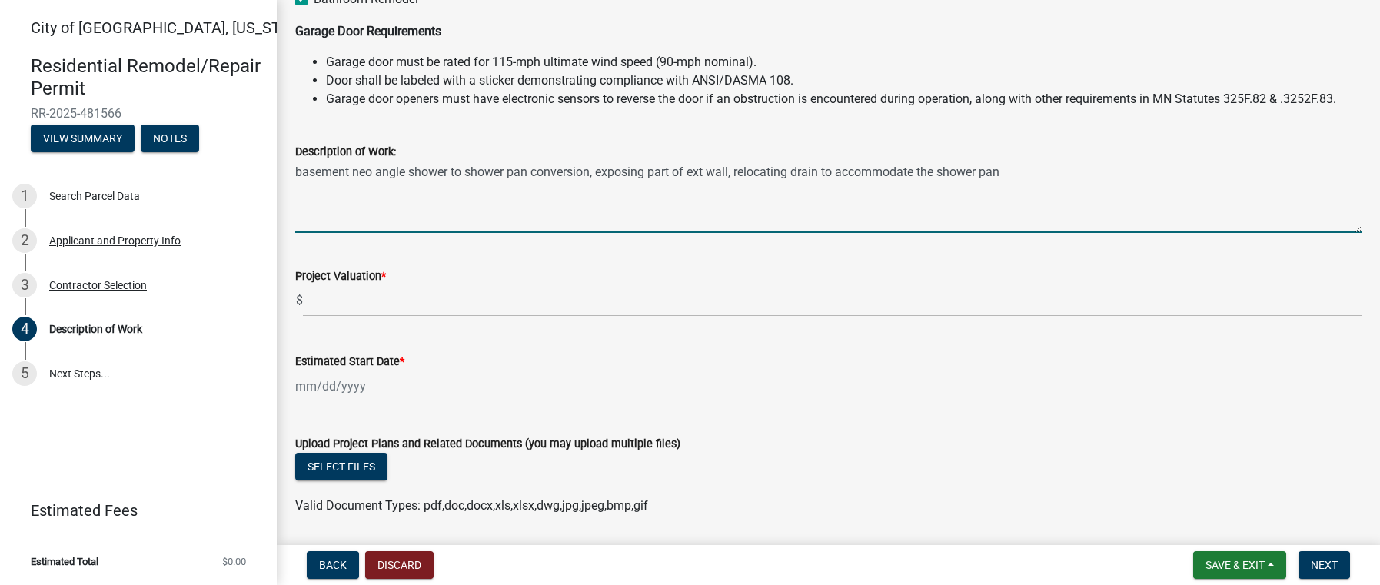
type textarea "basement neo angle shower to shower pan conversion, exposing part of ext wall, …"
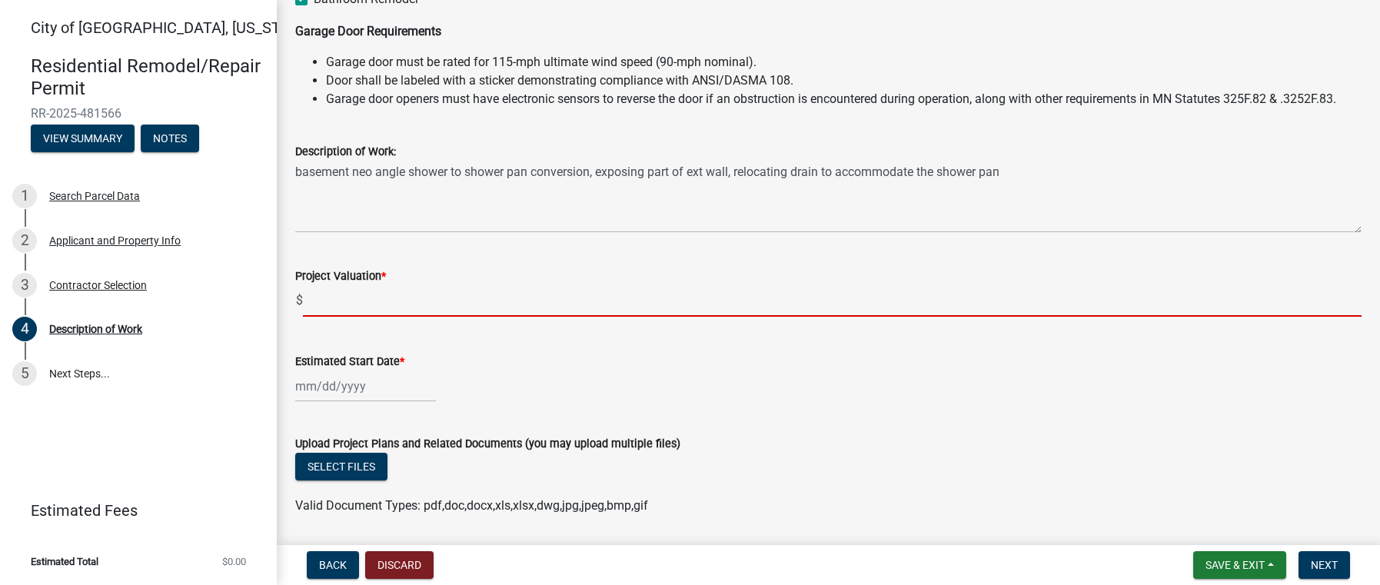
click at [352, 301] on input "text" at bounding box center [832, 301] width 1059 height 32
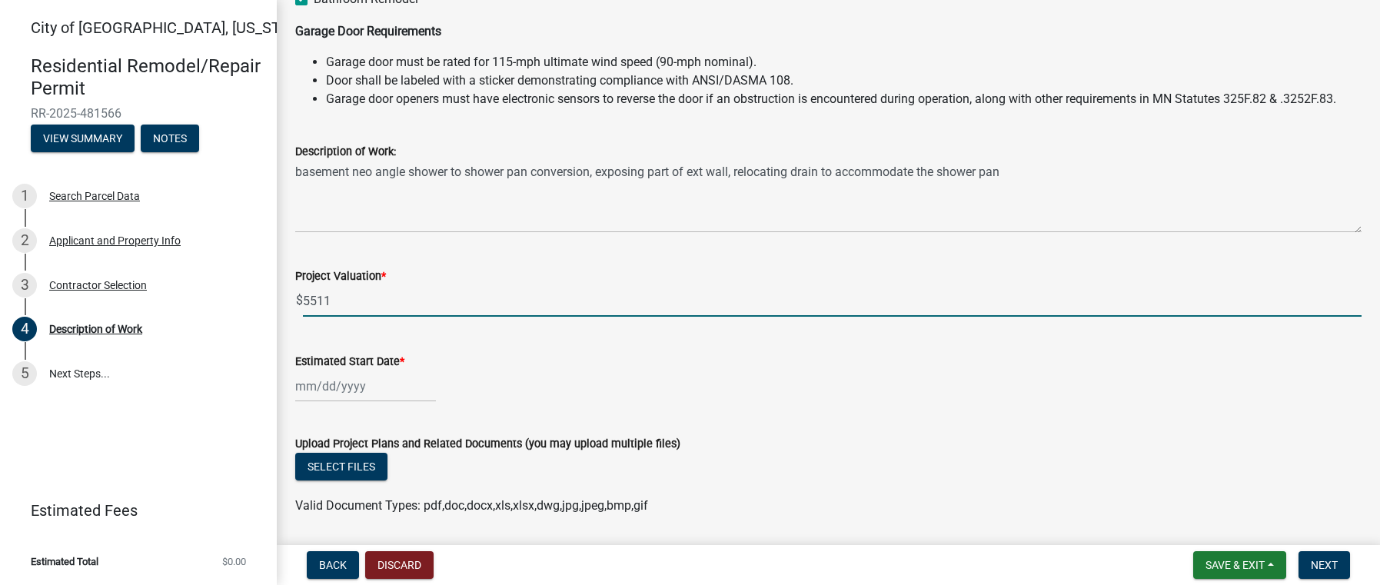
type input "5511"
select select "9"
select select "2025"
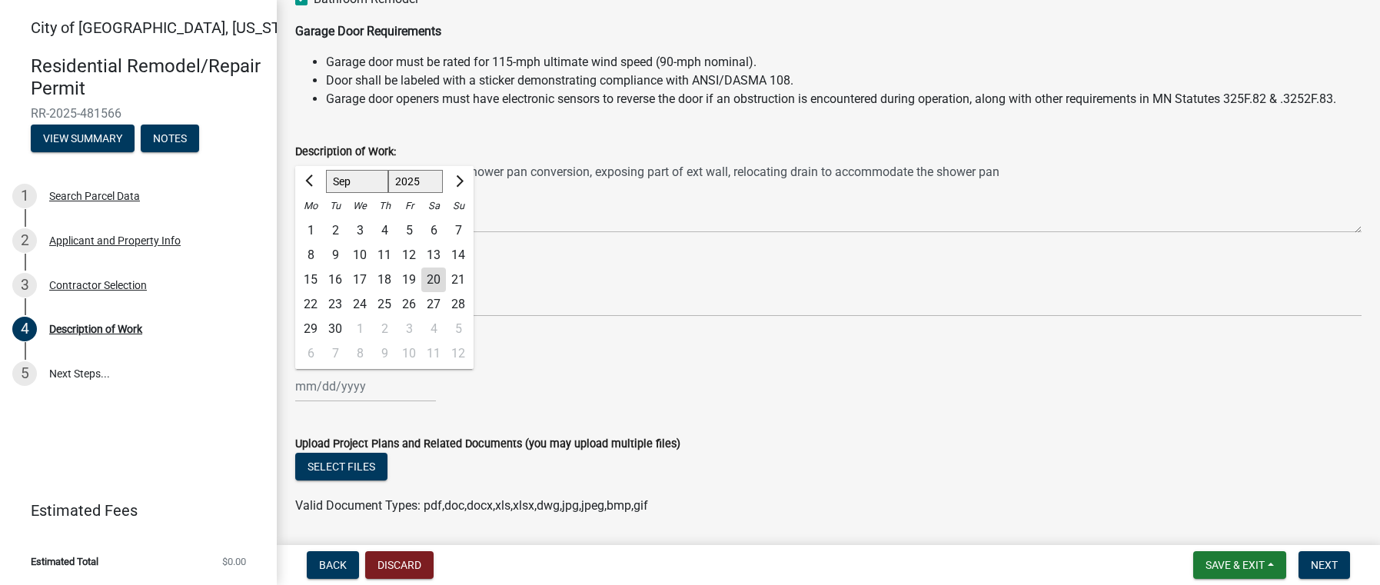
click at [318, 384] on div "[PERSON_NAME] Feb Mar Apr [PERSON_NAME][DATE] Oct Nov [DATE] 1526 1527 1528 152…" at bounding box center [365, 387] width 141 height 32
click at [459, 181] on span "Next month" at bounding box center [458, 181] width 12 height 12
select select "10"
click at [329, 278] on div "14" at bounding box center [335, 280] width 25 height 25
type input "[DATE]"
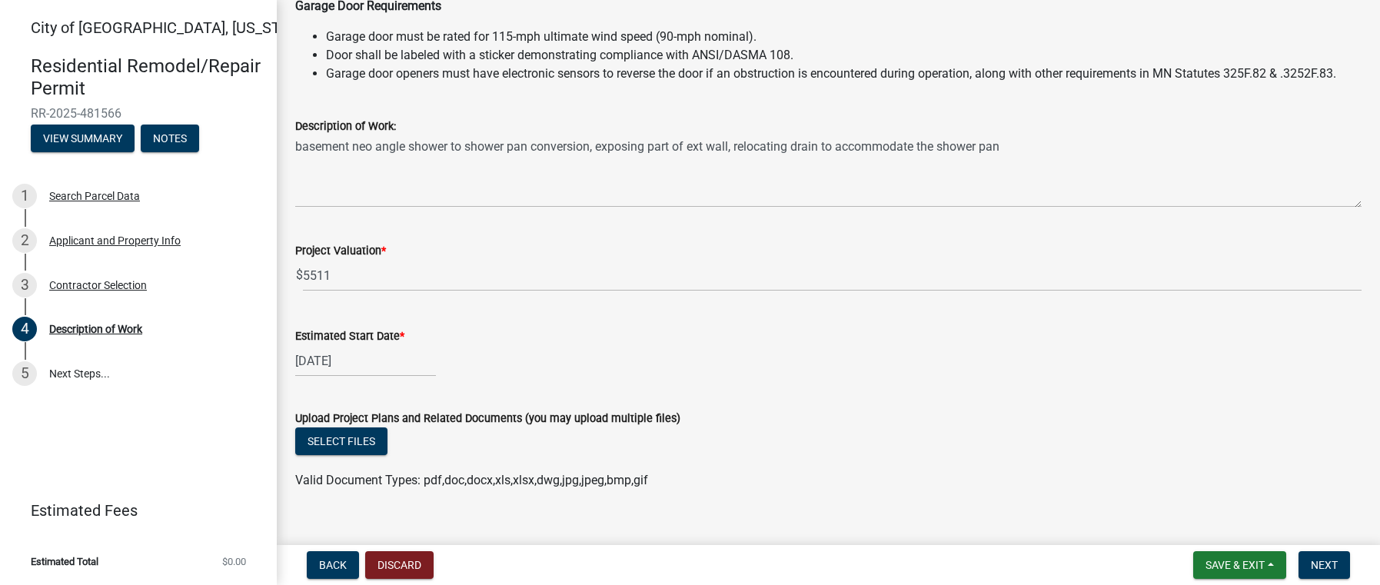
scroll to position [434, 0]
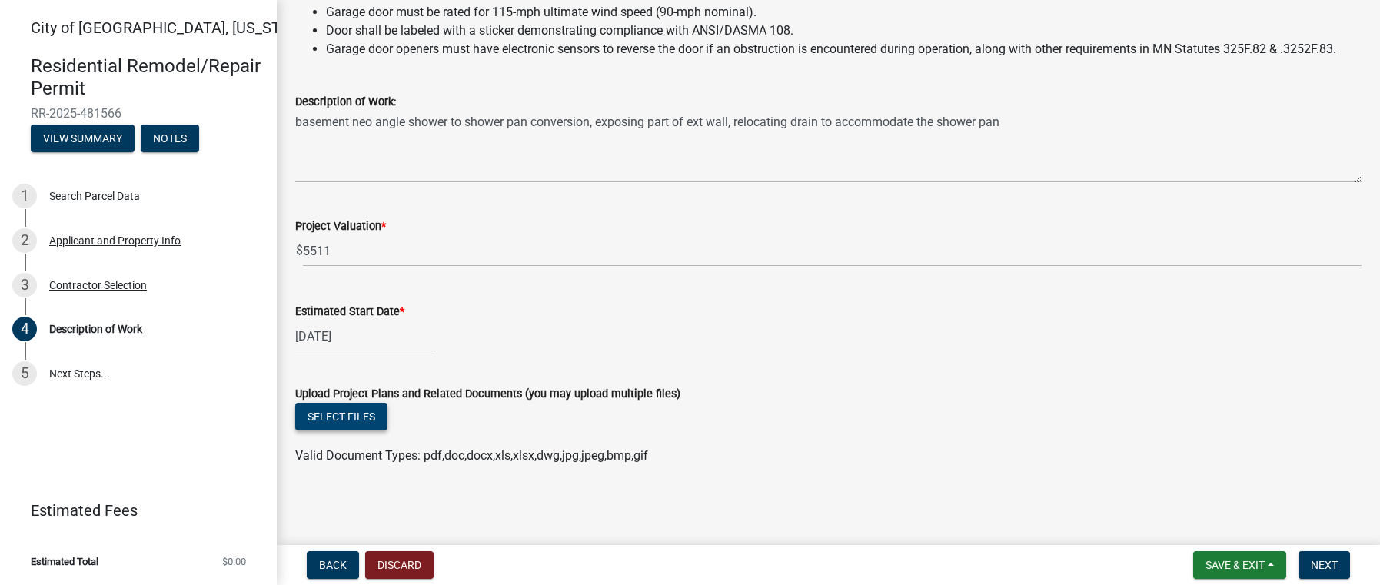
click at [335, 414] on button "Select files" at bounding box center [341, 417] width 92 height 28
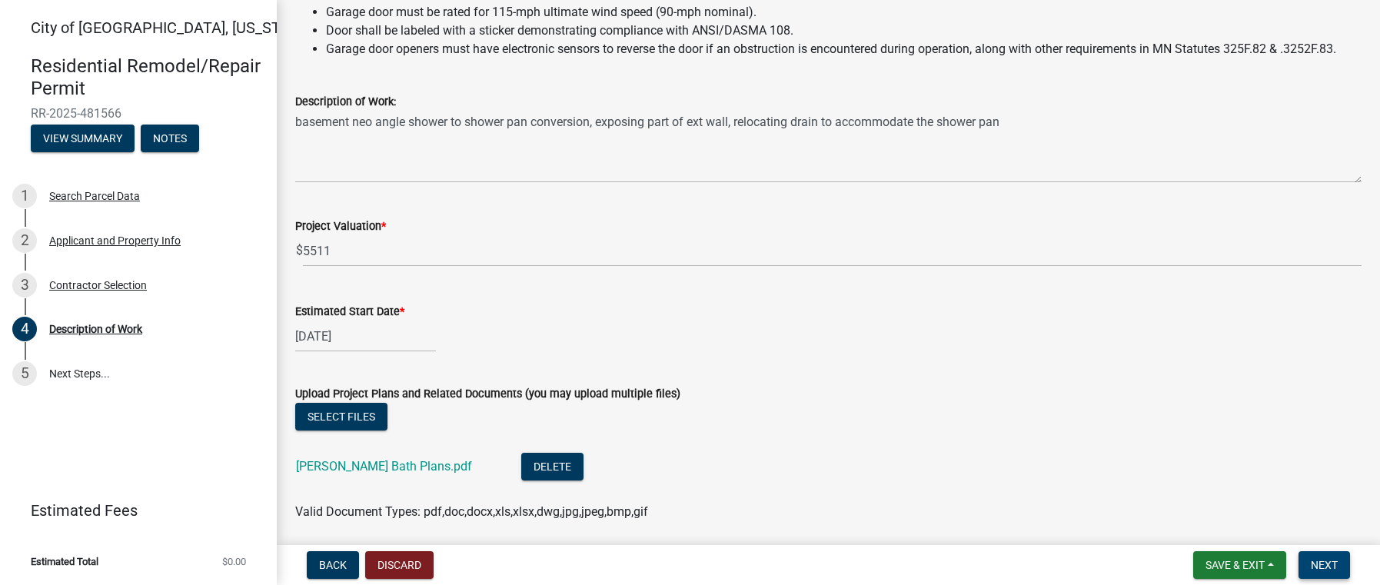
click at [1327, 564] on span "Next" at bounding box center [1324, 565] width 27 height 12
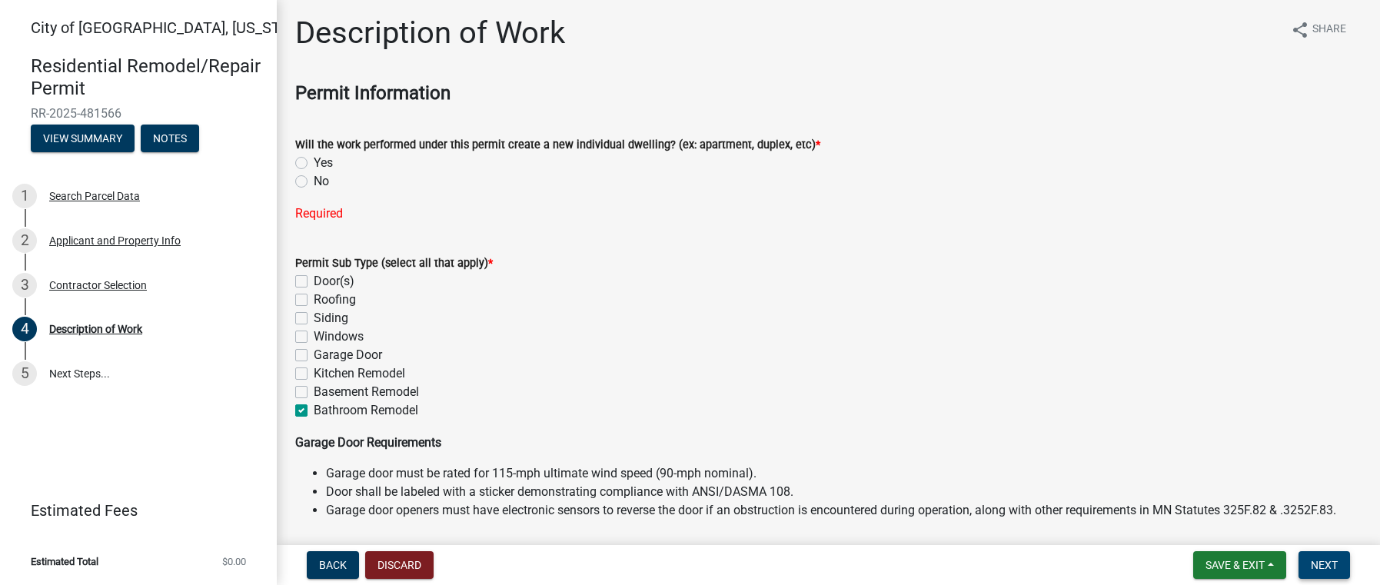
scroll to position [0, 0]
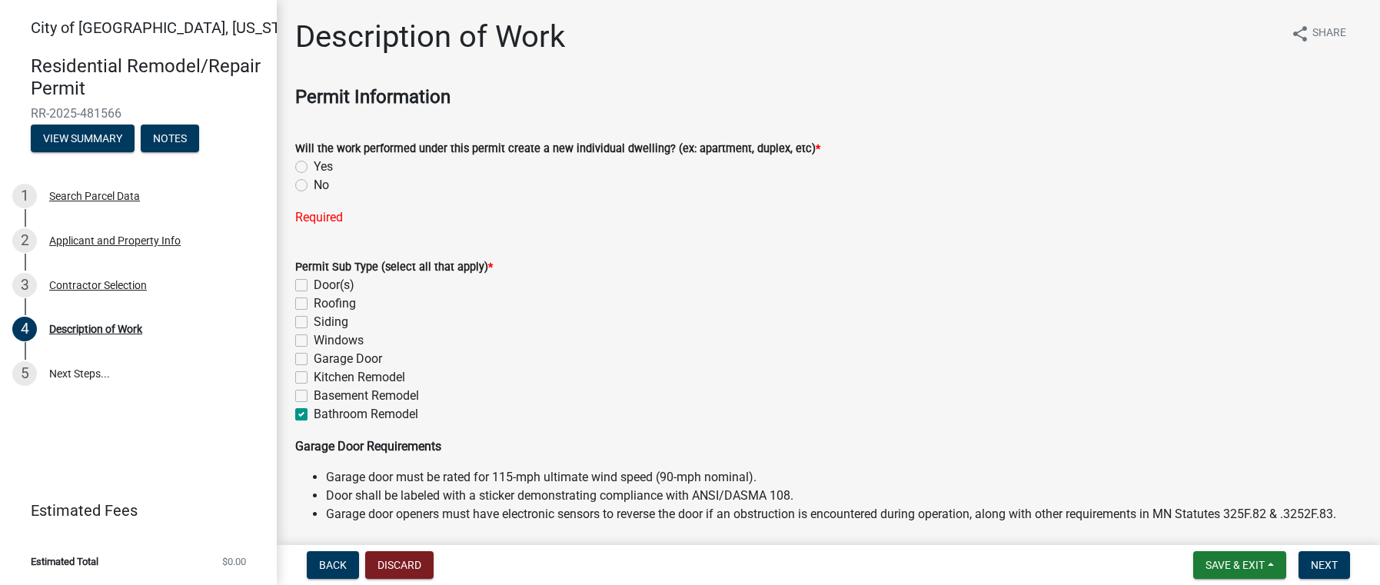
click at [314, 185] on label "No" at bounding box center [321, 185] width 15 height 18
click at [314, 185] on input "No" at bounding box center [319, 181] width 10 height 10
radio input "true"
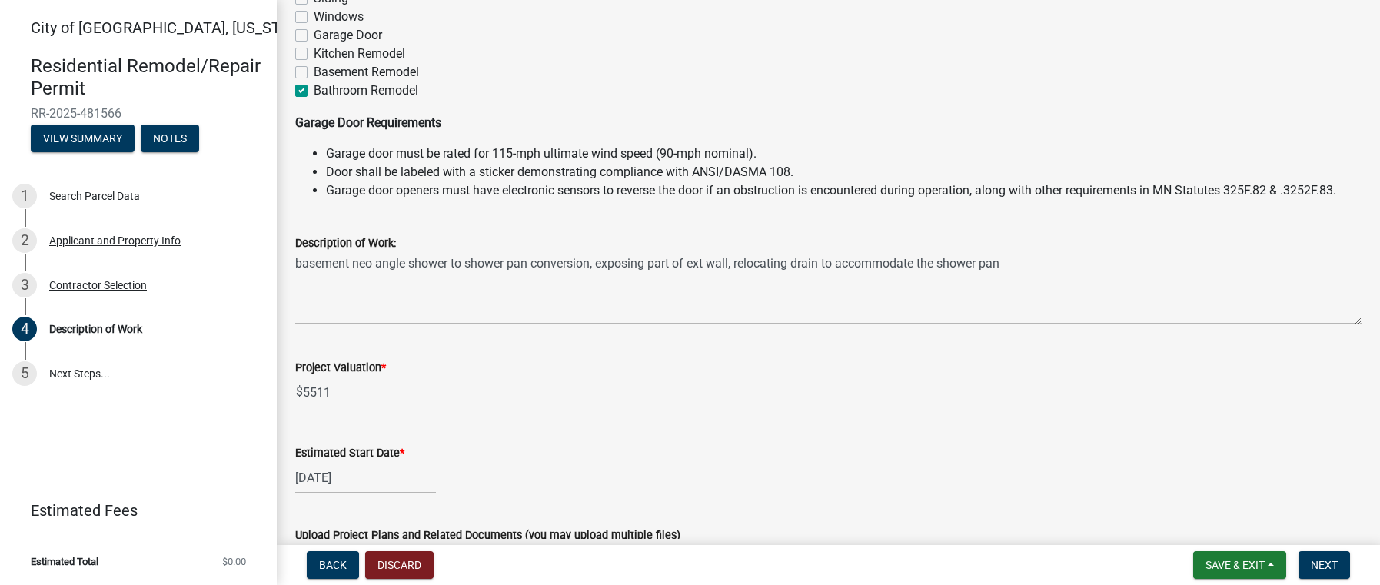
scroll to position [308, 0]
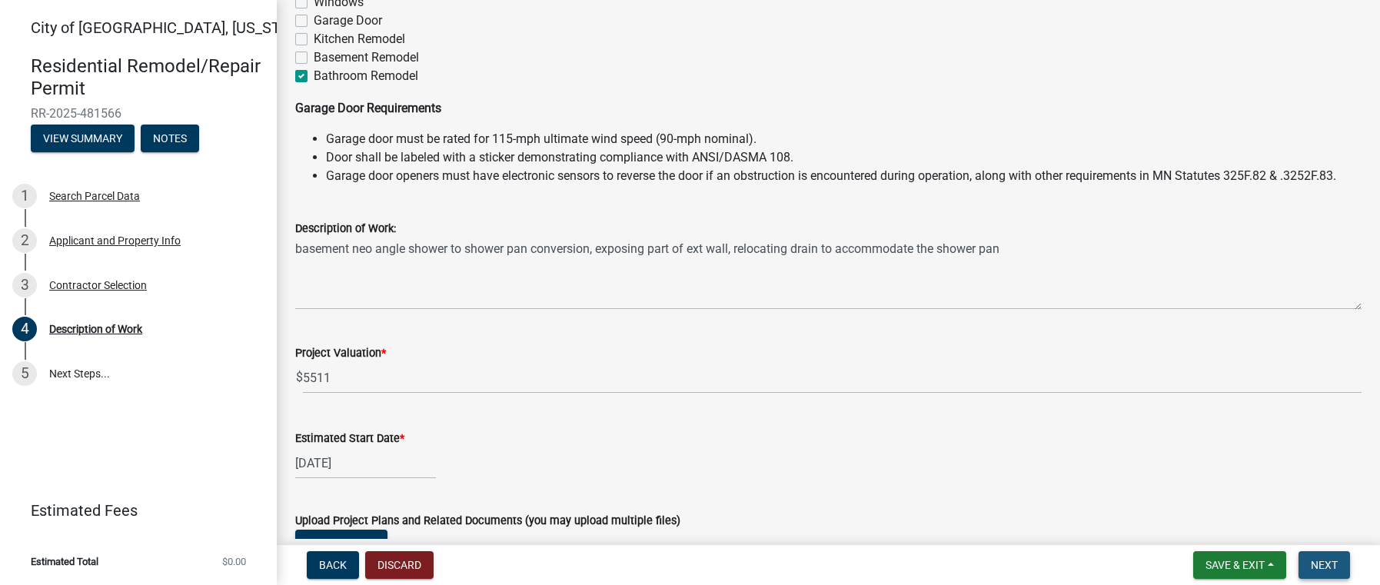
click at [1323, 570] on span "Next" at bounding box center [1324, 565] width 27 height 12
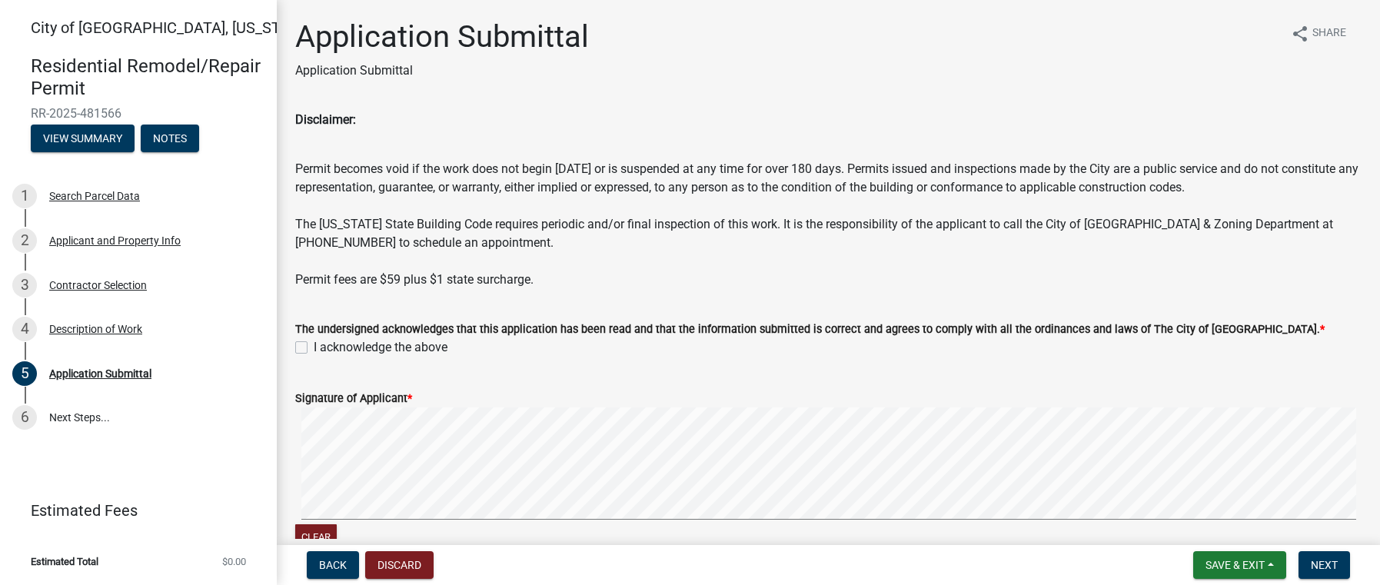
drag, startPoint x: 301, startPoint y: 342, endPoint x: 311, endPoint y: 350, distance: 12.6
click at [314, 343] on label "I acknowledge the above" at bounding box center [381, 347] width 134 height 18
click at [314, 343] on input "I acknowledge the above" at bounding box center [319, 343] width 10 height 10
checkbox input "true"
click at [494, 523] on signature-pad at bounding box center [828, 466] width 1067 height 117
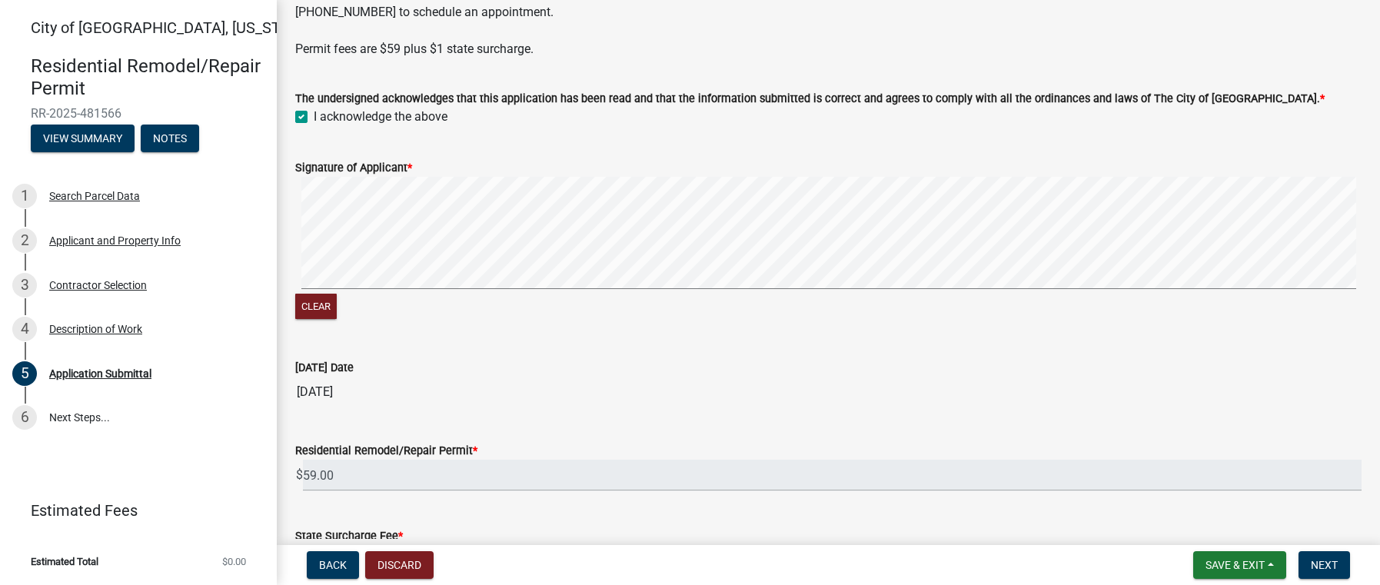
scroll to position [355, 0]
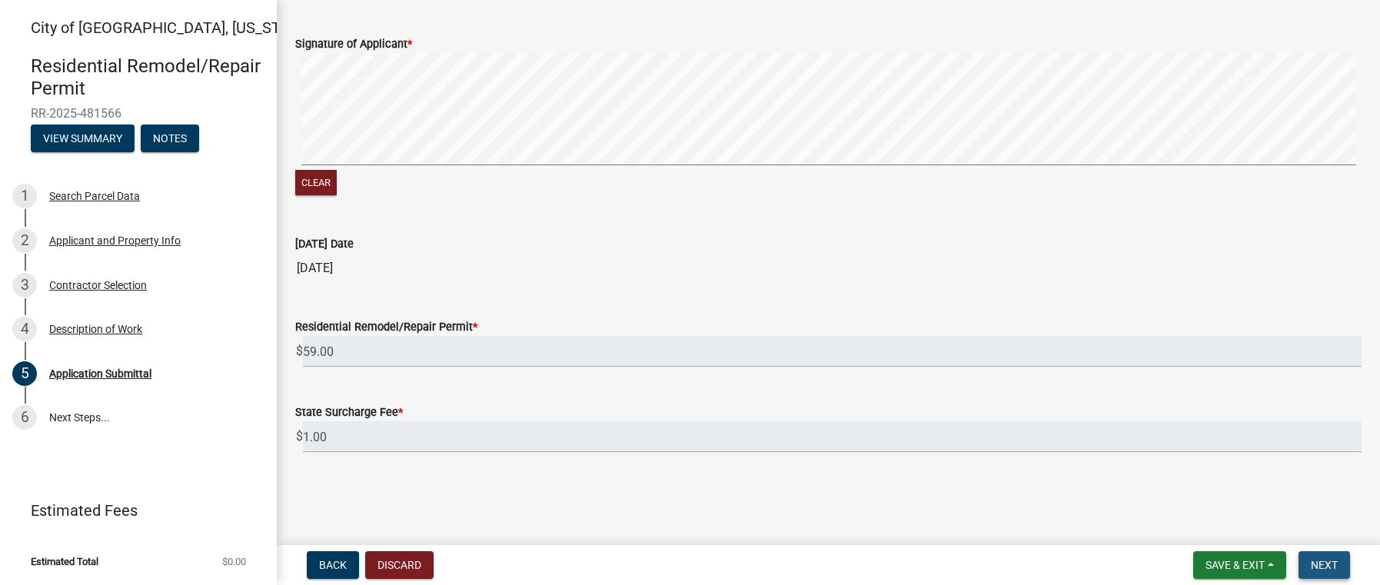
click at [1326, 560] on span "Next" at bounding box center [1324, 565] width 27 height 12
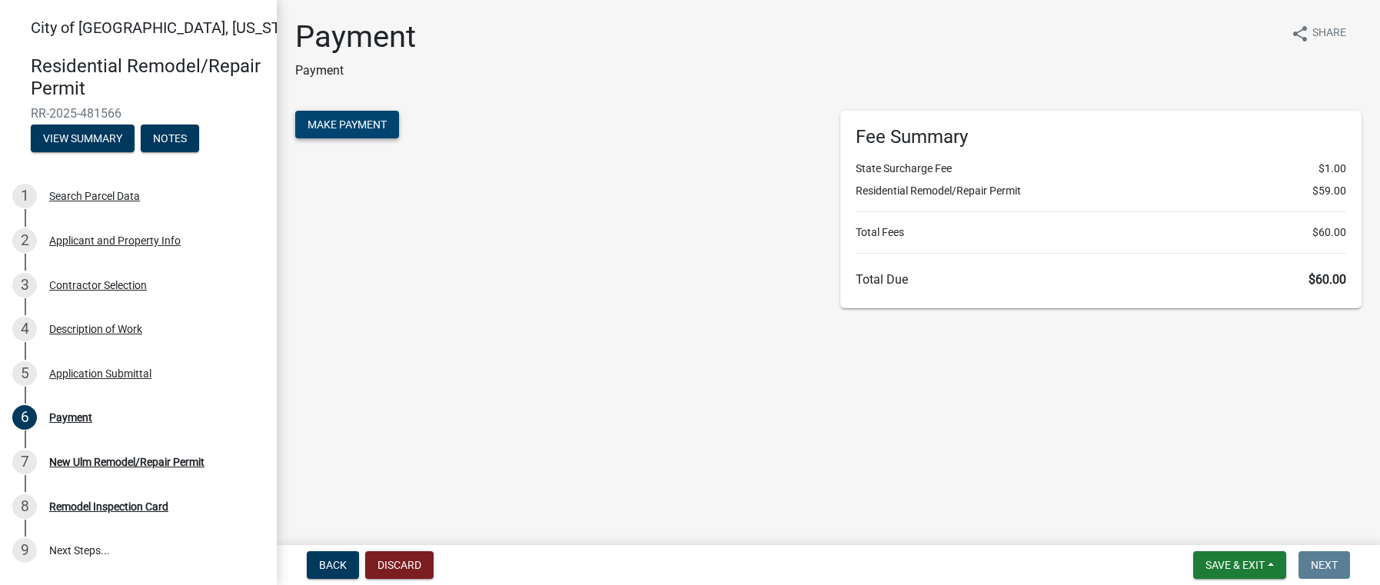
click at [373, 135] on button "Make Payment" at bounding box center [347, 125] width 104 height 28
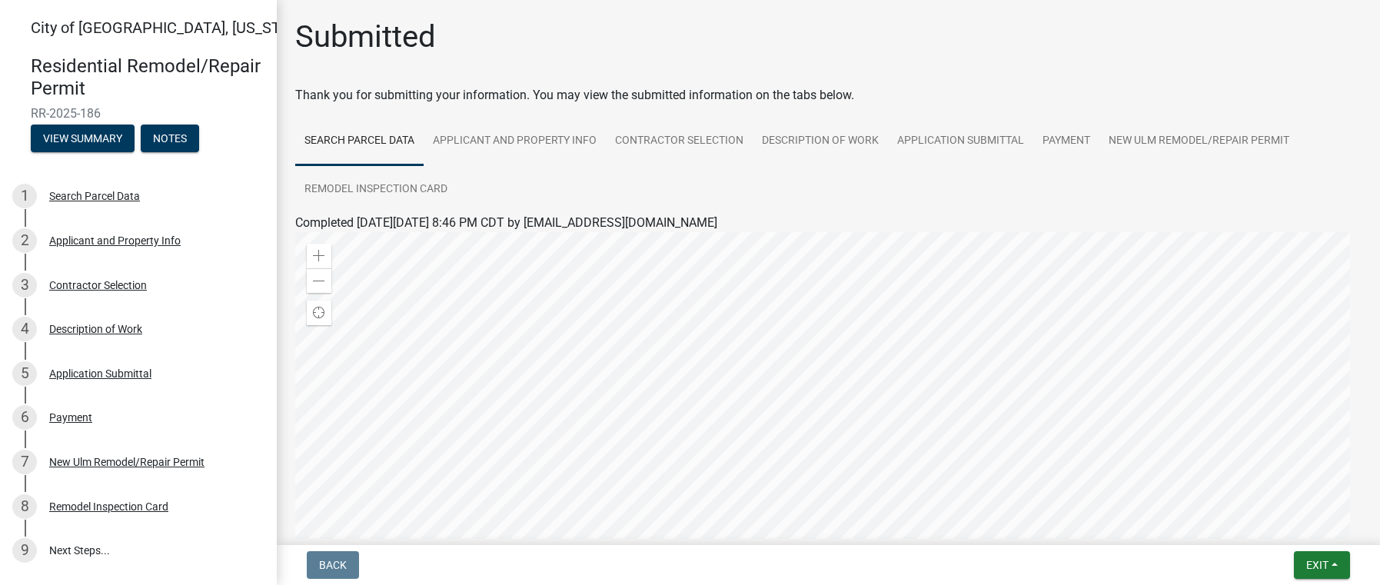
drag, startPoint x: 104, startPoint y: 112, endPoint x: 32, endPoint y: 110, distance: 71.5
click at [32, 109] on span "RR-2025-186" at bounding box center [138, 113] width 215 height 15
copy span "RR-2025-186"
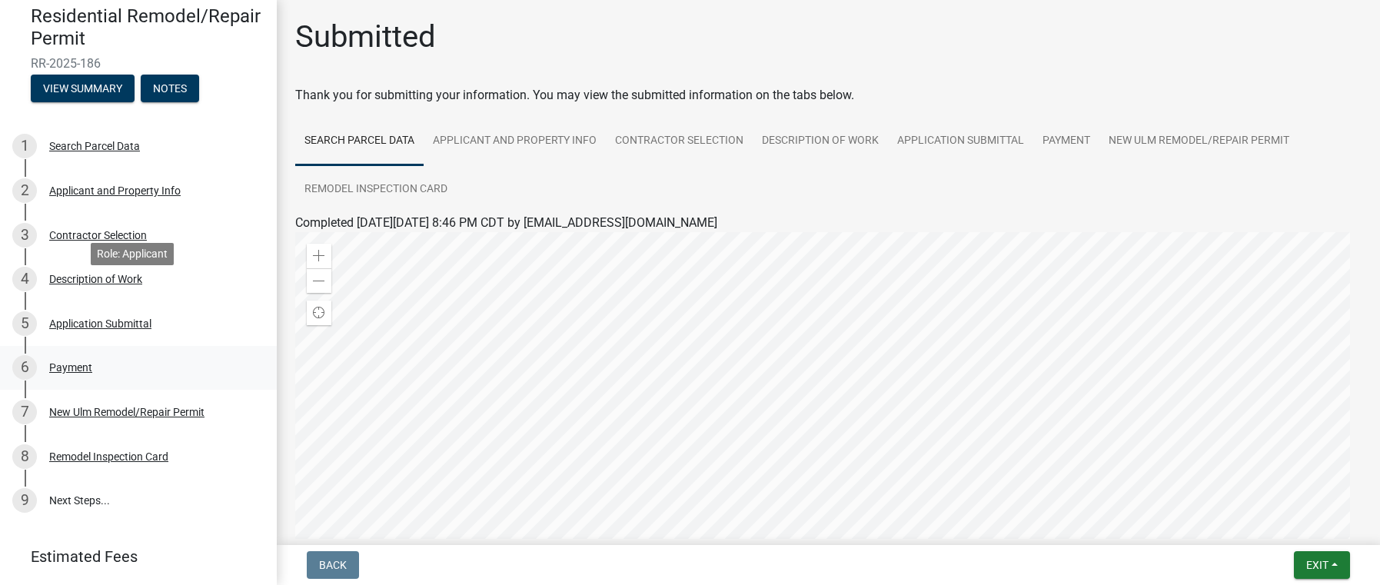
scroll to position [77, 0]
